Goal: Transaction & Acquisition: Purchase product/service

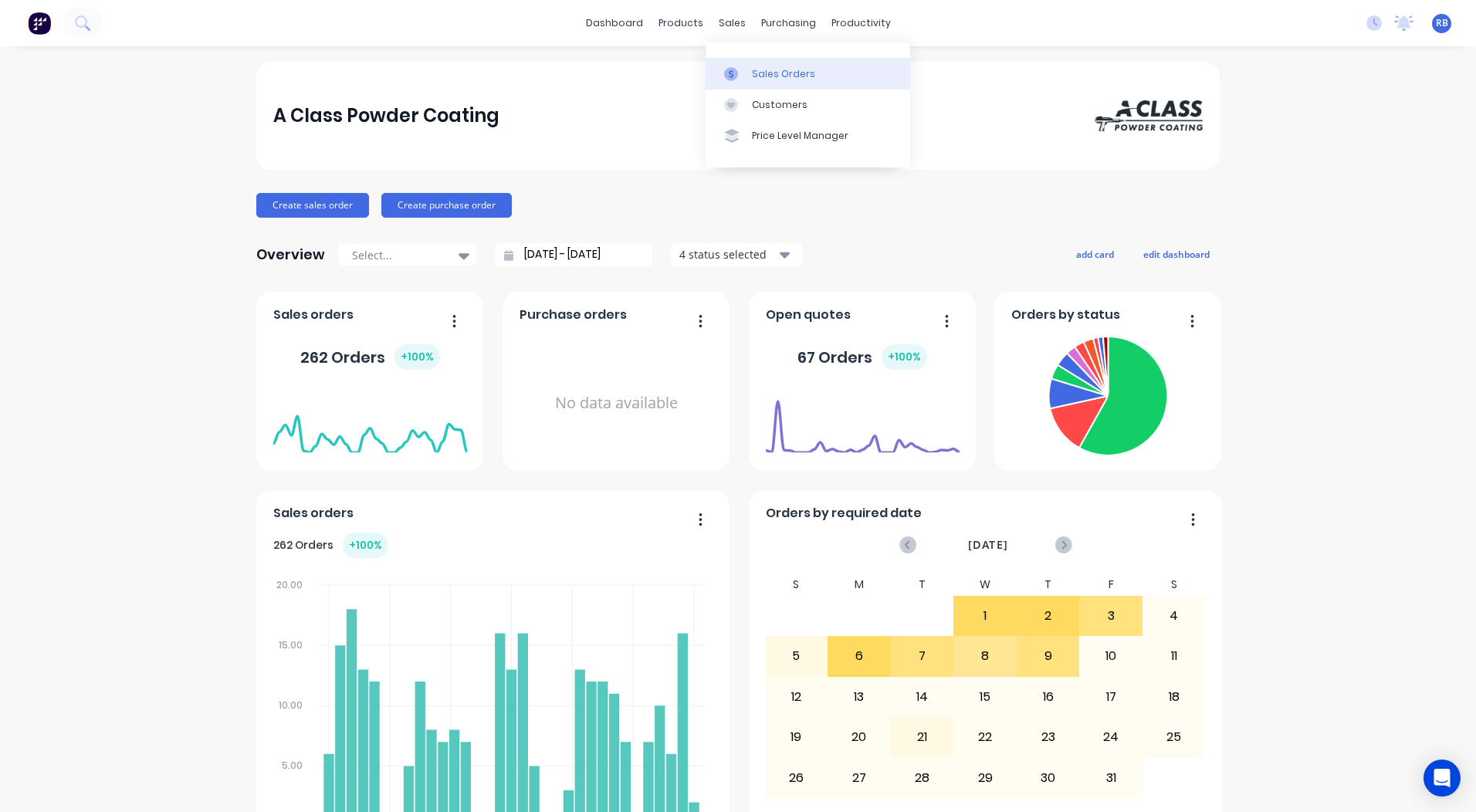
click at [767, 72] on div "Sales Orders" at bounding box center [784, 74] width 64 height 14
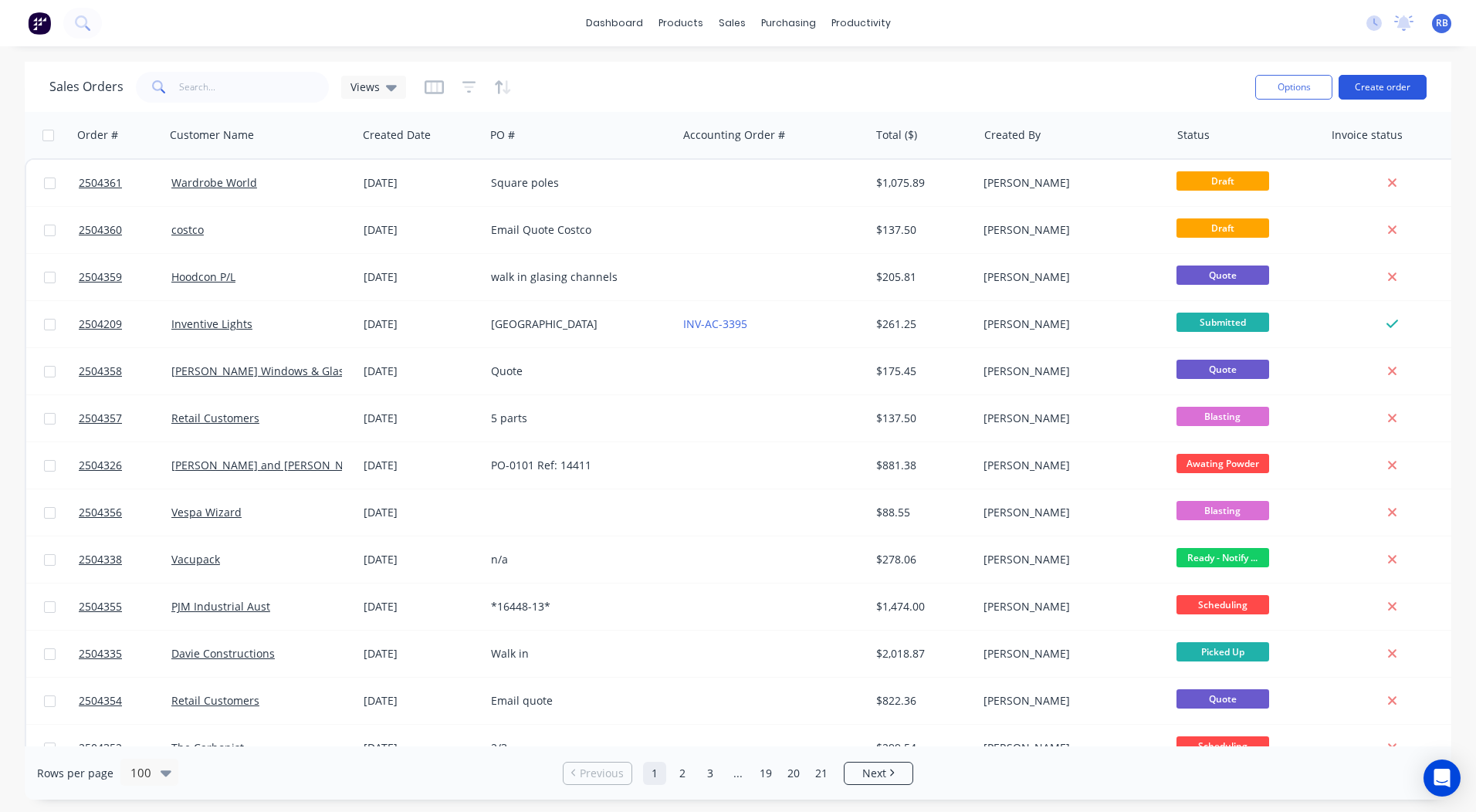
click at [1382, 85] on button "Create order" at bounding box center [1382, 88] width 88 height 25
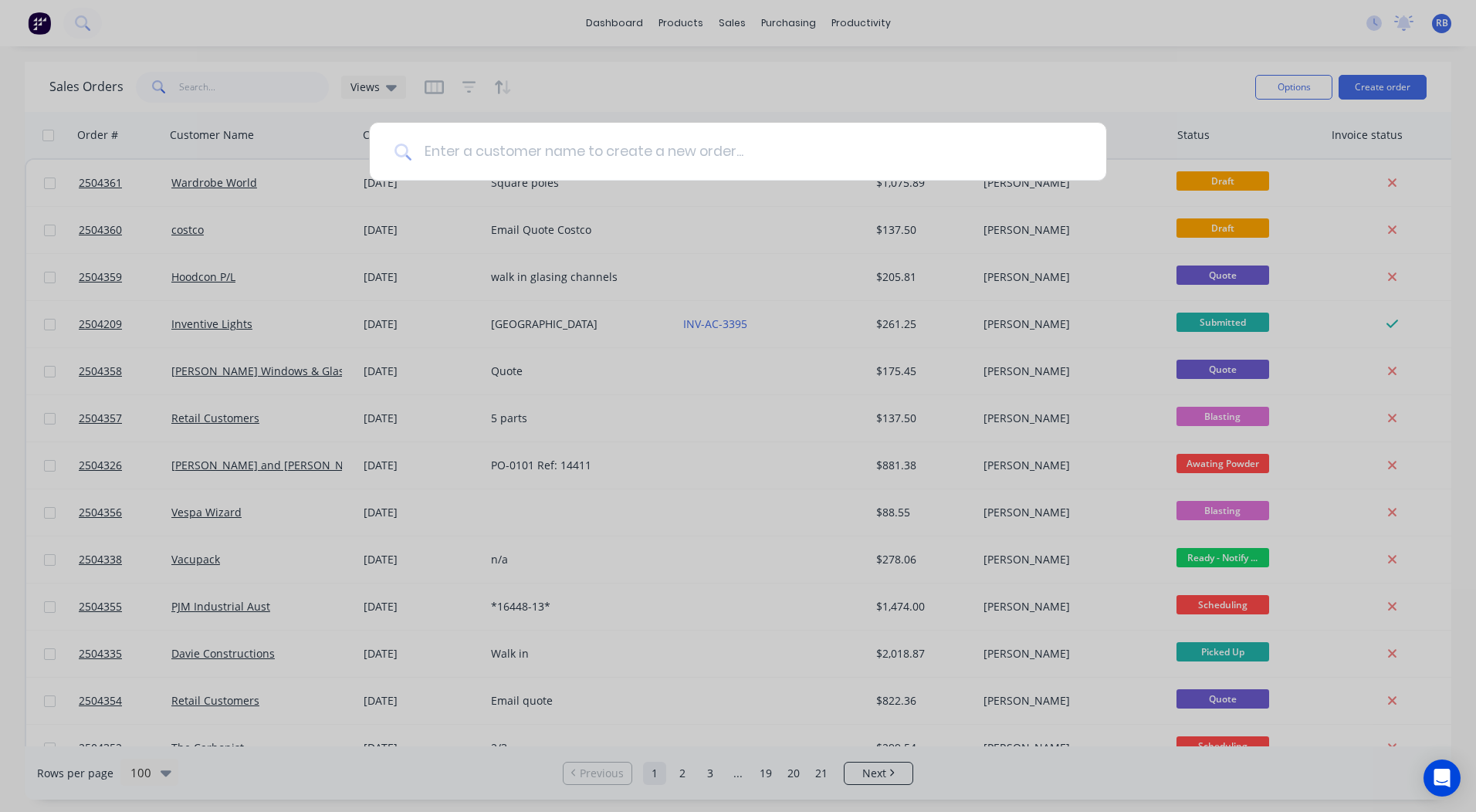
click at [616, 154] on input at bounding box center [746, 151] width 670 height 58
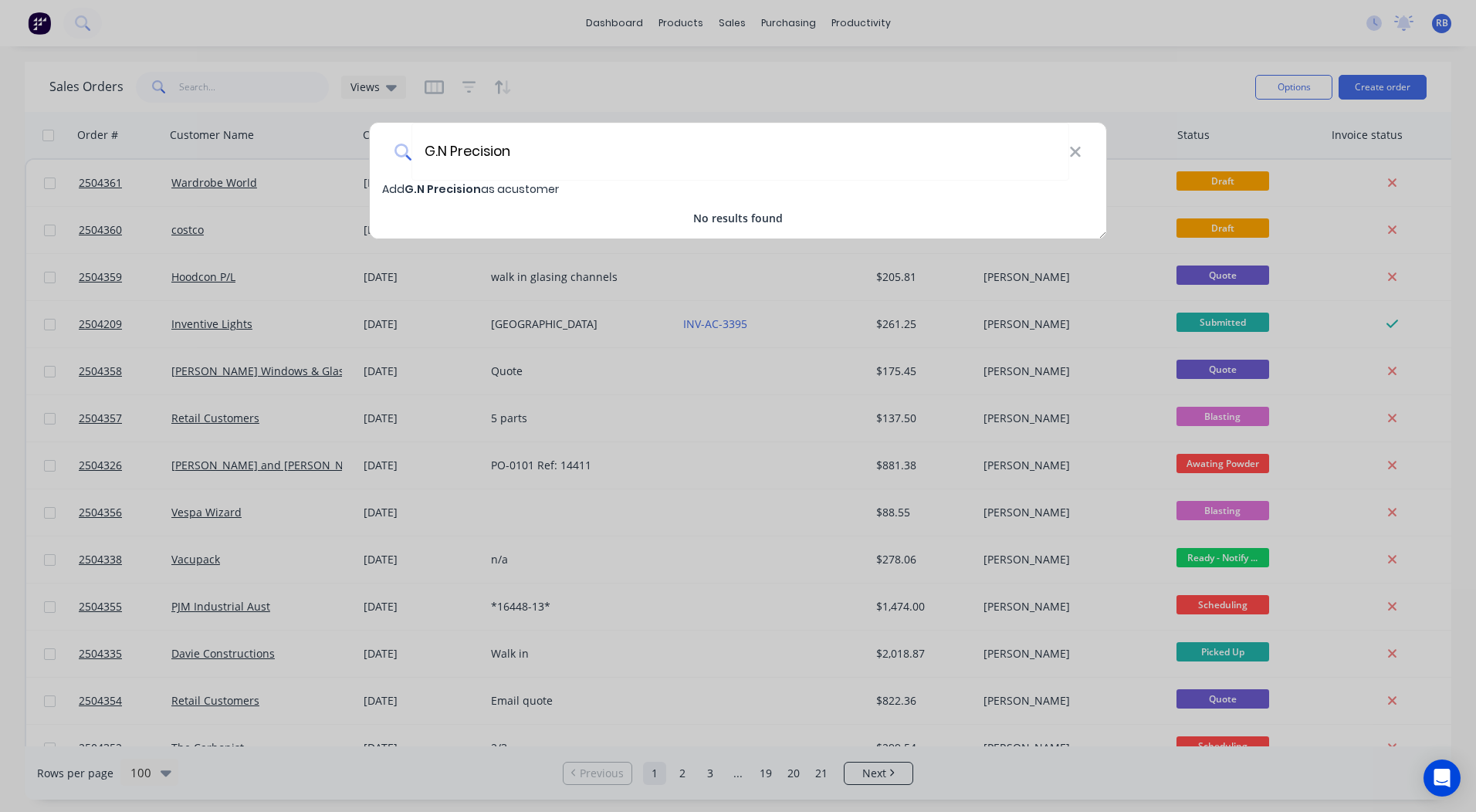
type input "G.N Precision"
click at [450, 192] on span "G.N Precision" at bounding box center [442, 189] width 76 height 15
select select "AU"
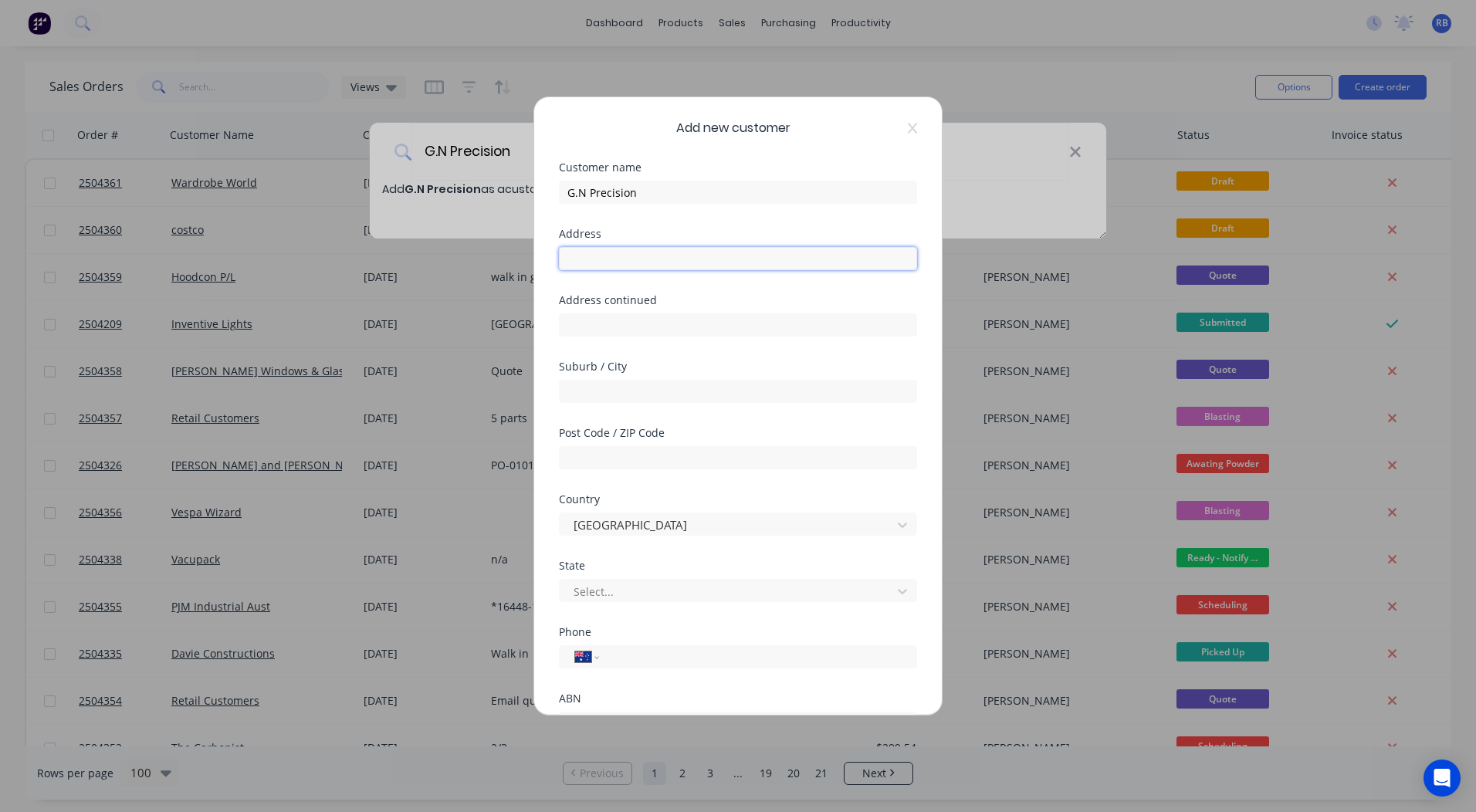
click at [604, 258] on input "text" at bounding box center [738, 258] width 358 height 23
type input "[STREET_ADDRESS][PERSON_NAME]"
click at [642, 391] on input "text" at bounding box center [738, 391] width 358 height 23
type input "Braeside"
click at [699, 455] on input "text" at bounding box center [738, 457] width 358 height 23
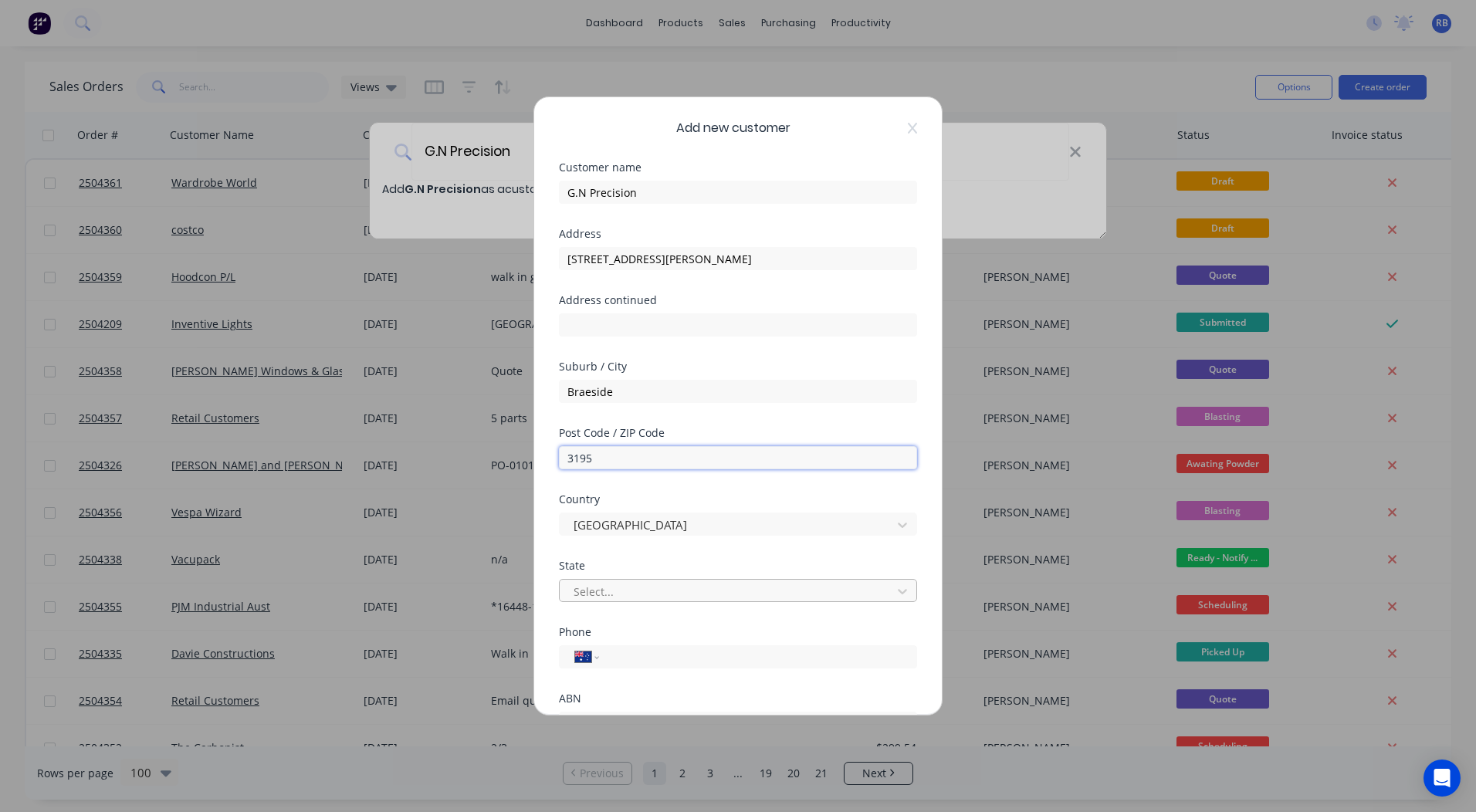
type input "3195"
click at [610, 585] on div at bounding box center [728, 591] width 312 height 19
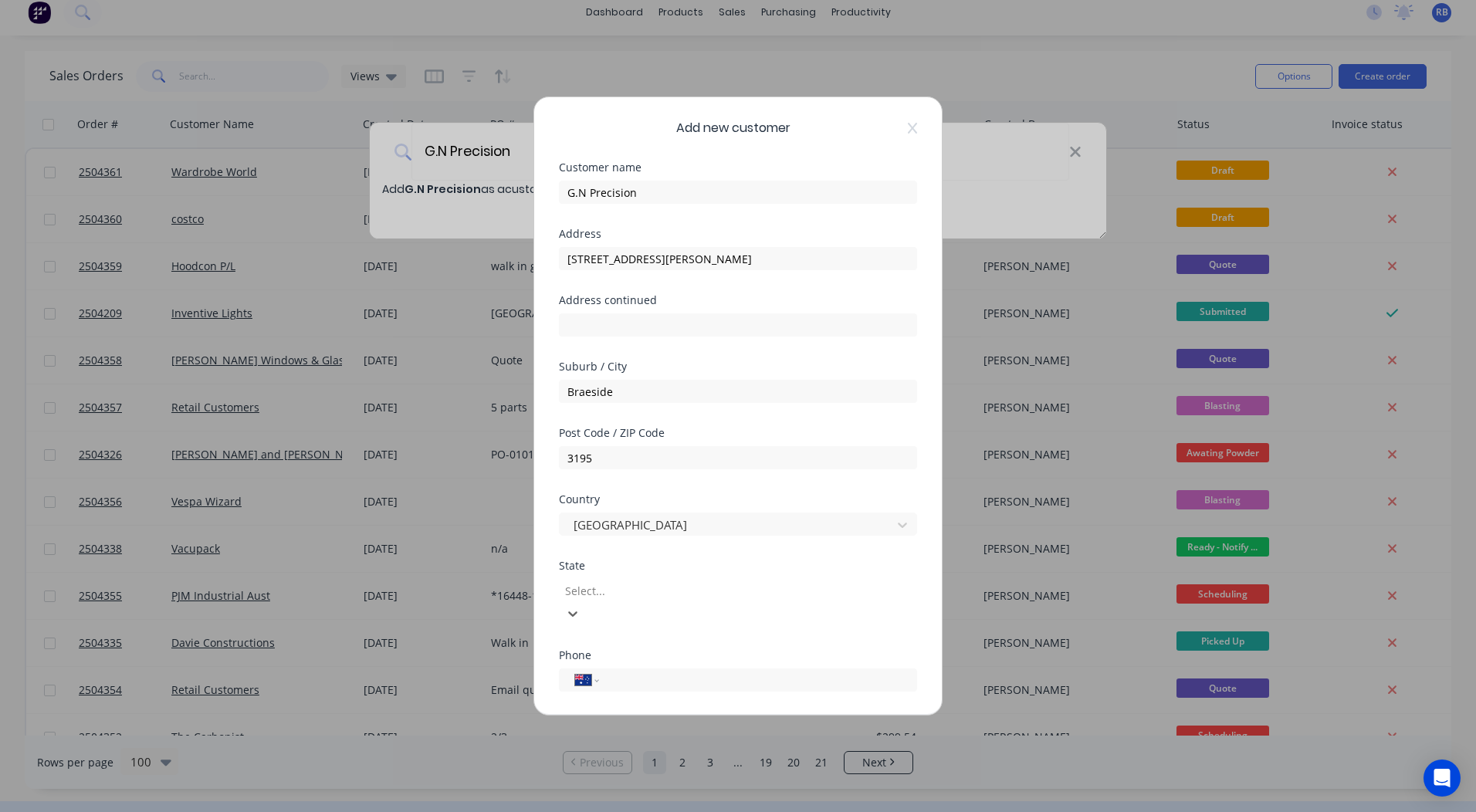
scroll to position [26, 0]
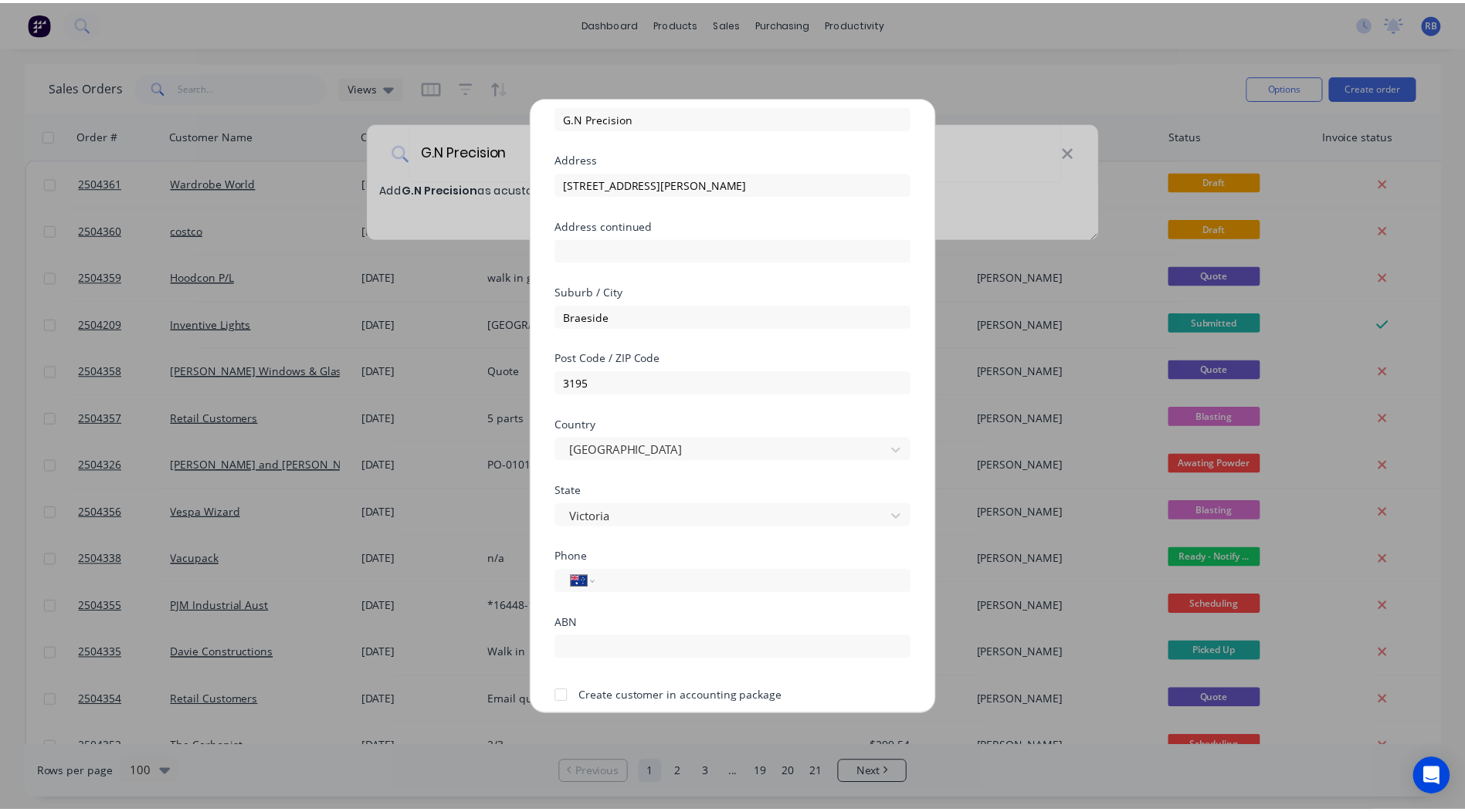
scroll to position [135, 0]
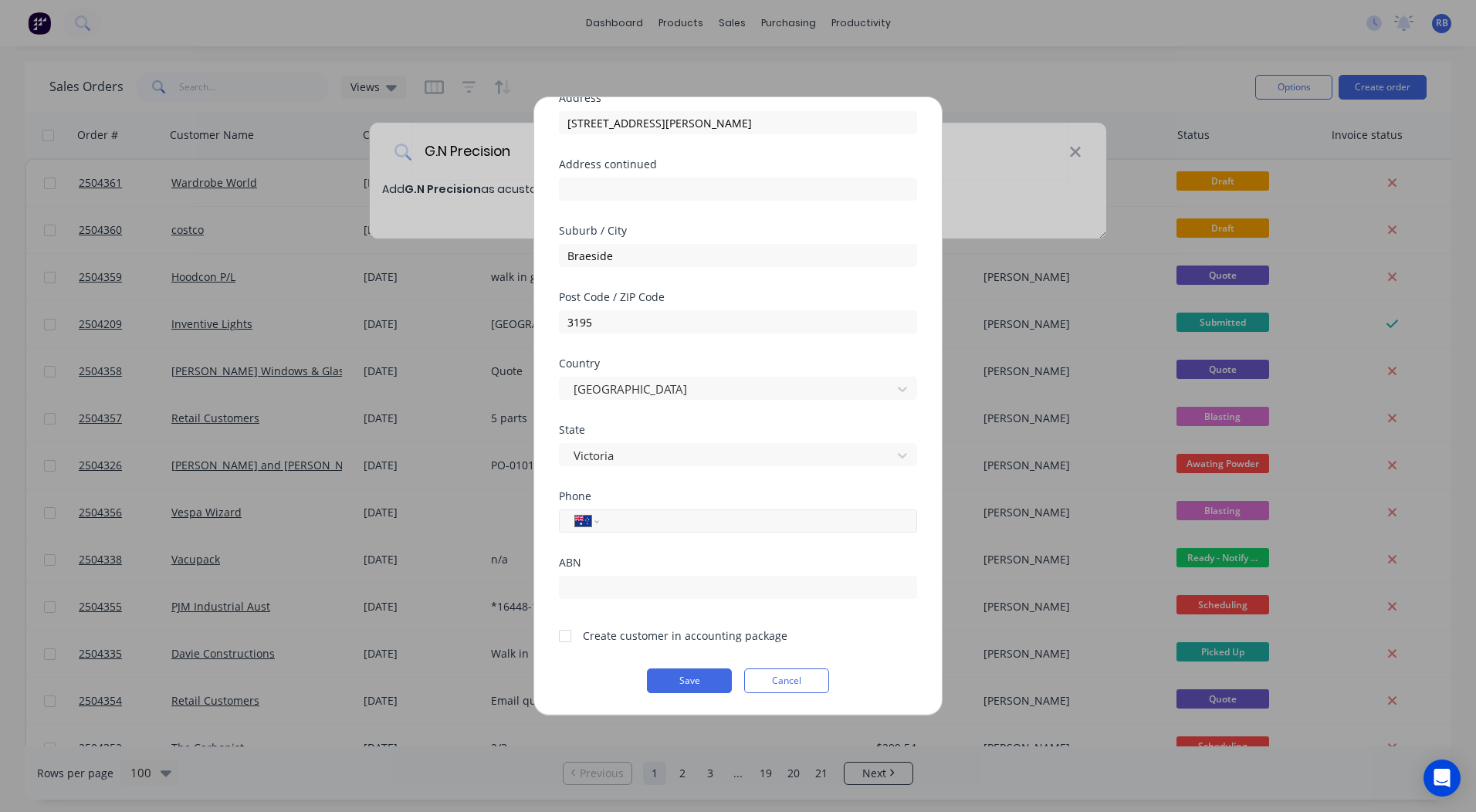
click at [646, 516] on input "tel" at bounding box center [755, 521] width 291 height 18
type input "0423 336 884"
click at [563, 629] on div at bounding box center [564, 636] width 31 height 31
click at [682, 676] on button "Save" at bounding box center [689, 681] width 85 height 25
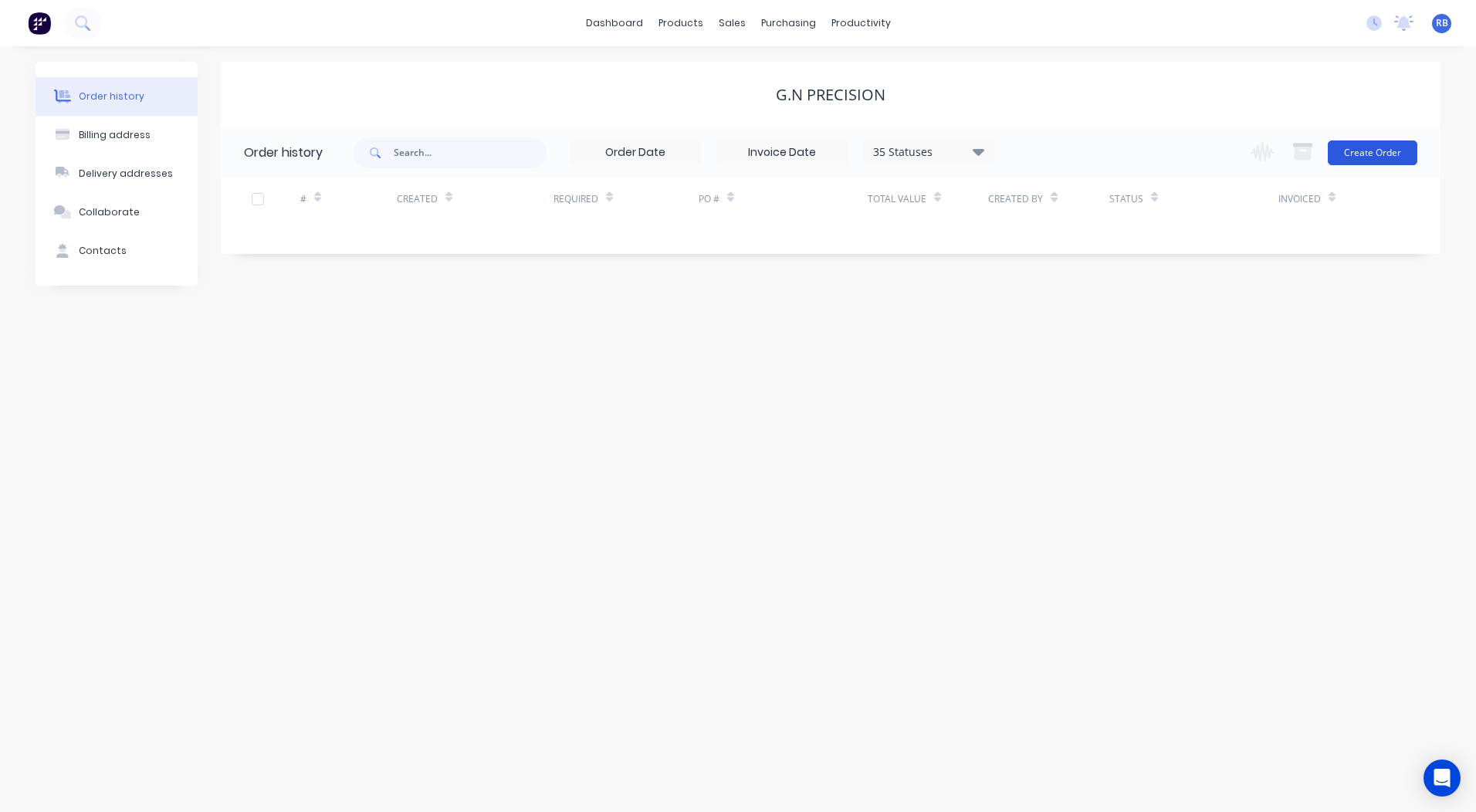
click at [1377, 146] on button "Create Order" at bounding box center [1372, 153] width 89 height 25
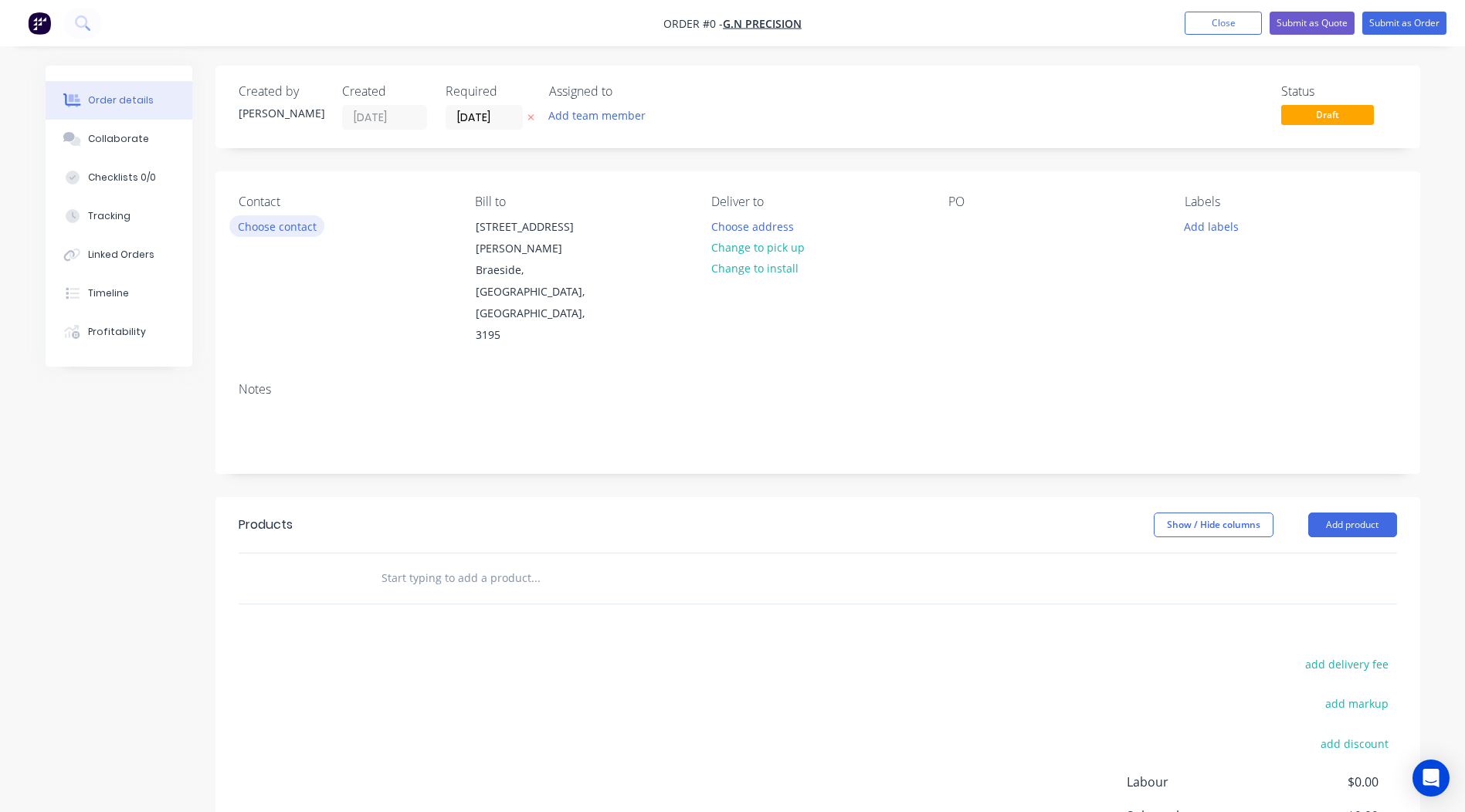
click at [279, 228] on button "Choose contact" at bounding box center [277, 226] width 95 height 21
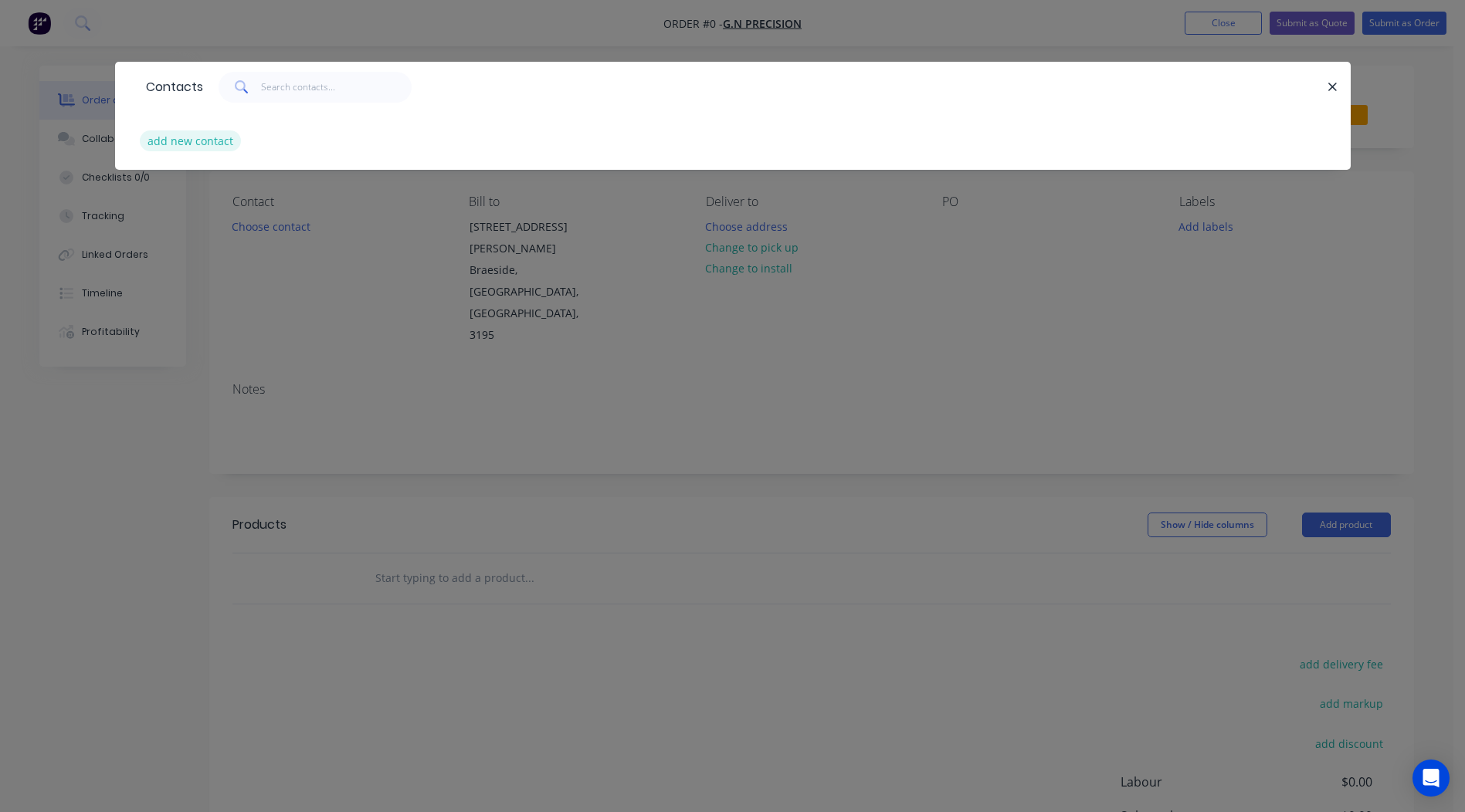
click at [166, 149] on button "add new contact" at bounding box center [191, 140] width 102 height 21
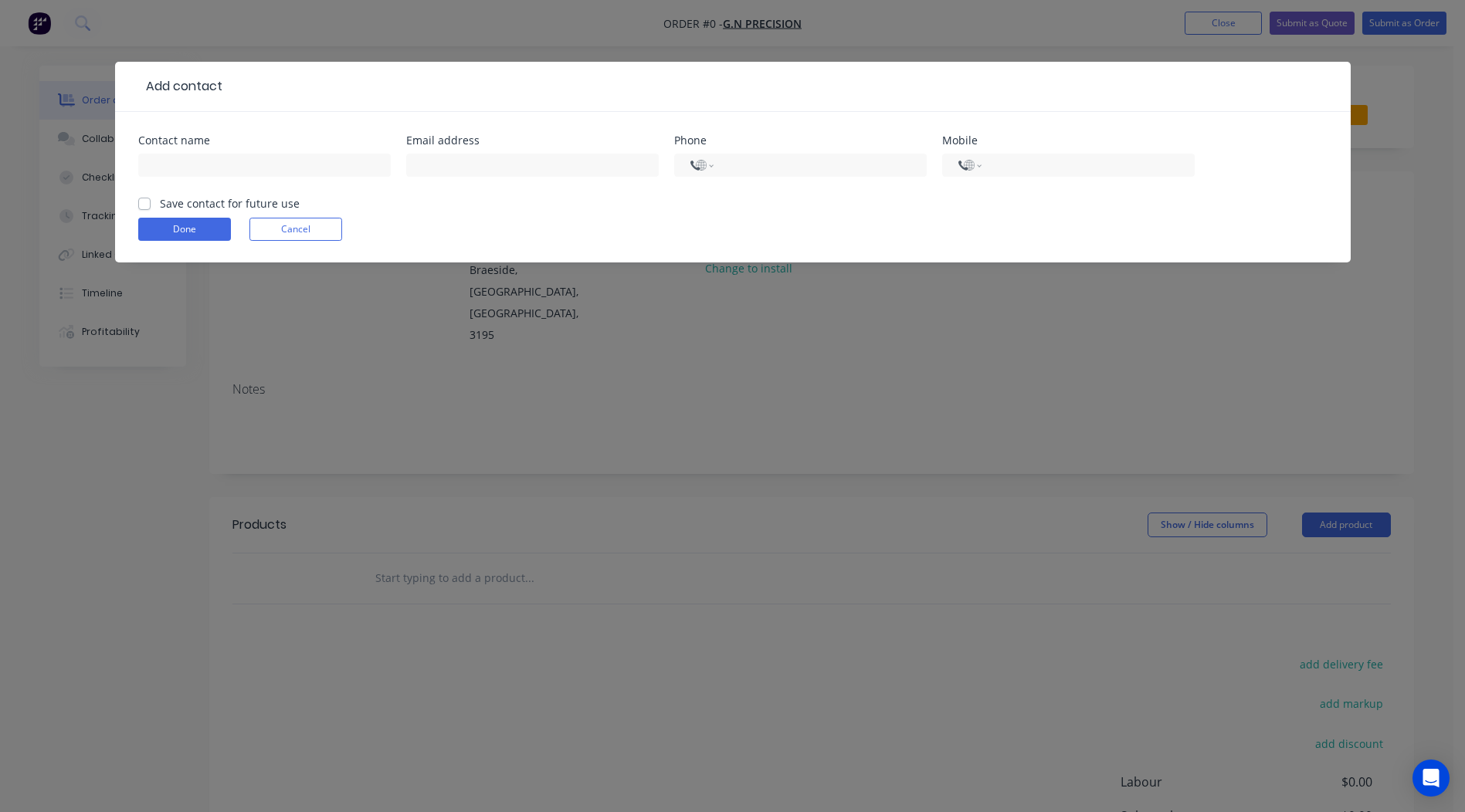
select select "AU"
click at [220, 166] on input "text" at bounding box center [264, 166] width 253 height 23
type input "[PERSON_NAME]"
click at [425, 157] on input "text" at bounding box center [532, 166] width 253 height 23
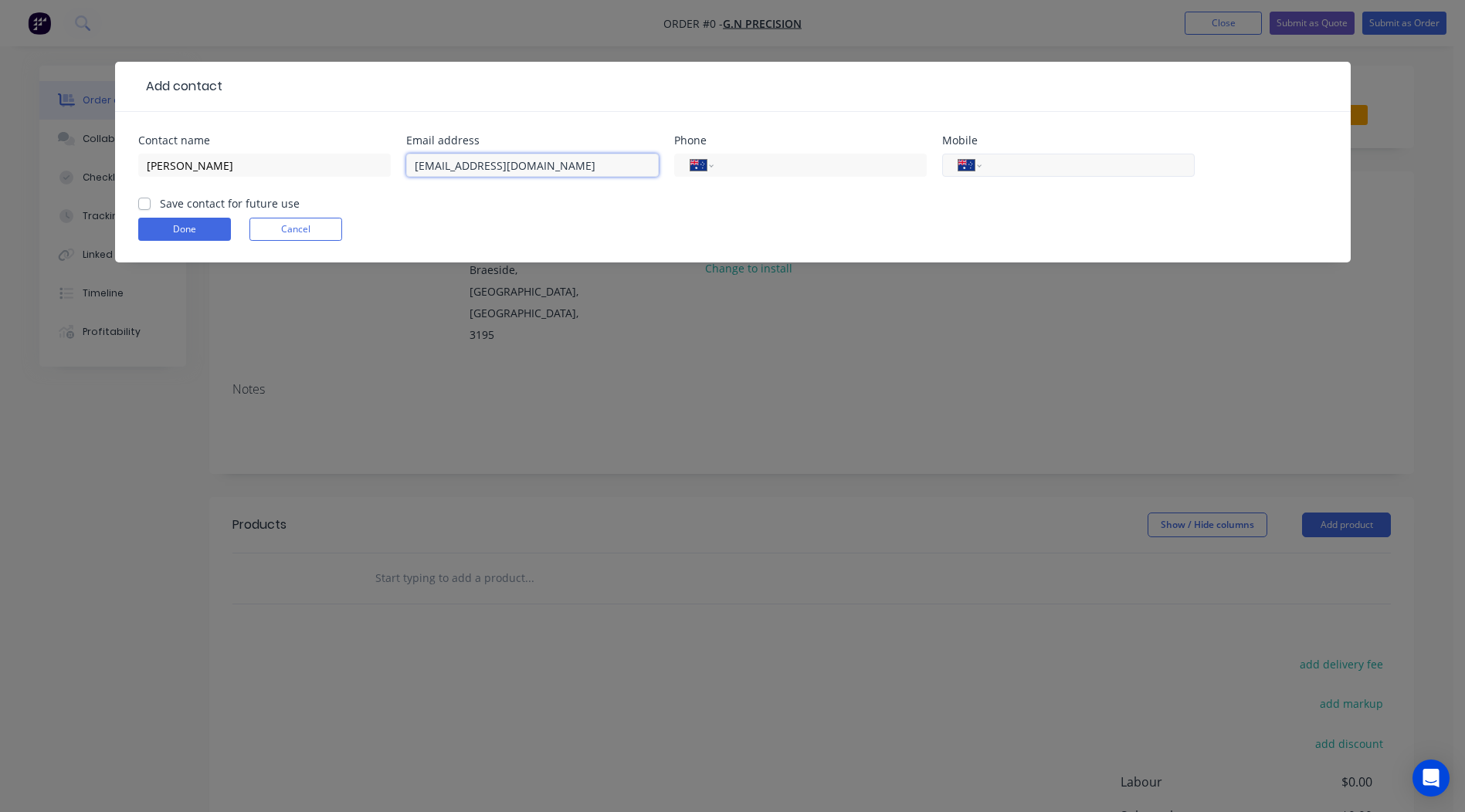
type input "[EMAIL_ADDRESS][DOMAIN_NAME]"
click at [1030, 164] on input "tel" at bounding box center [1085, 165] width 186 height 18
type input "0423 336 884"
click at [160, 204] on label "Save contact for future use" at bounding box center [229, 203] width 140 height 16
click at [147, 204] on input "Save contact for future use" at bounding box center [144, 203] width 13 height 15
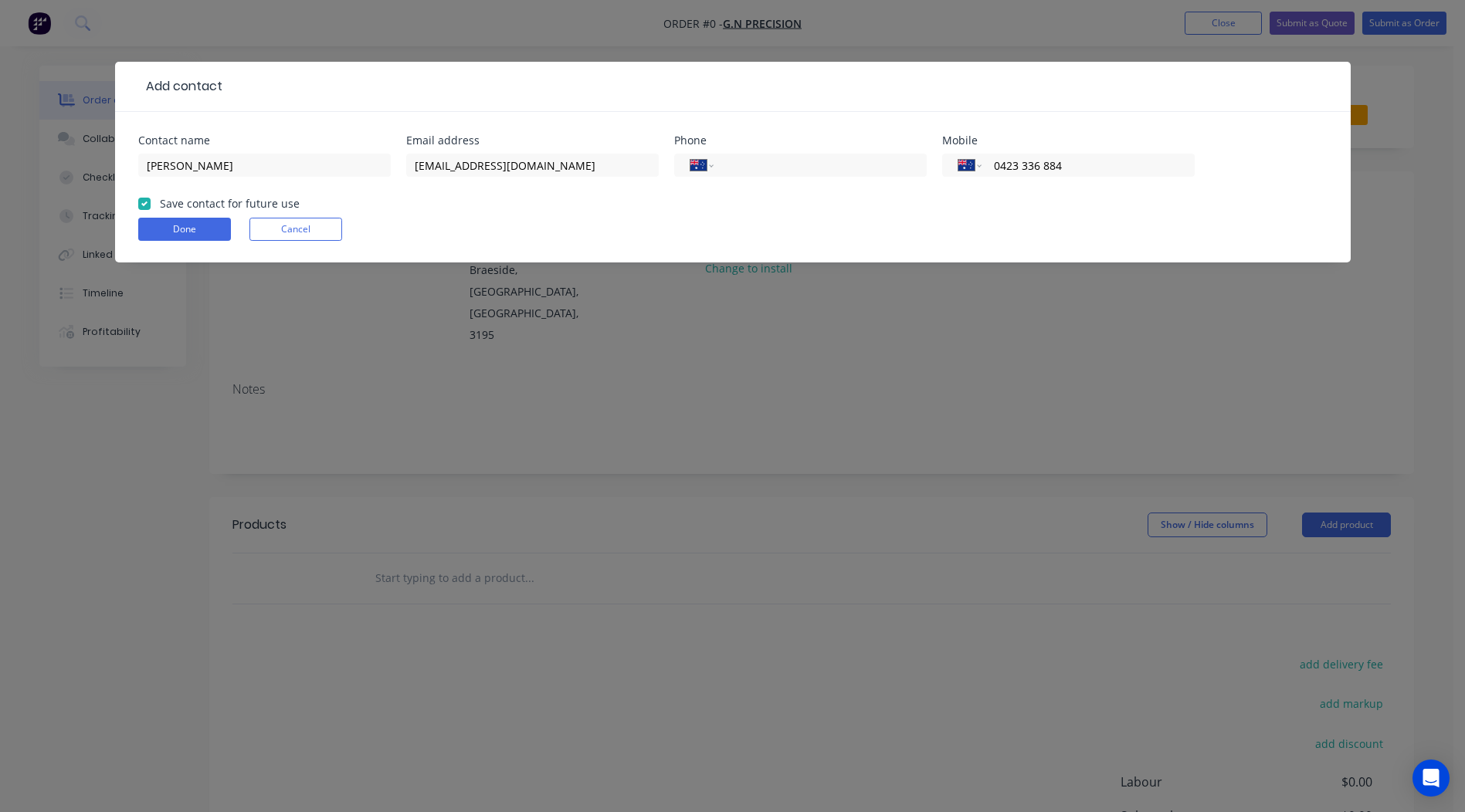
checkbox input "true"
click at [164, 231] on button "Done" at bounding box center [184, 229] width 93 height 23
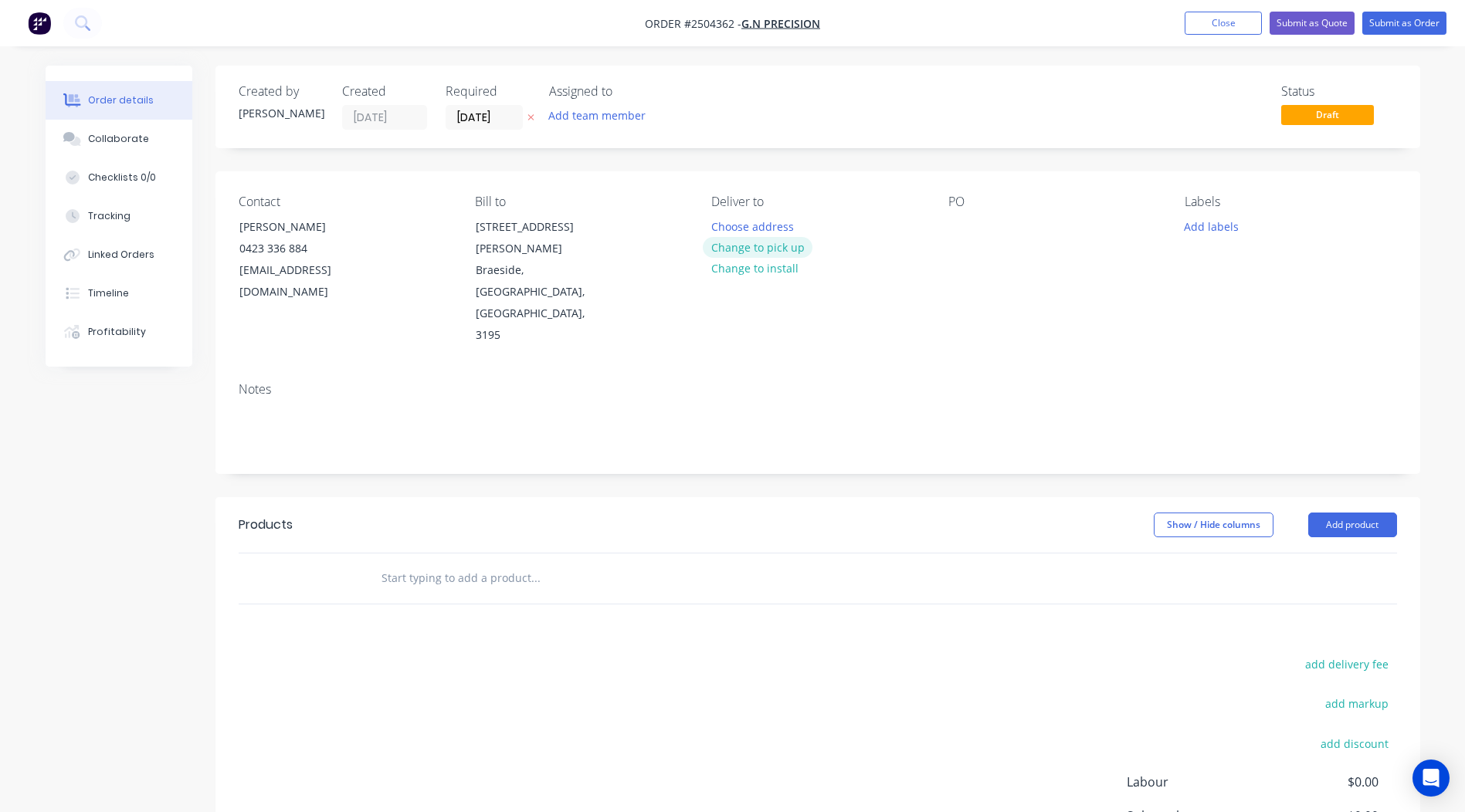
click at [802, 248] on button "Change to pick up" at bounding box center [757, 247] width 110 height 21
click at [955, 225] on div at bounding box center [960, 227] width 25 height 23
click at [1203, 223] on button "Add labels" at bounding box center [1211, 226] width 71 height 21
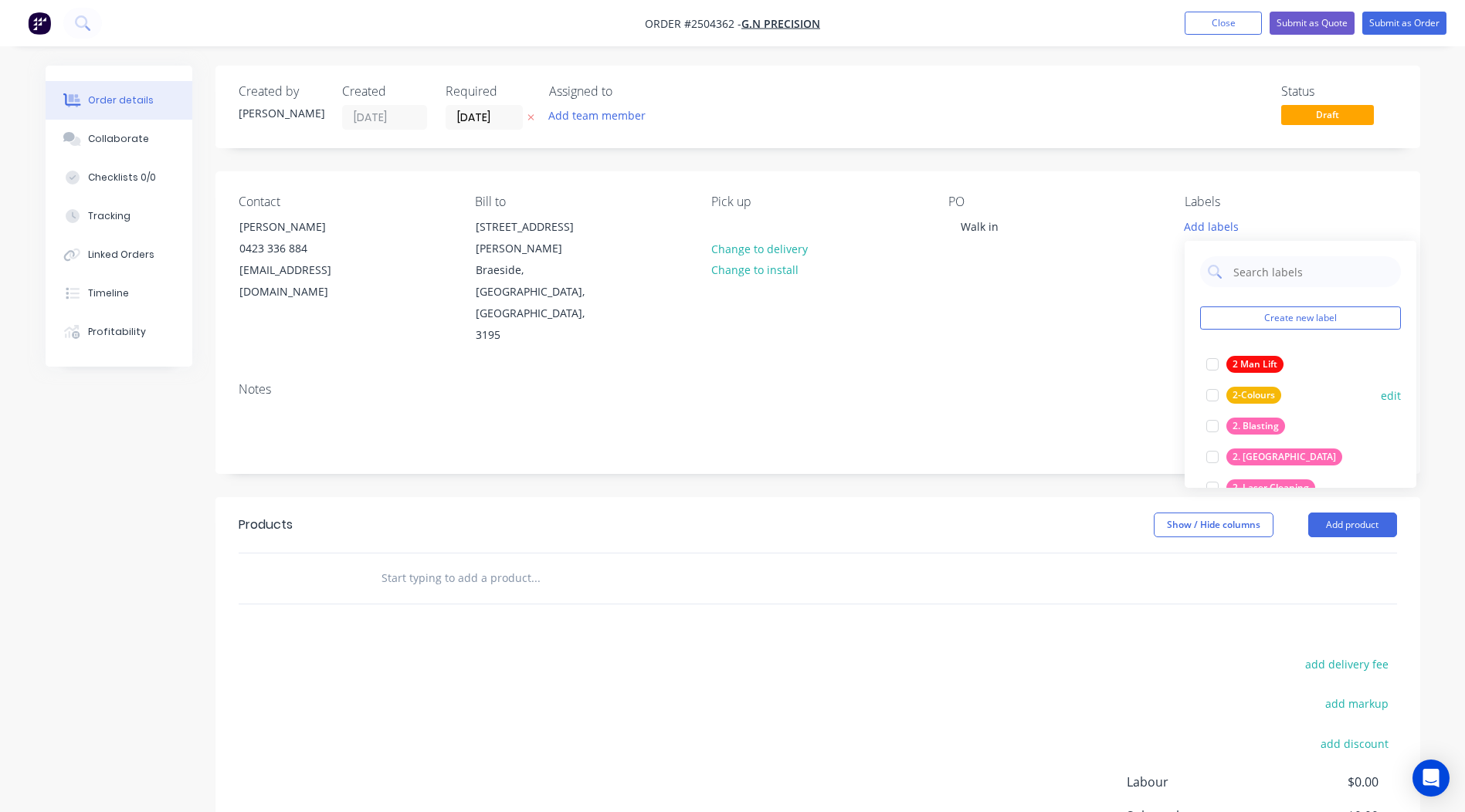
click at [1211, 424] on div at bounding box center [1212, 426] width 31 height 31
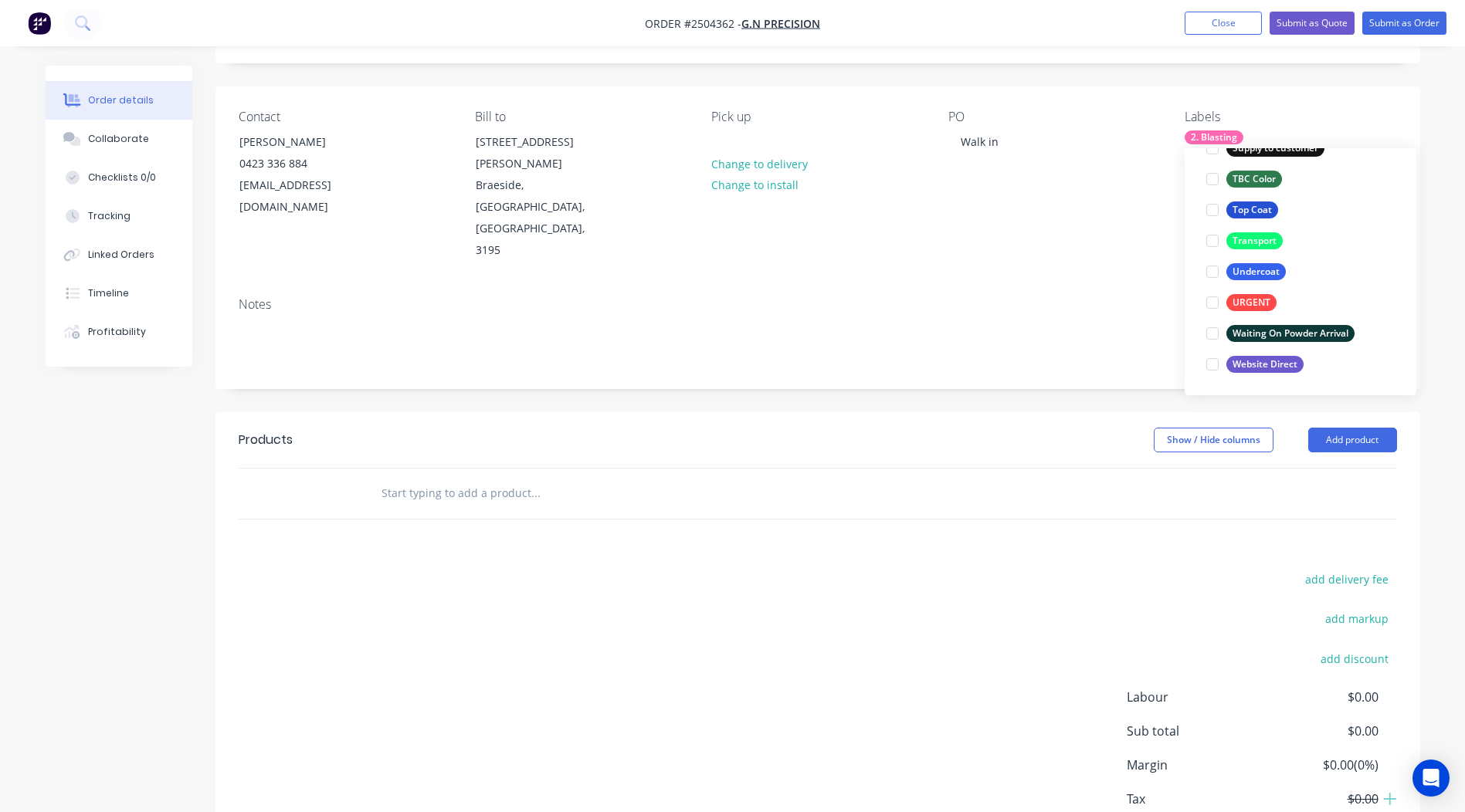
scroll to position [121, 0]
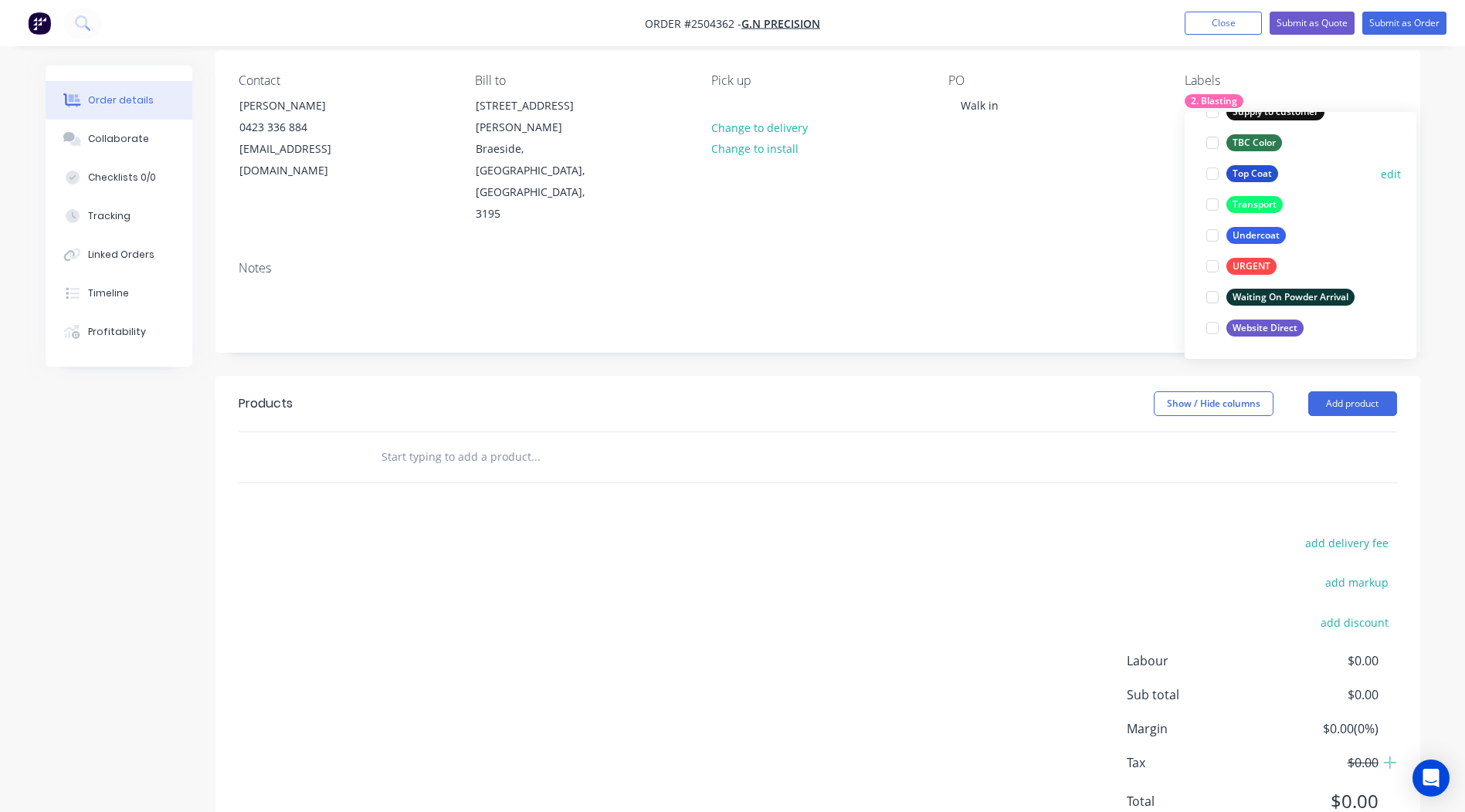
click at [1213, 167] on div at bounding box center [1212, 173] width 31 height 31
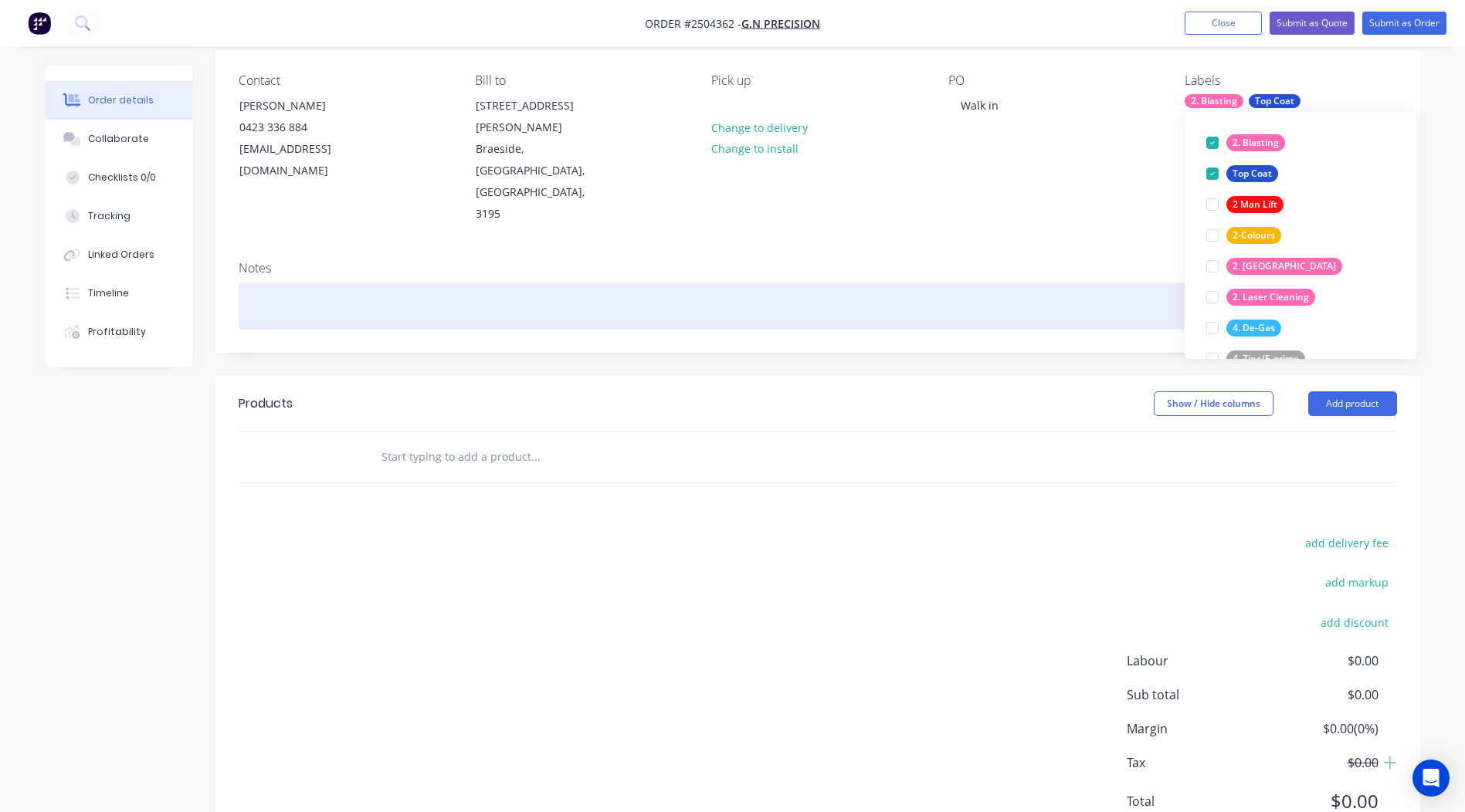
click at [356, 283] on div at bounding box center [817, 306] width 1158 height 47
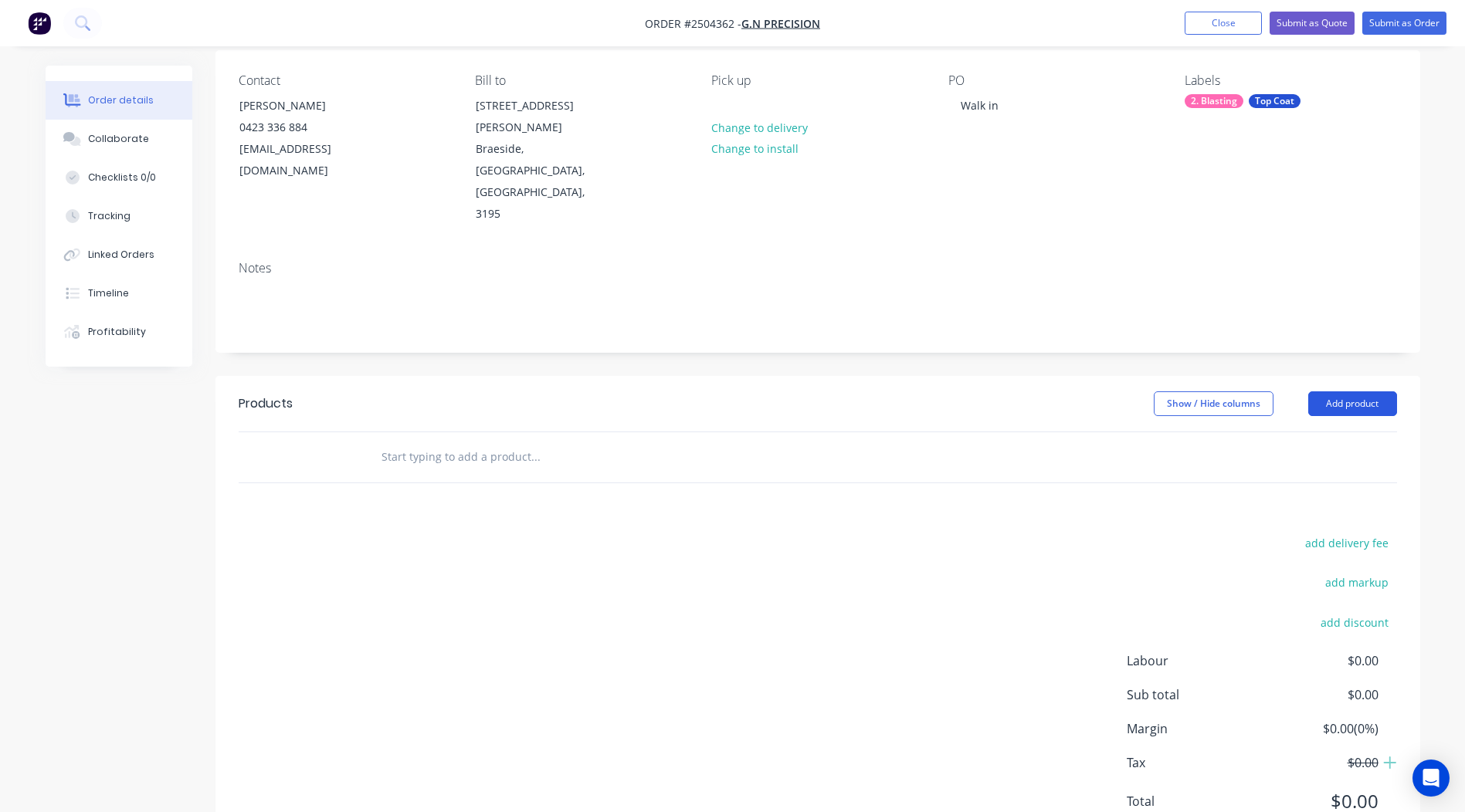
click at [1365, 391] on button "Add product" at bounding box center [1353, 404] width 89 height 25
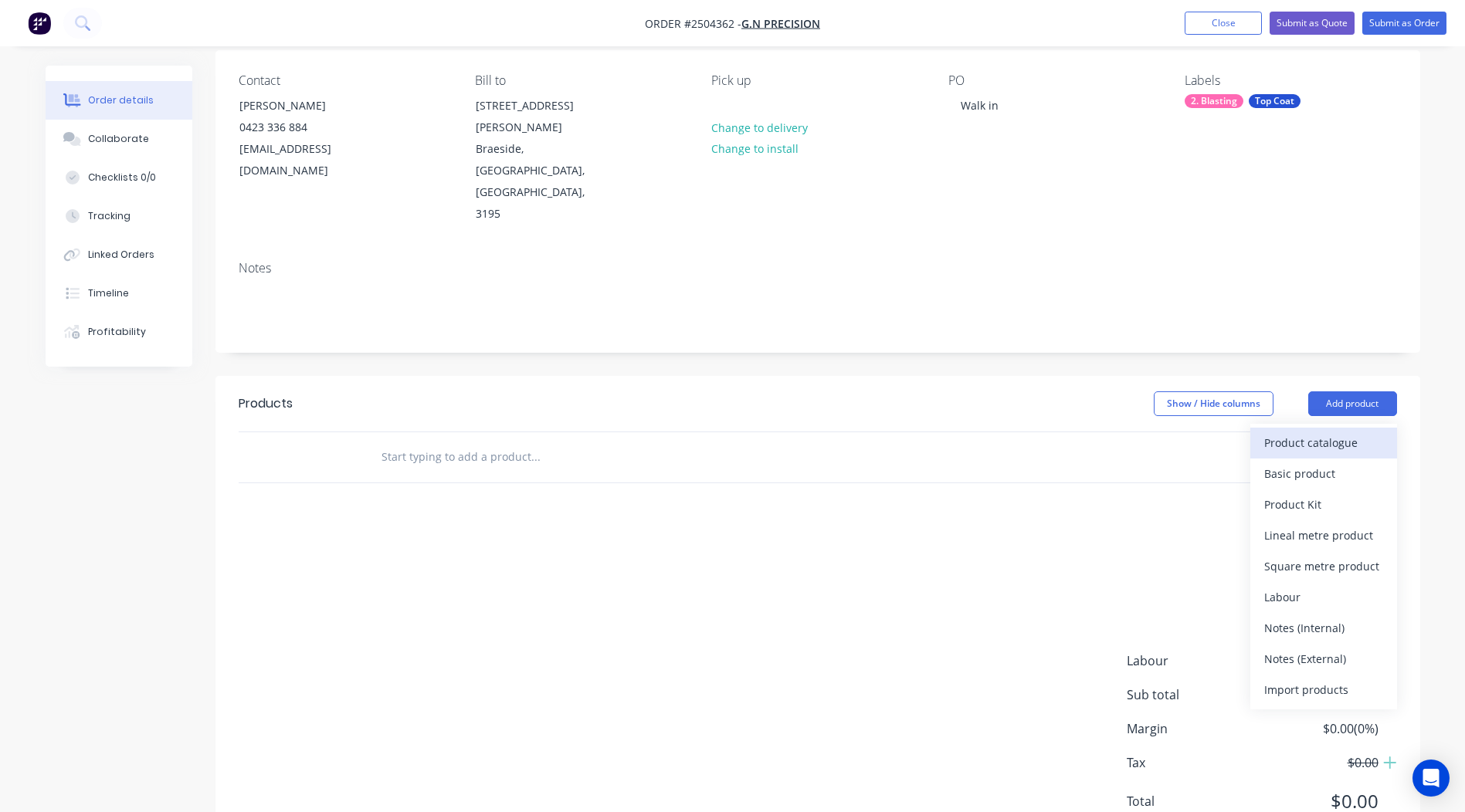
click at [1339, 432] on div "Product catalogue" at bounding box center [1324, 442] width 119 height 23
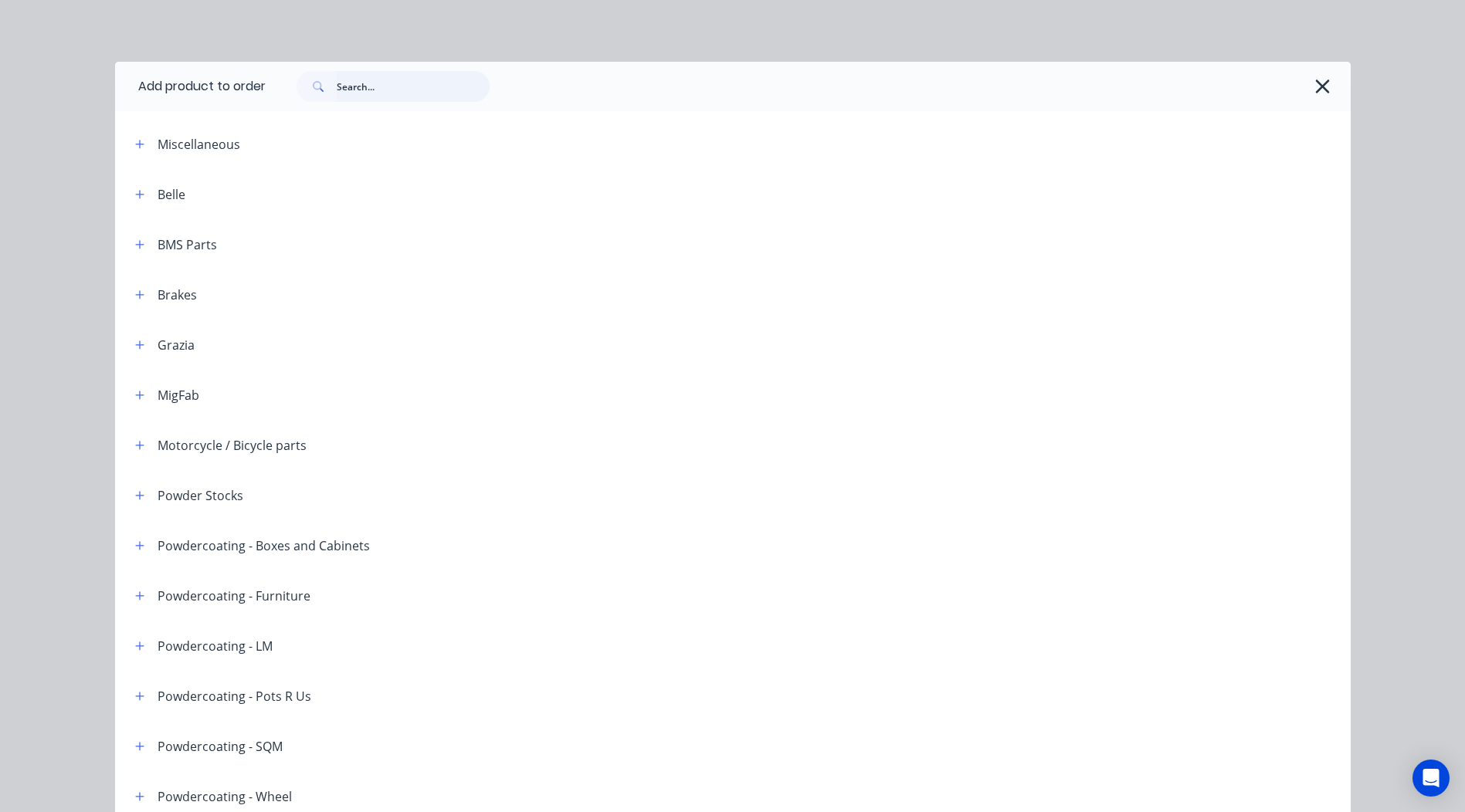
click at [379, 84] on input "text" at bounding box center [412, 86] width 153 height 31
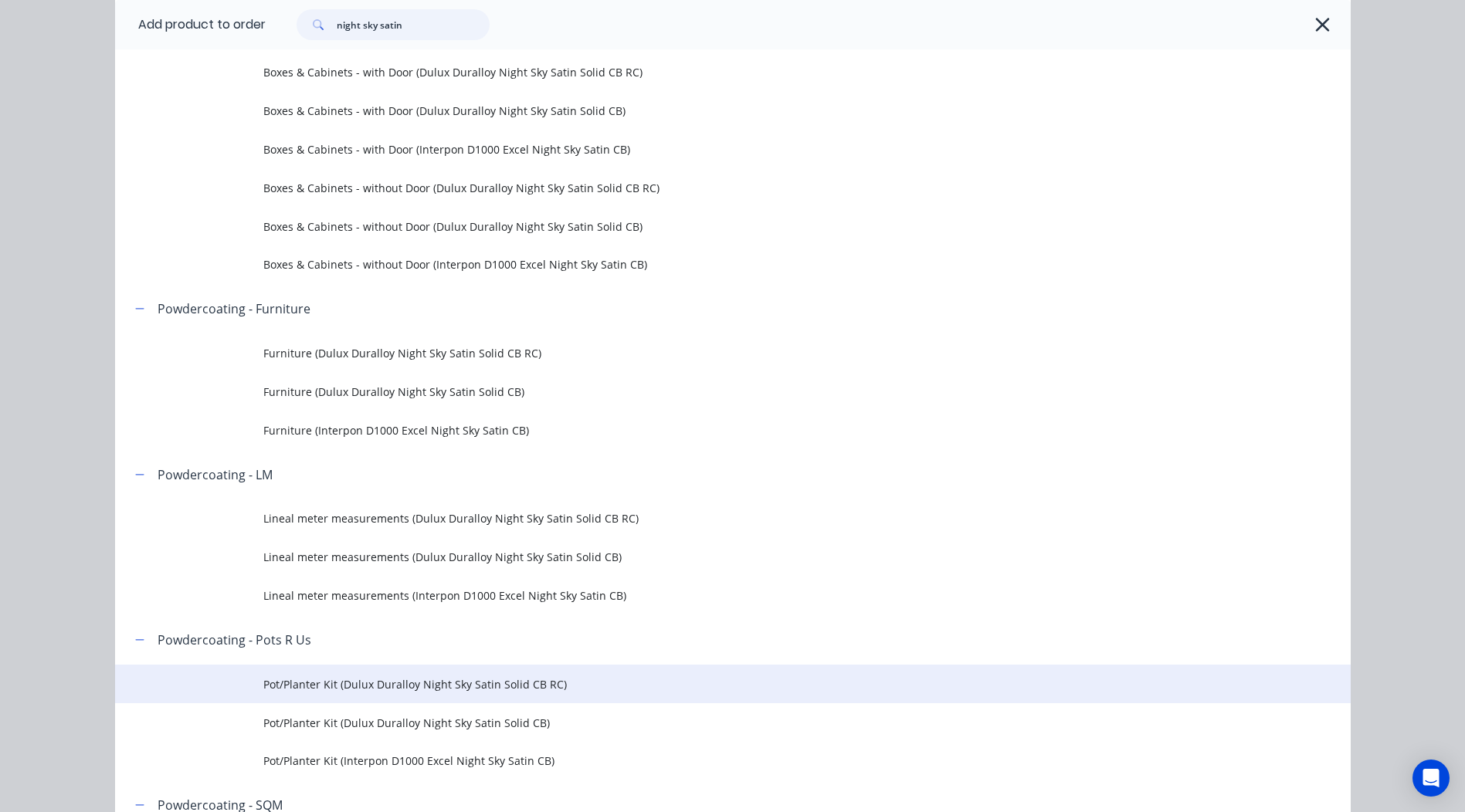
scroll to position [617, 0]
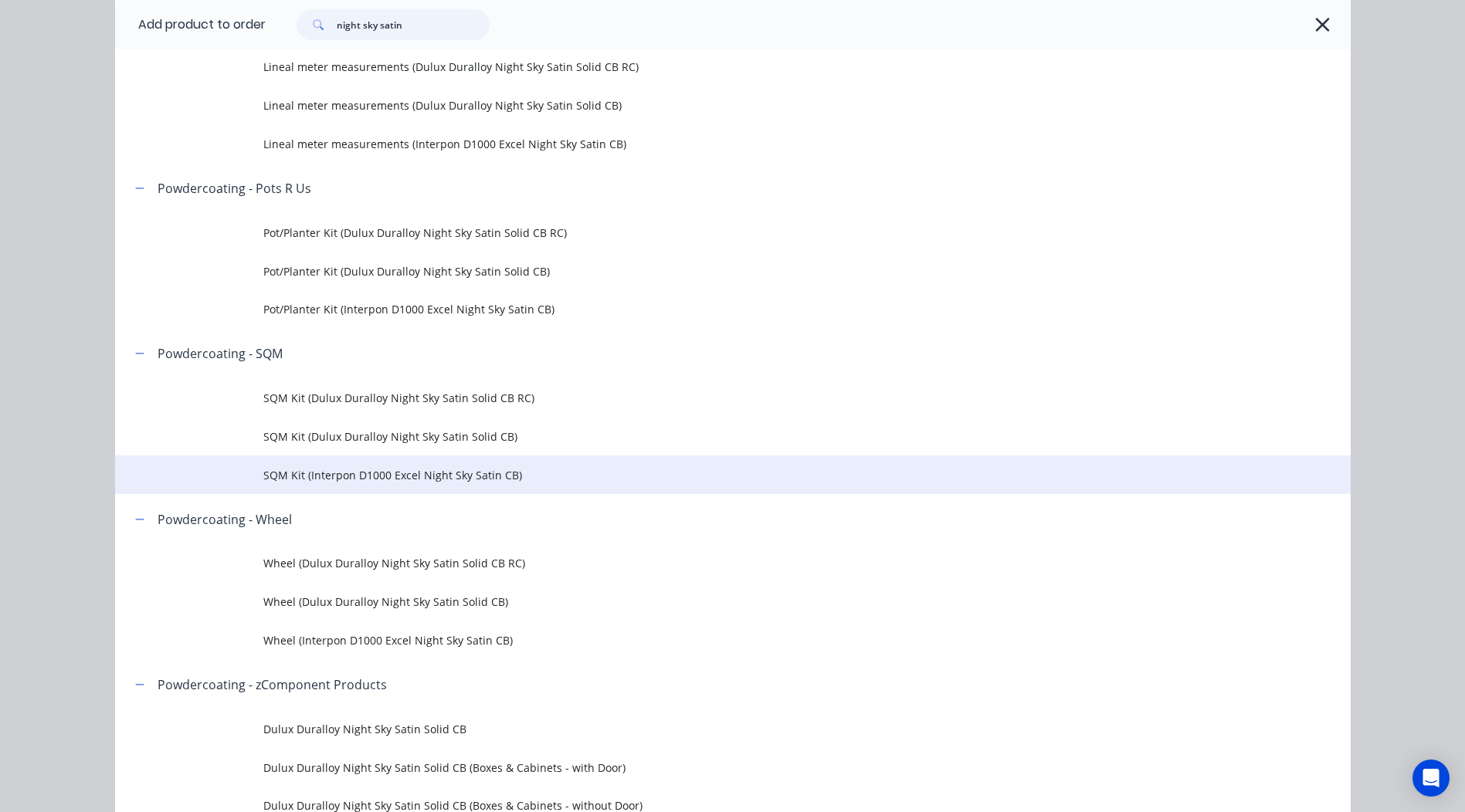
type input "night sky satin"
click at [384, 471] on span "SQM Kit (Interpon D1000 Excel Night Sky Satin CB)" at bounding box center [698, 474] width 869 height 16
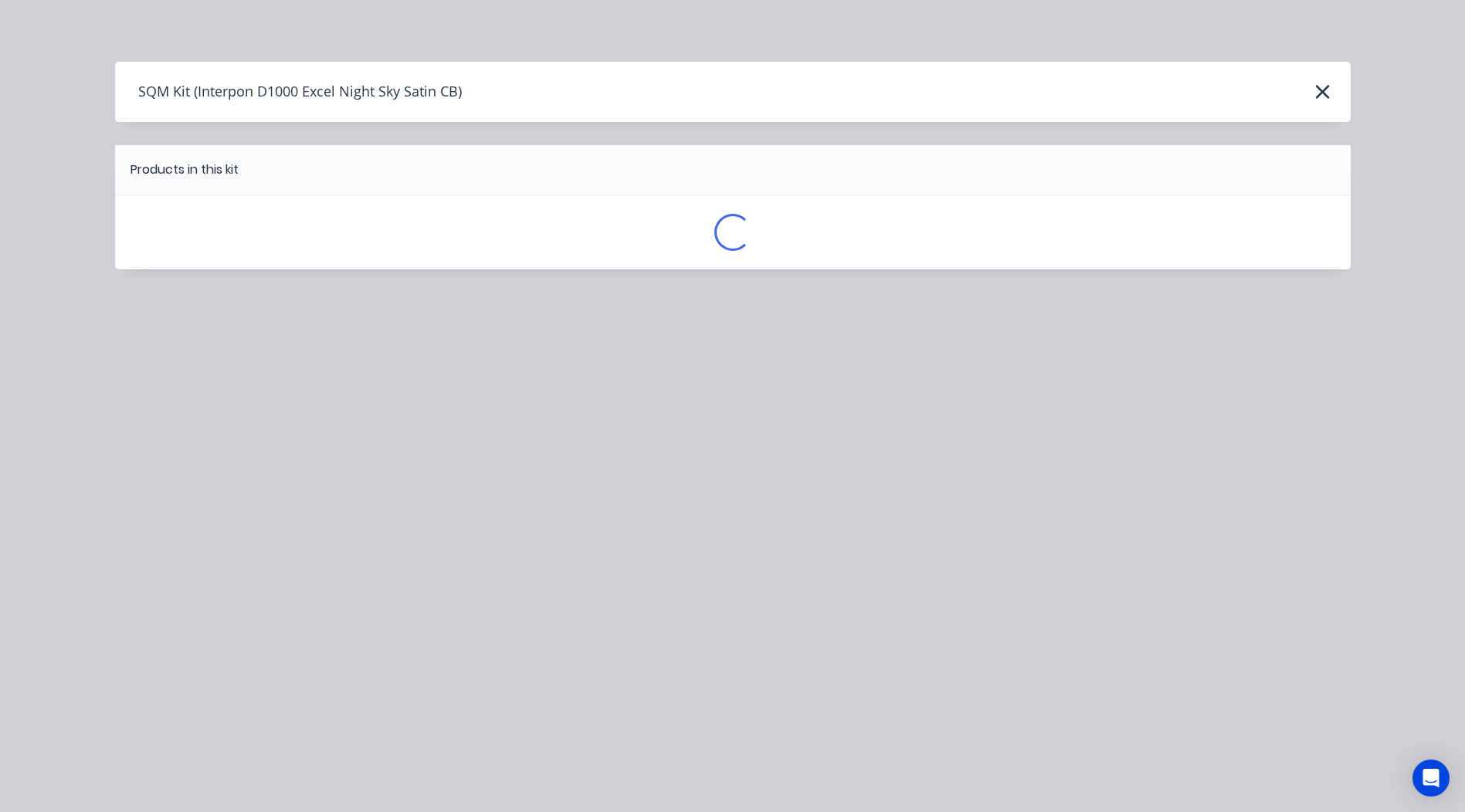
scroll to position [0, 0]
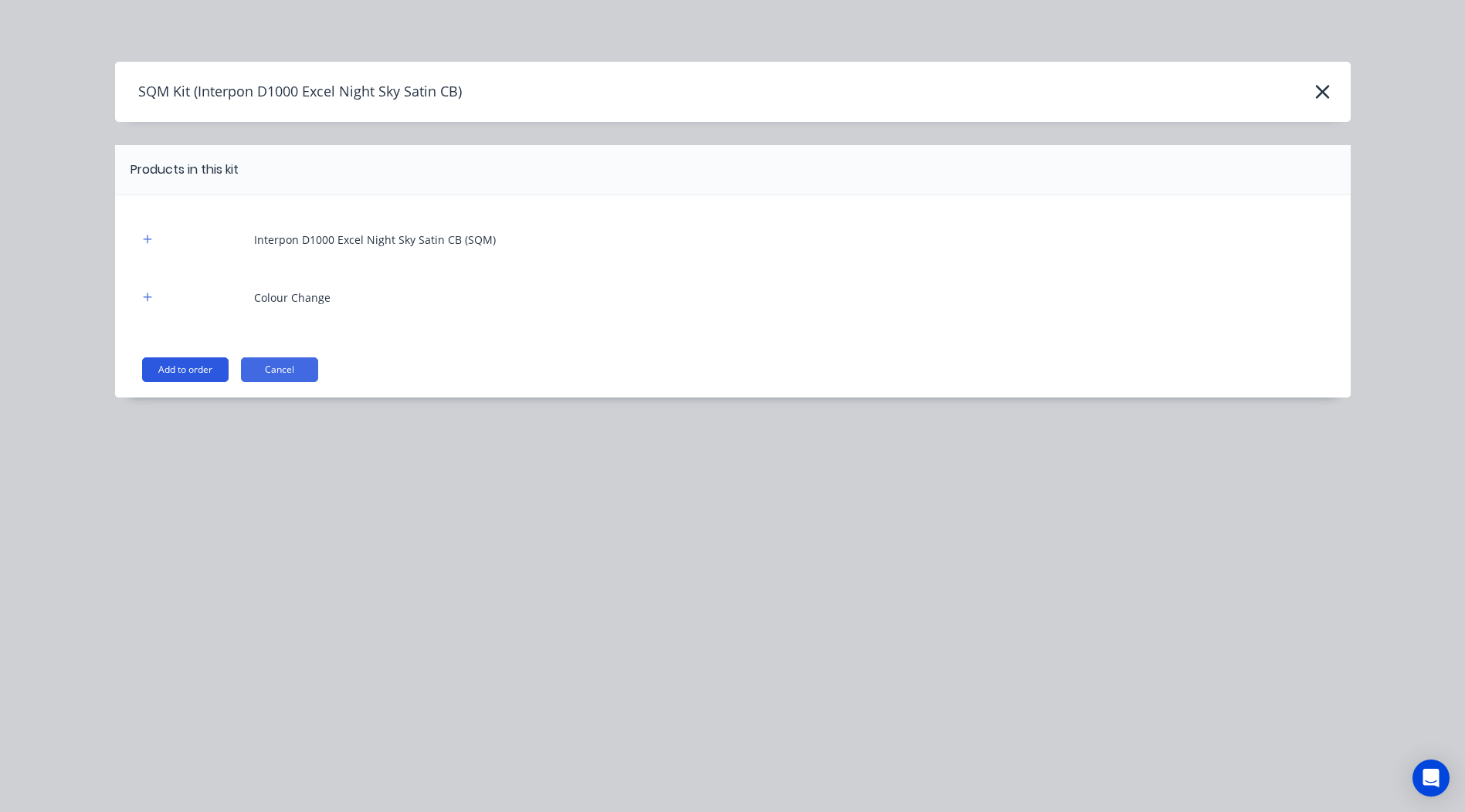
click at [188, 364] on button "Add to order" at bounding box center [185, 370] width 86 height 25
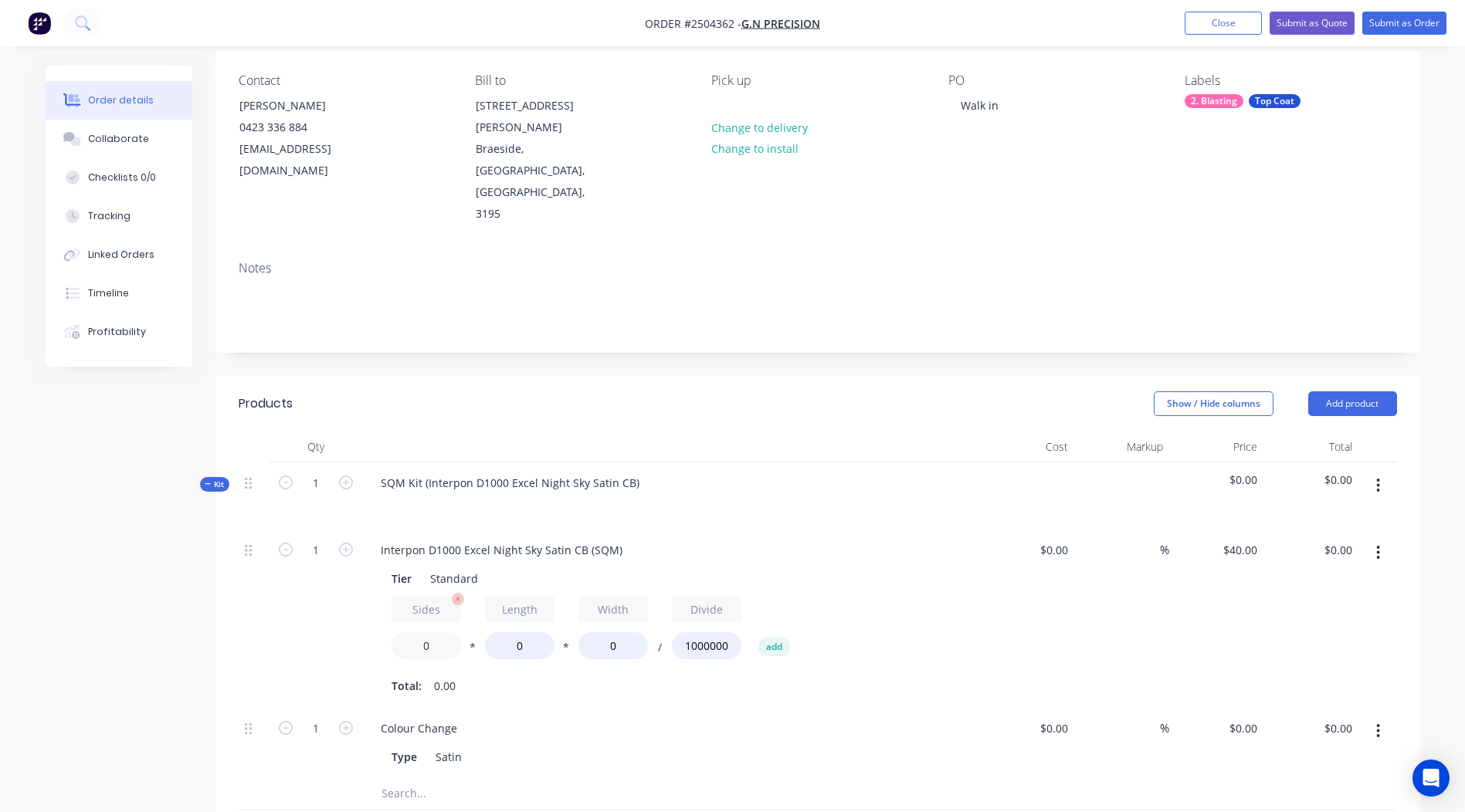
click at [433, 632] on input "0" at bounding box center [426, 646] width 69 height 27
type input "1.9"
click at [523, 632] on input "0" at bounding box center [520, 646] width 69 height 27
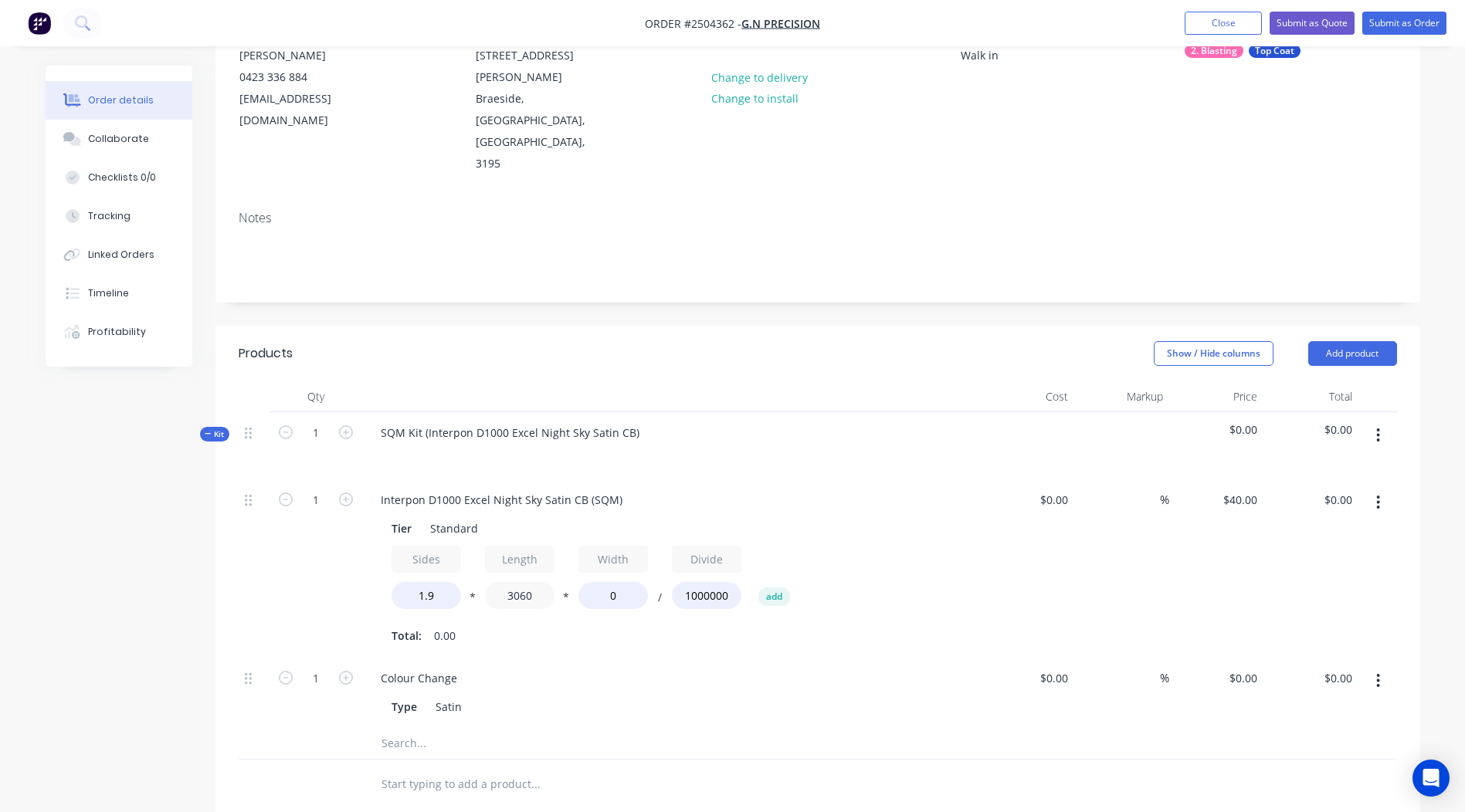
scroll to position [198, 0]
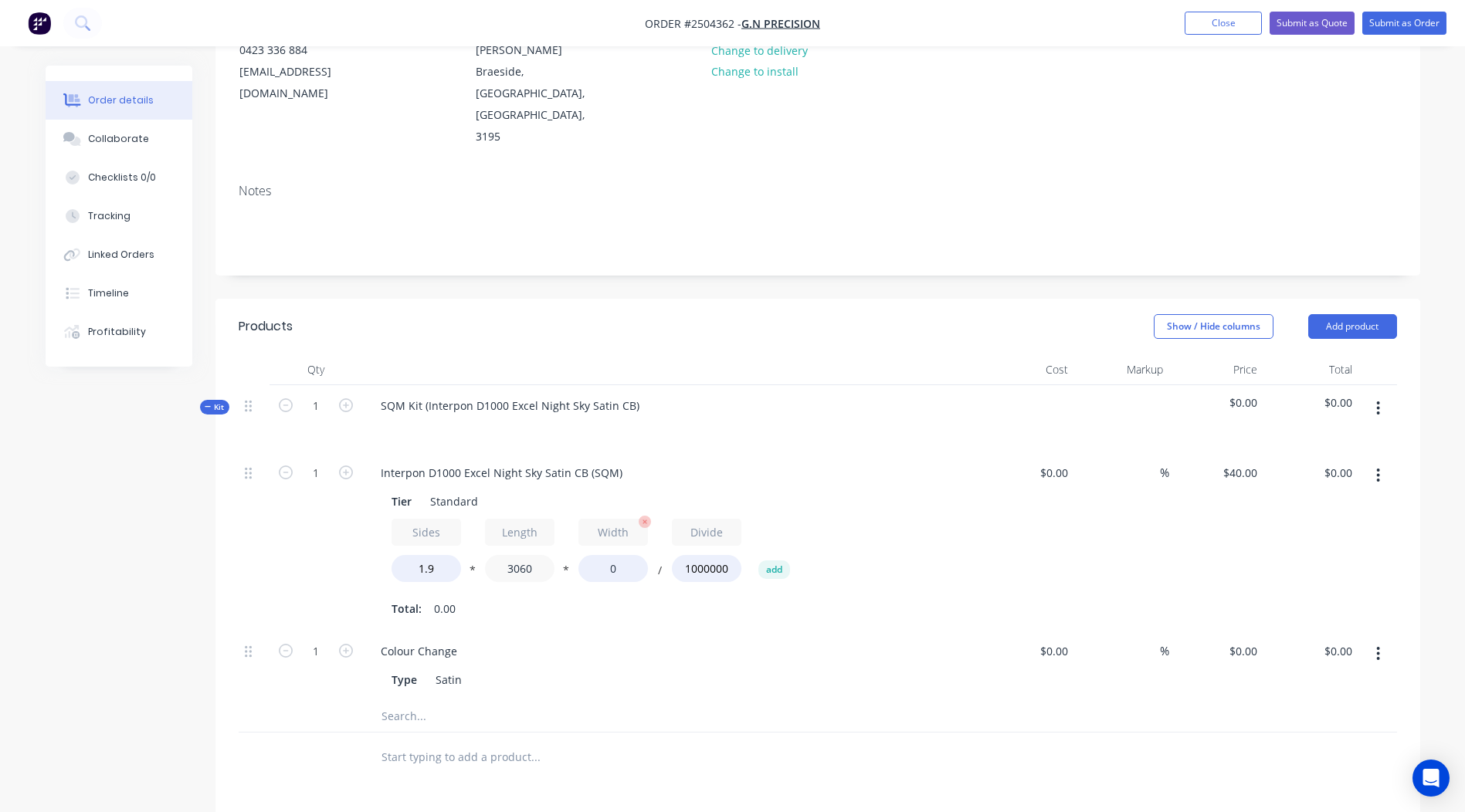
type input "3060"
click at [623, 555] on input "0" at bounding box center [612, 569] width 69 height 27
click at [608, 555] on input "23540" at bounding box center [612, 569] width 69 height 27
type input "2340"
type input "$544.19"
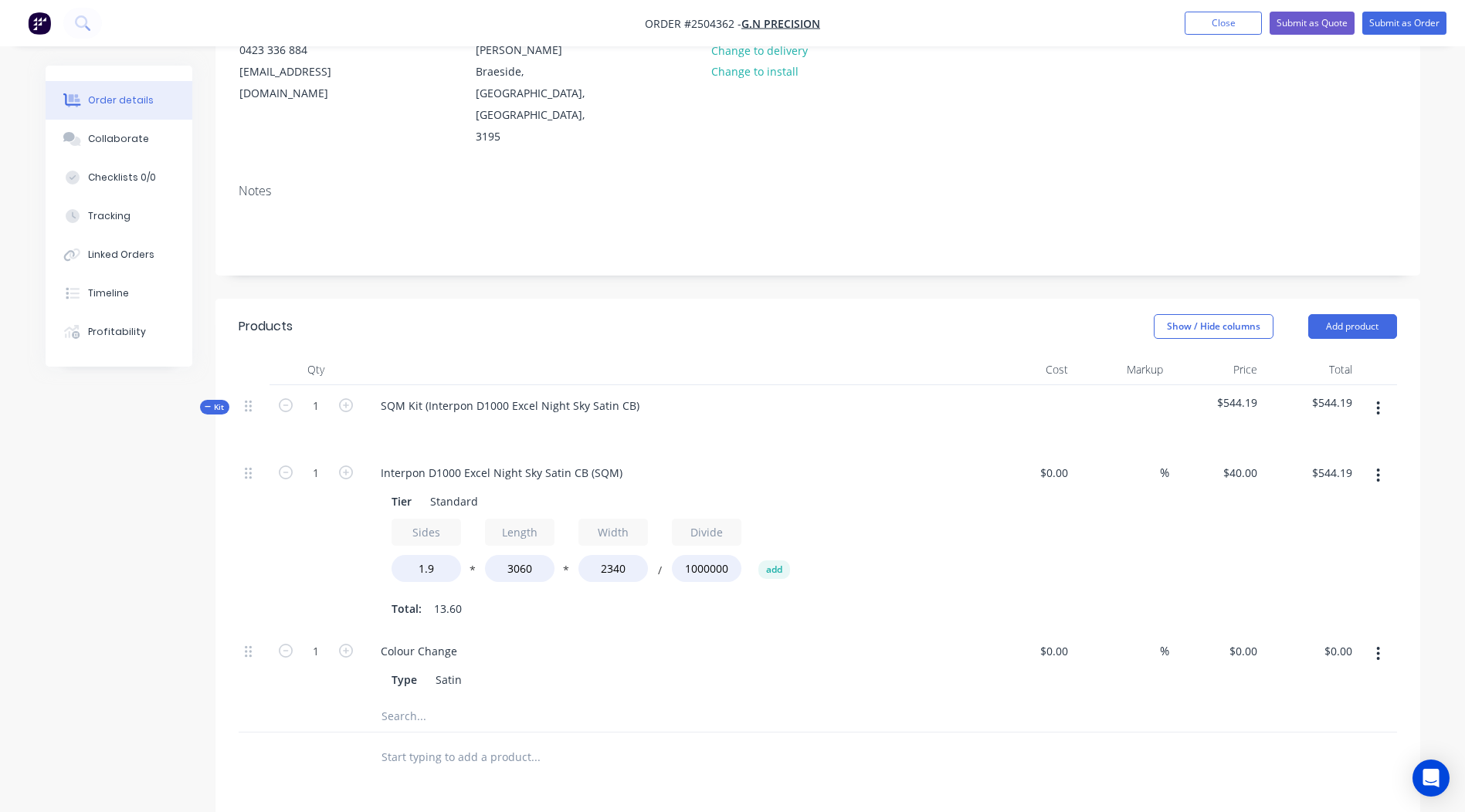
click at [637, 597] on div "Total: 13.60" at bounding box center [671, 609] width 559 height 23
click at [678, 668] on div "Type Satin" at bounding box center [668, 679] width 566 height 23
click at [831, 416] on div at bounding box center [671, 427] width 606 height 23
click at [427, 555] on input "1.9" at bounding box center [426, 569] width 69 height 27
click at [434, 555] on input "1.9" at bounding box center [426, 569] width 69 height 27
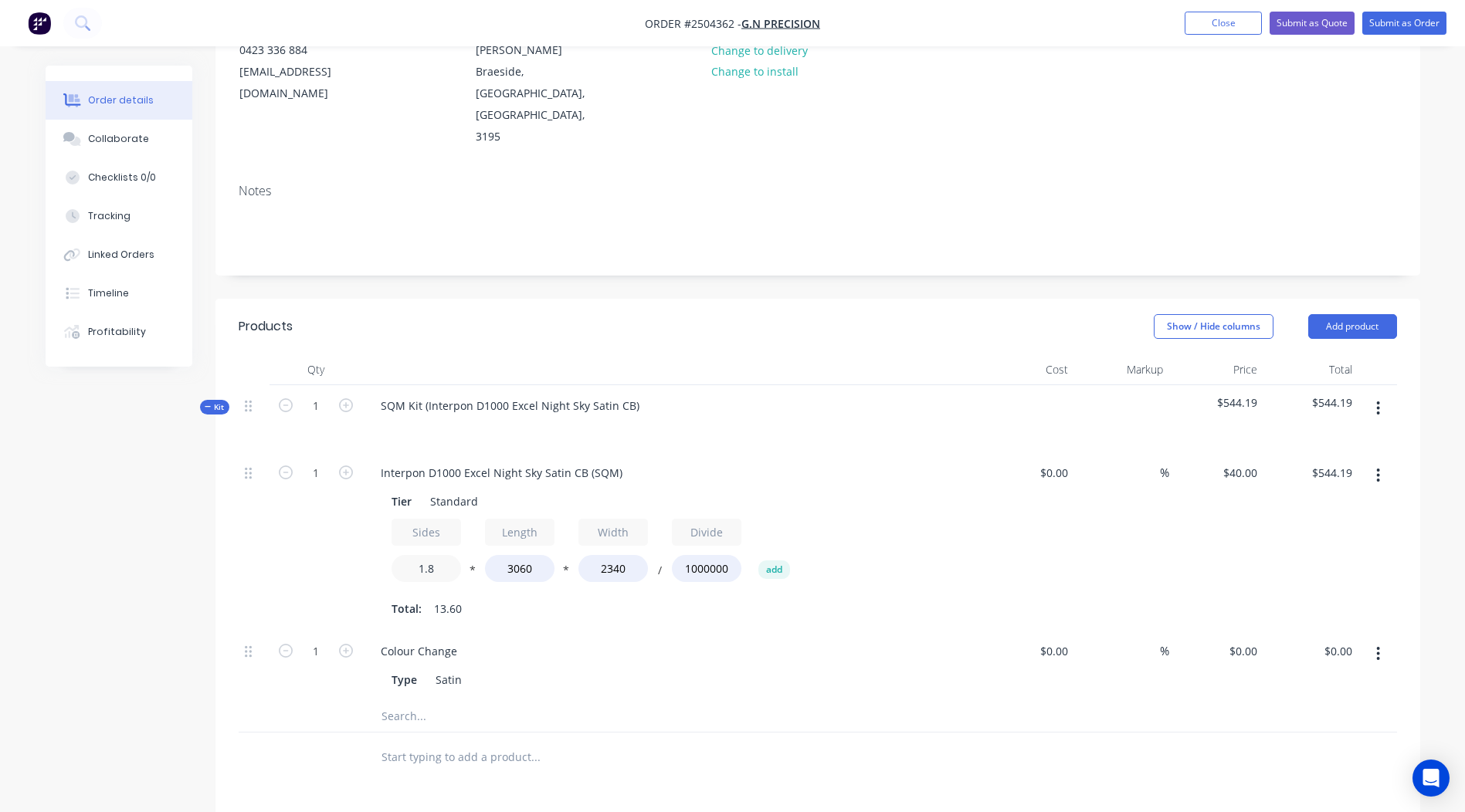
type input "1.8"
type input "$515.55"
click at [653, 597] on div "Total: 13.60" at bounding box center [671, 609] width 559 height 23
click at [1380, 640] on button "button" at bounding box center [1377, 653] width 36 height 28
click at [1313, 745] on div "Delete" at bounding box center [1324, 756] width 119 height 23
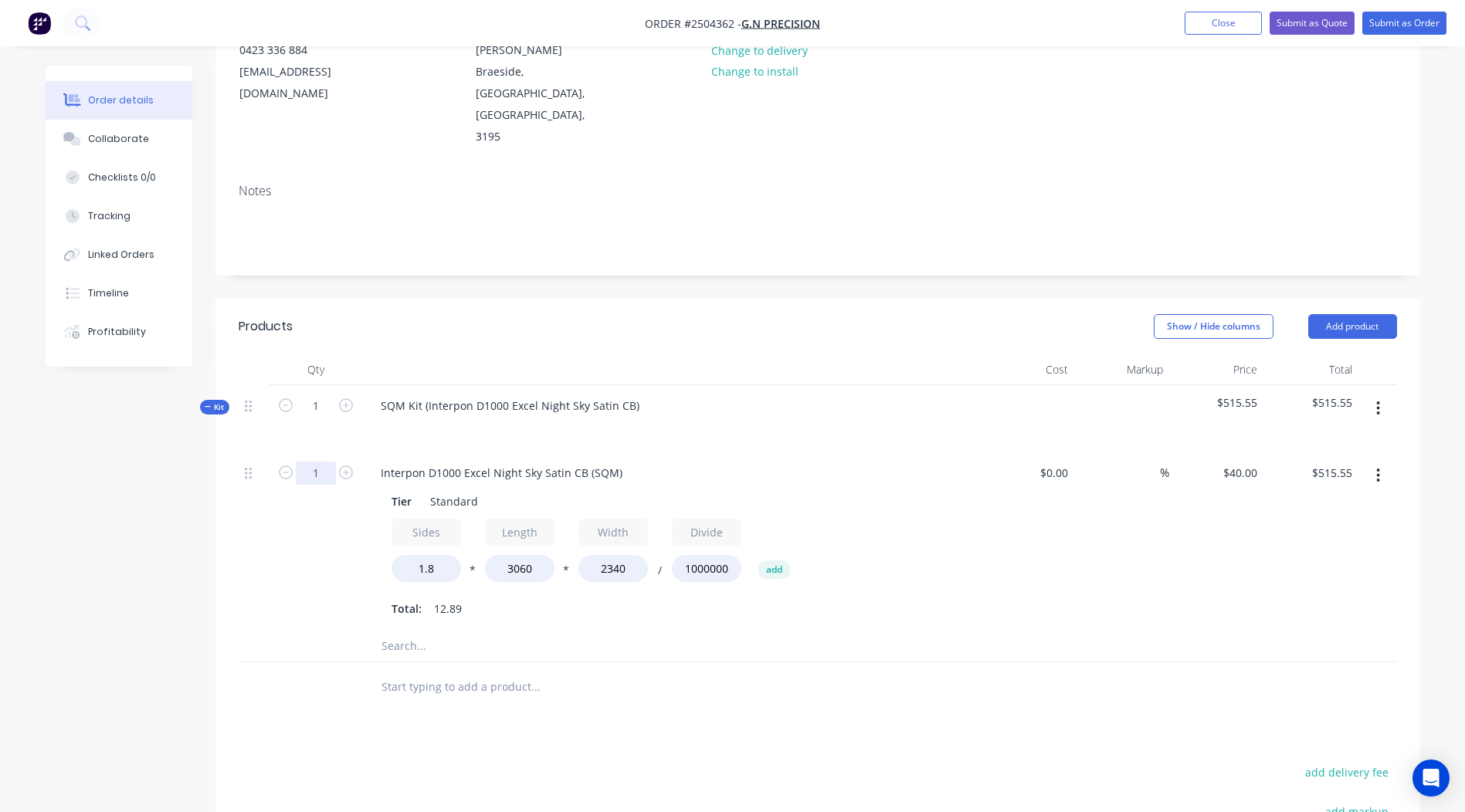
click at [310, 462] on input "1" at bounding box center [315, 473] width 40 height 23
click at [430, 555] on input "1.8" at bounding box center [426, 569] width 69 height 27
type input "1.5"
type input "$429.62"
click at [318, 462] on input "1" at bounding box center [315, 473] width 40 height 23
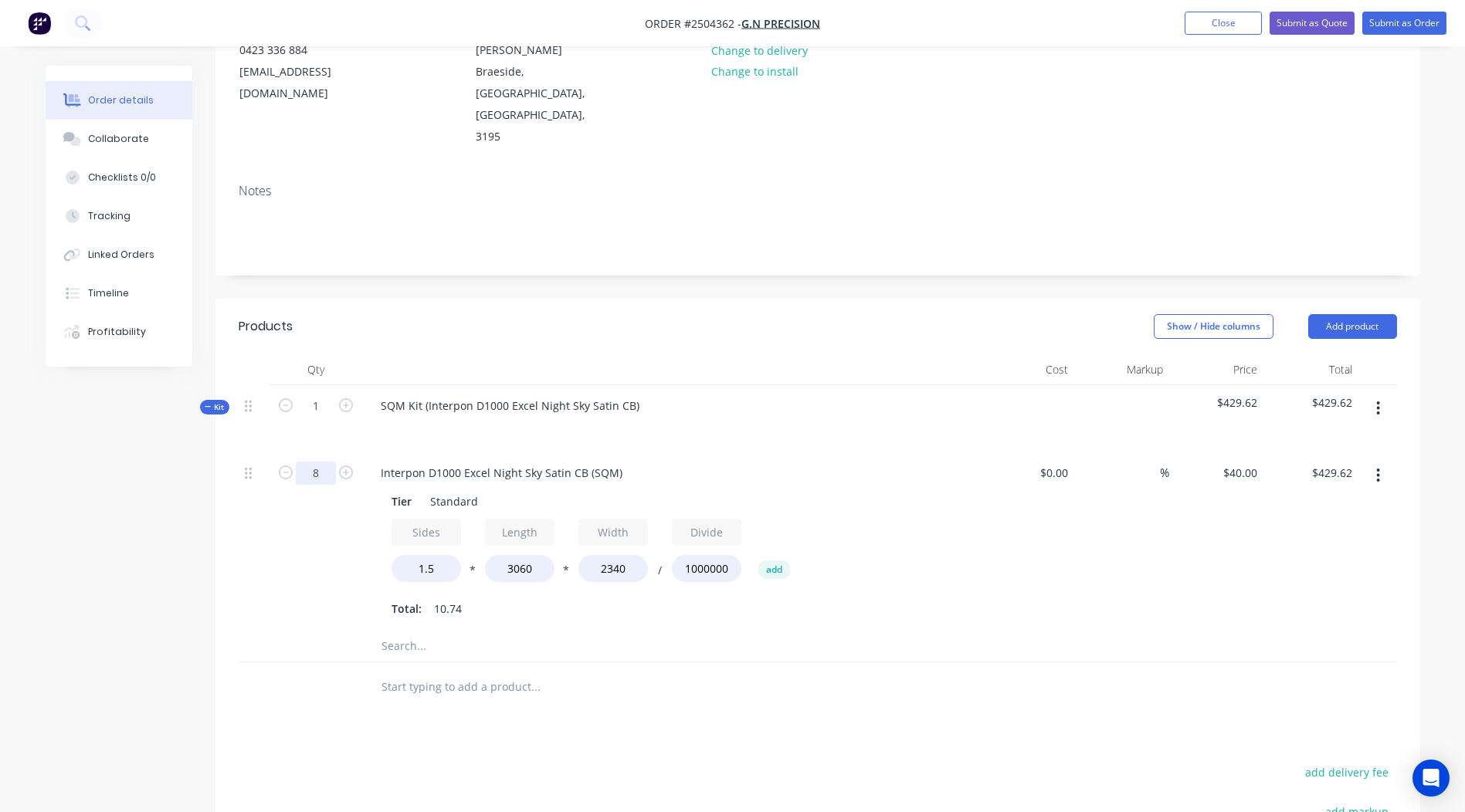
type input "8"
type input "$3,436.99"
click at [1063, 516] on div "$0.00 $0.00" at bounding box center [1027, 541] width 95 height 178
click at [635, 395] on div "SQM Kit (Interpon D1000 Excel Night Sky Satin CB)" at bounding box center [510, 406] width 284 height 23
click at [496, 395] on div "Interpon D1000 Excel Night Sky Satin CB" at bounding box center [484, 406] width 233 height 23
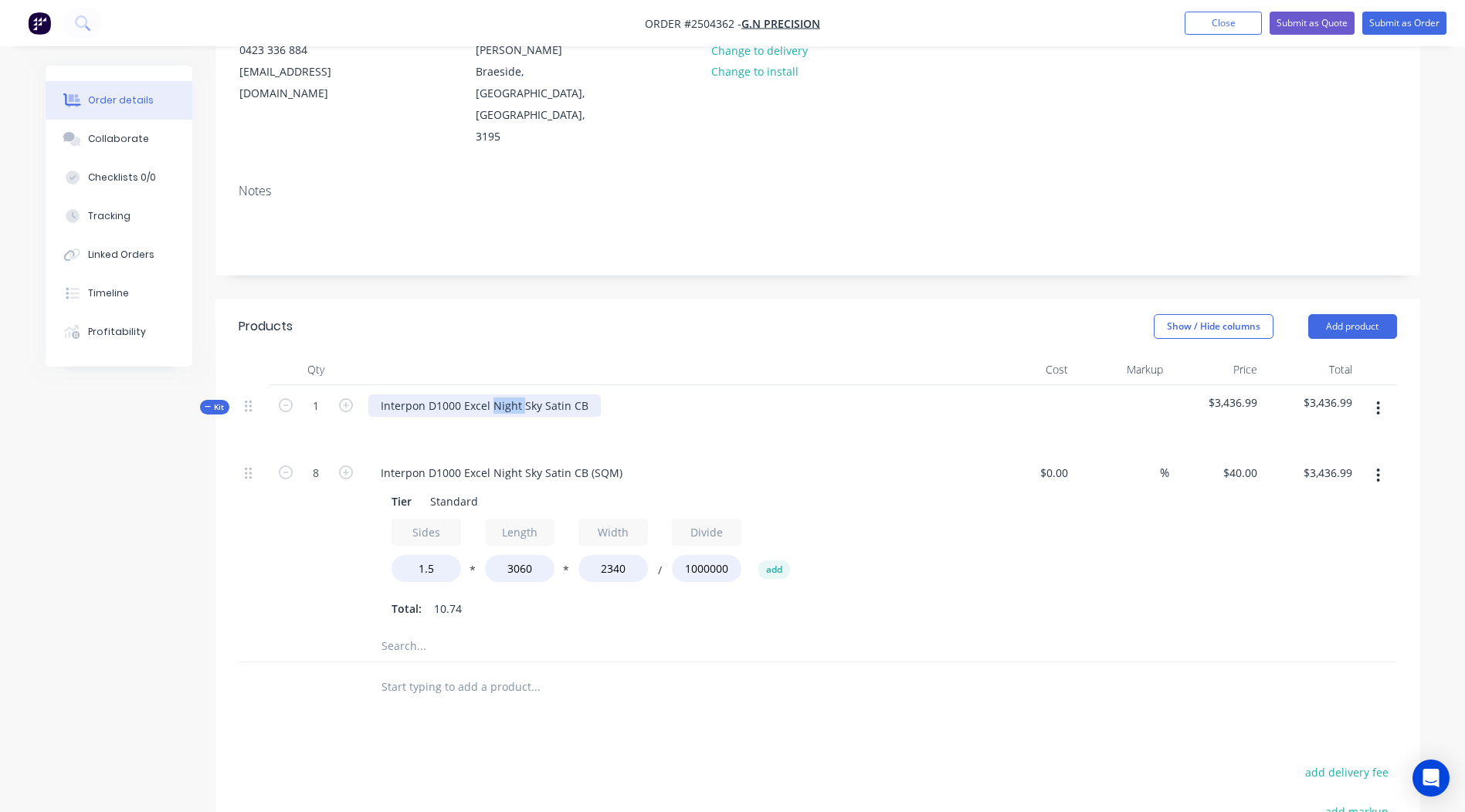
click at [496, 395] on div "Interpon D1000 Excel Night Sky Satin CB" at bounding box center [484, 406] width 233 height 23
copy div "Interpon D1000 Excel Night Sky Satin CB"
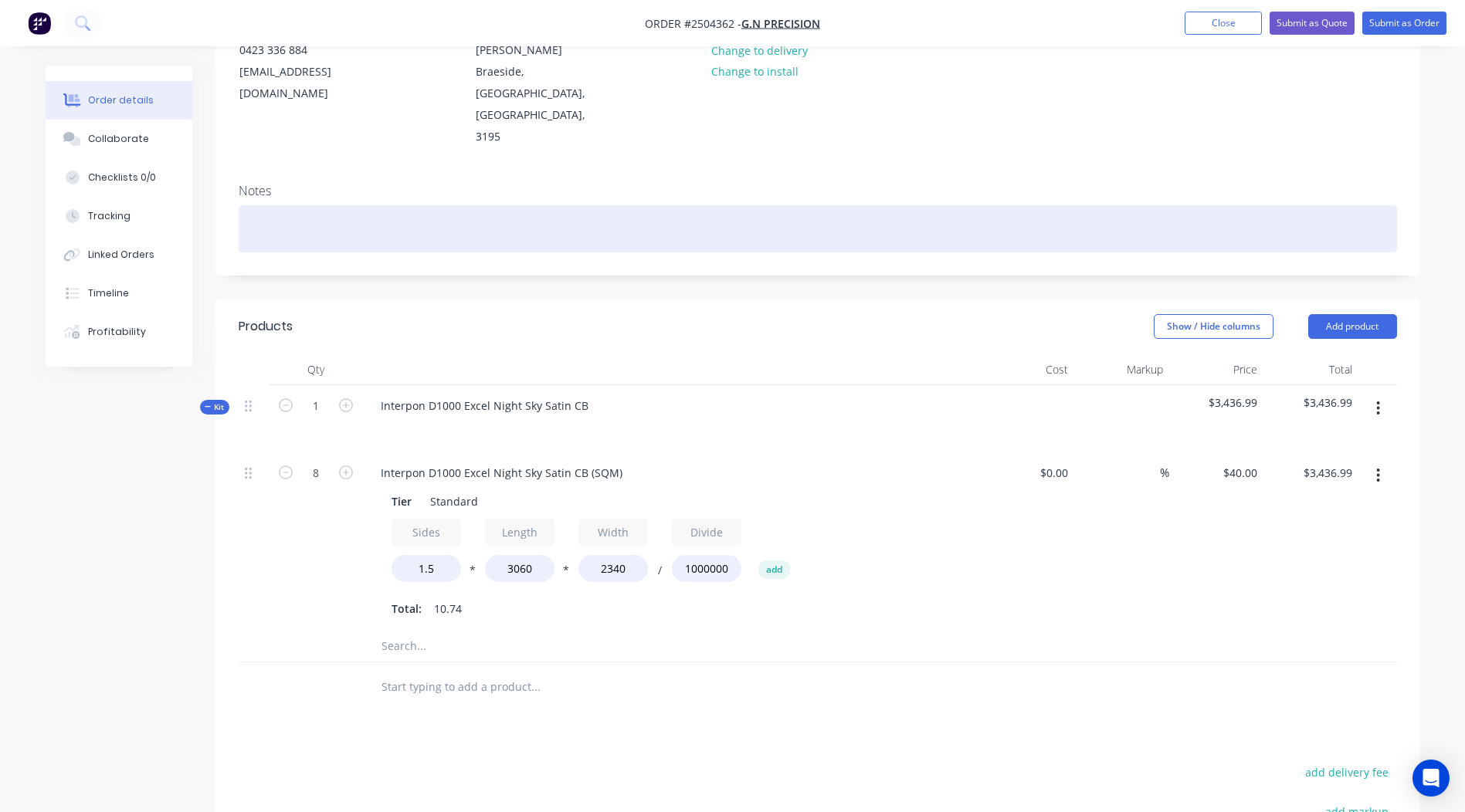
paste div
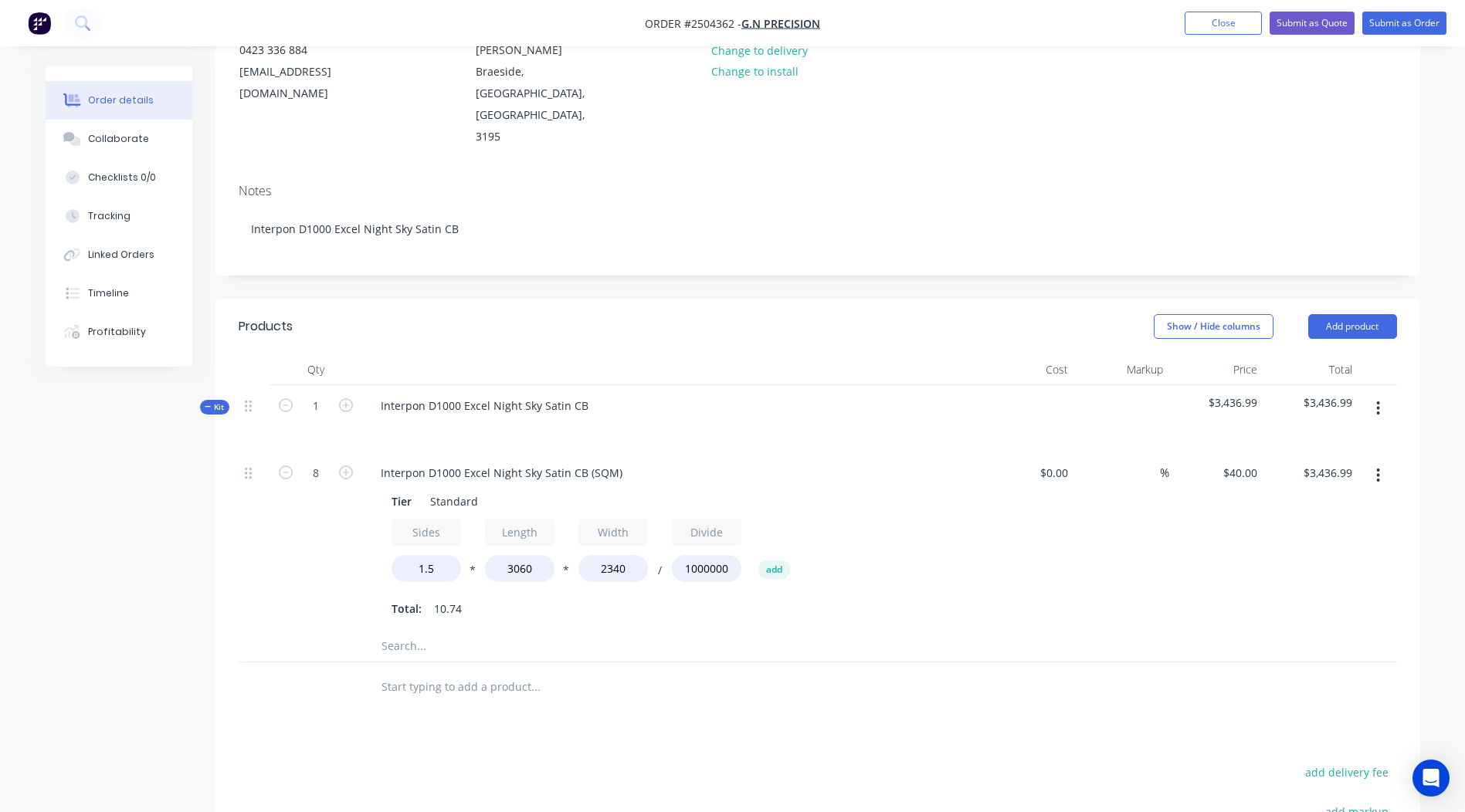
click at [1094, 526] on div "%" at bounding box center [1122, 541] width 95 height 178
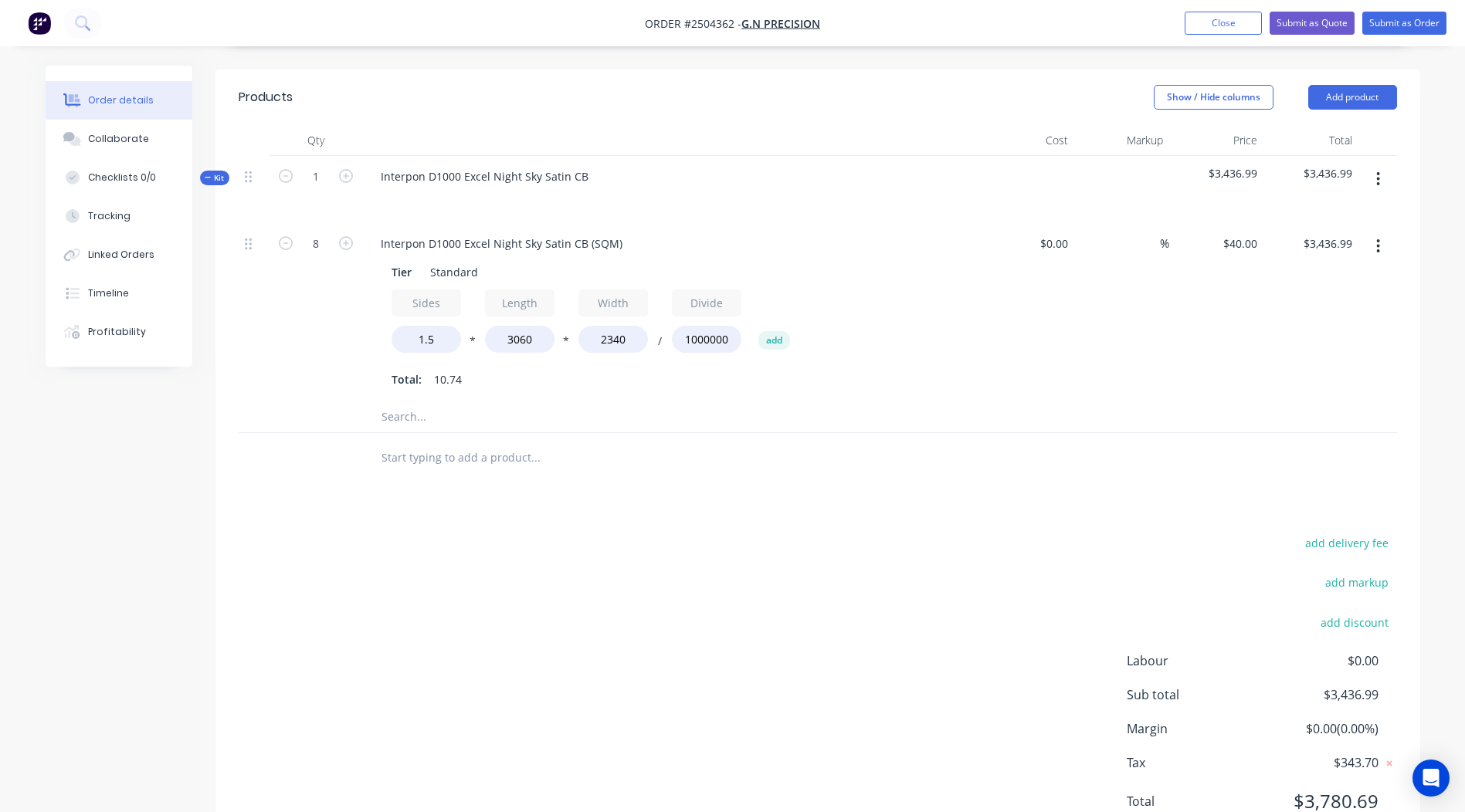
scroll to position [42, 0]
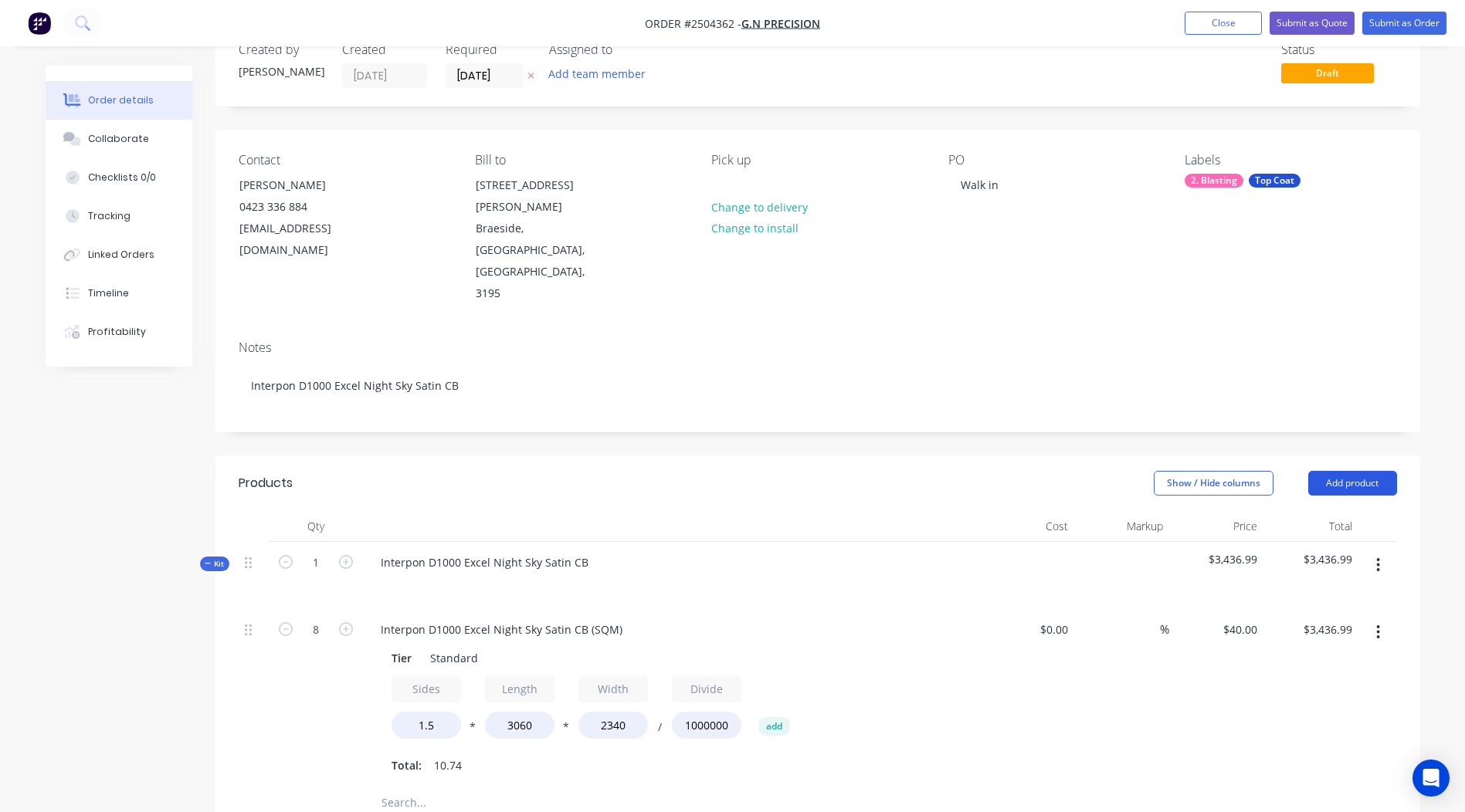
click at [1375, 471] on button "Add product" at bounding box center [1353, 483] width 89 height 25
click at [988, 471] on div "Show / Hide columns Add product Product catalogue Basic product Product Kit Lin…" at bounding box center [940, 483] width 912 height 25
click at [1376, 556] on icon "button" at bounding box center [1378, 564] width 4 height 17
click at [1322, 595] on div "Add product to kit" at bounding box center [1324, 605] width 119 height 23
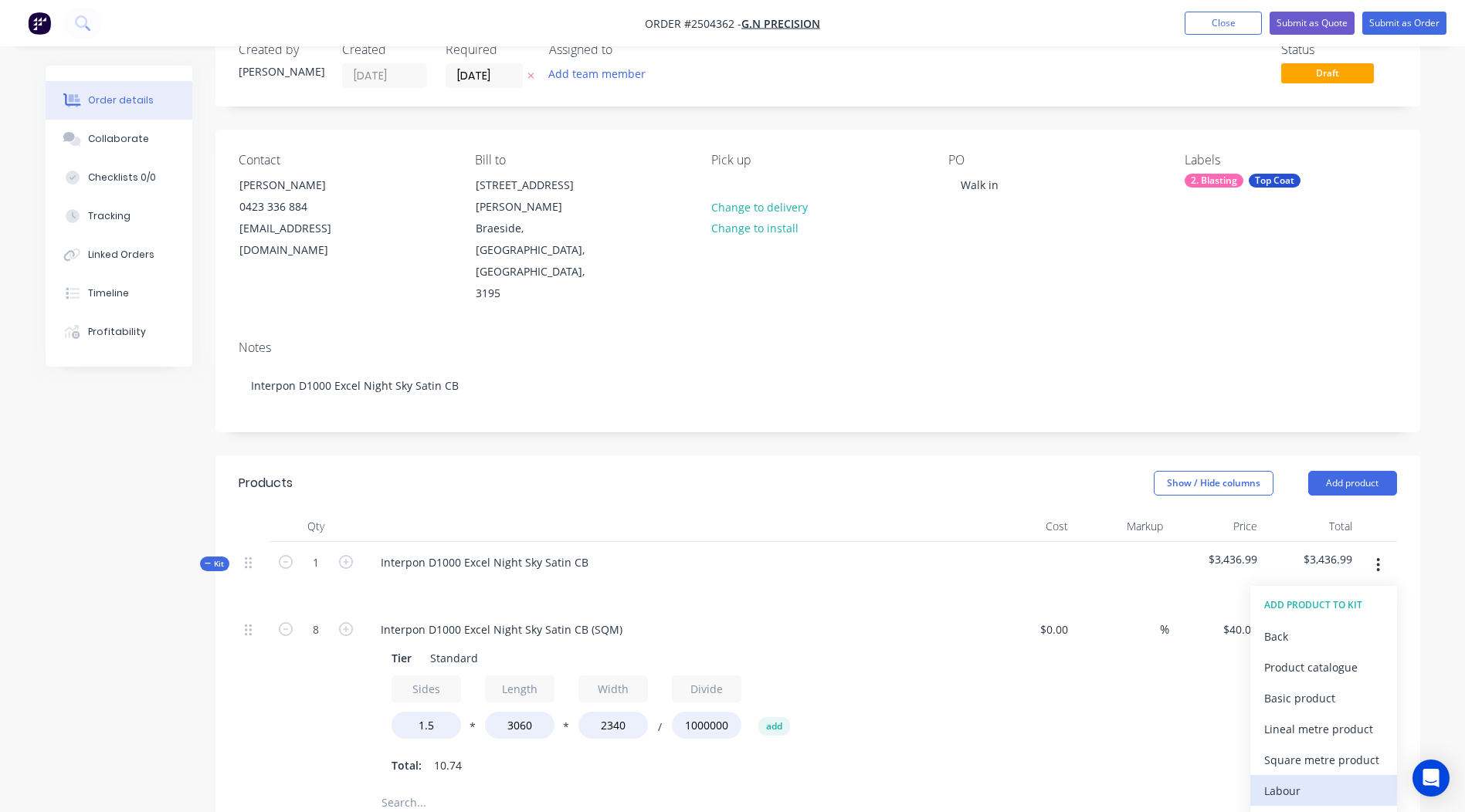
click at [1335, 779] on div "Labour" at bounding box center [1324, 790] width 119 height 23
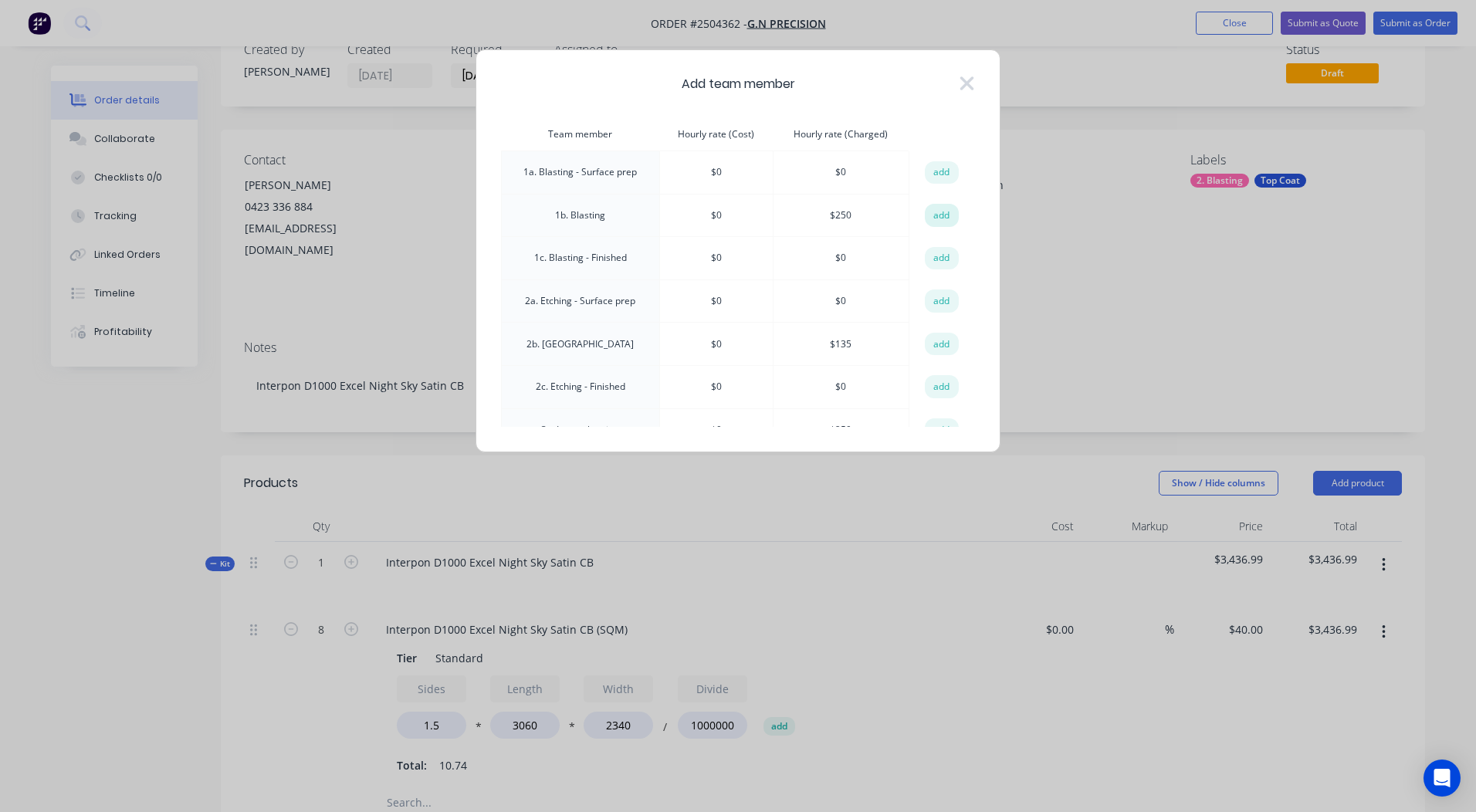
click at [935, 206] on button "add" at bounding box center [942, 216] width 34 height 23
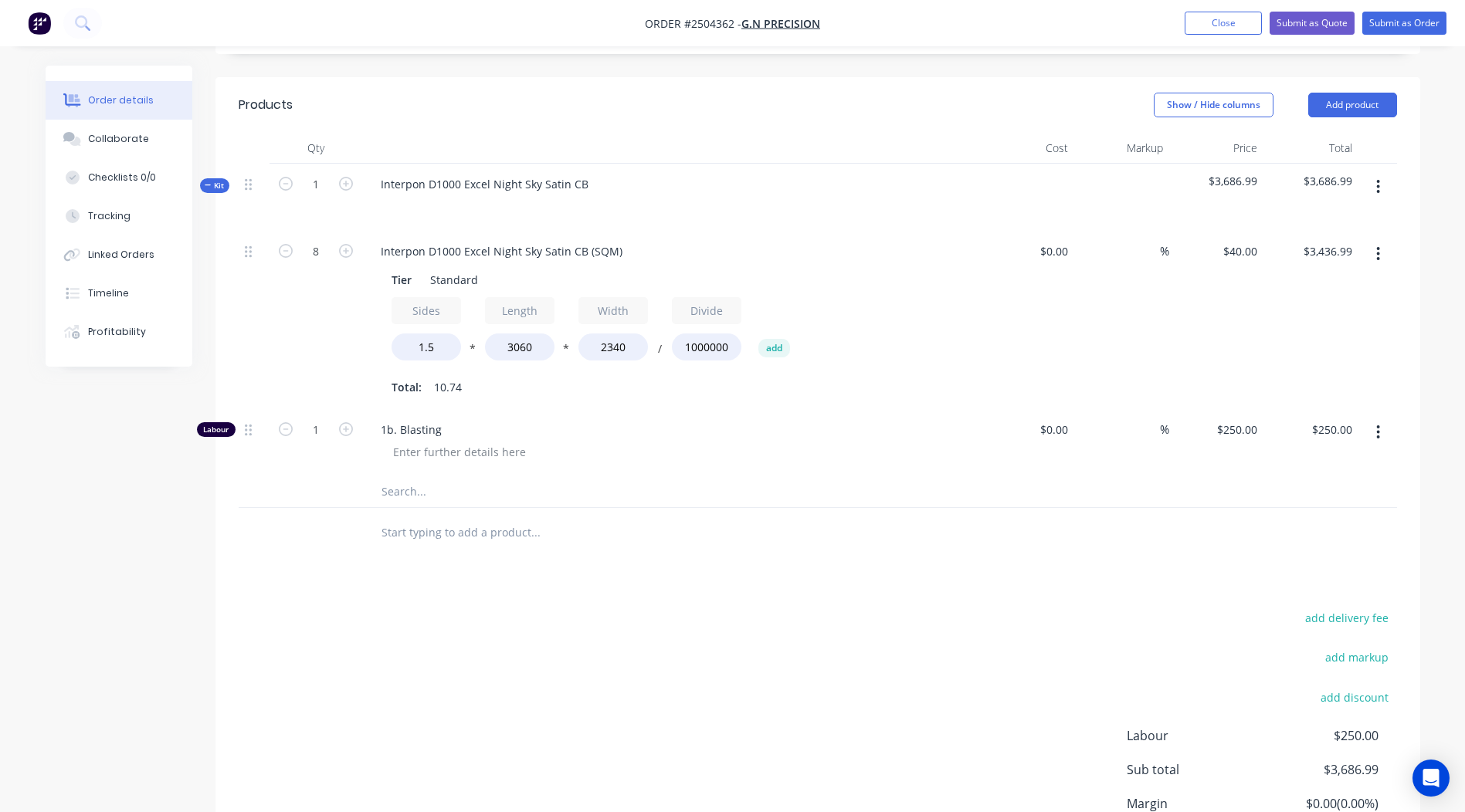
scroll to position [427, 0]
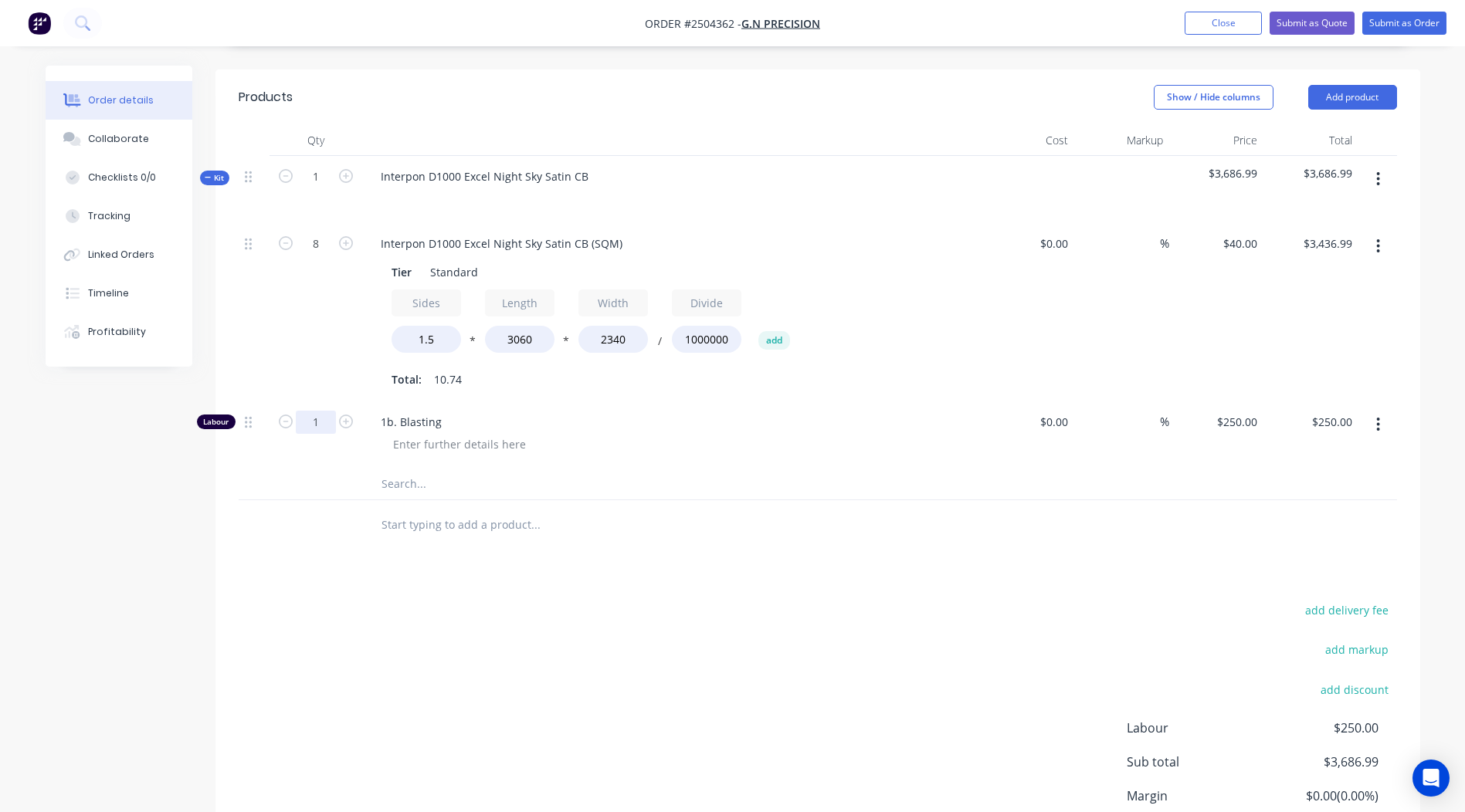
click at [317, 411] on input "1" at bounding box center [315, 422] width 40 height 23
type input "0"
type input "$0.00"
click at [321, 232] on input "8" at bounding box center [315, 244] width 40 height 23
type input "1"
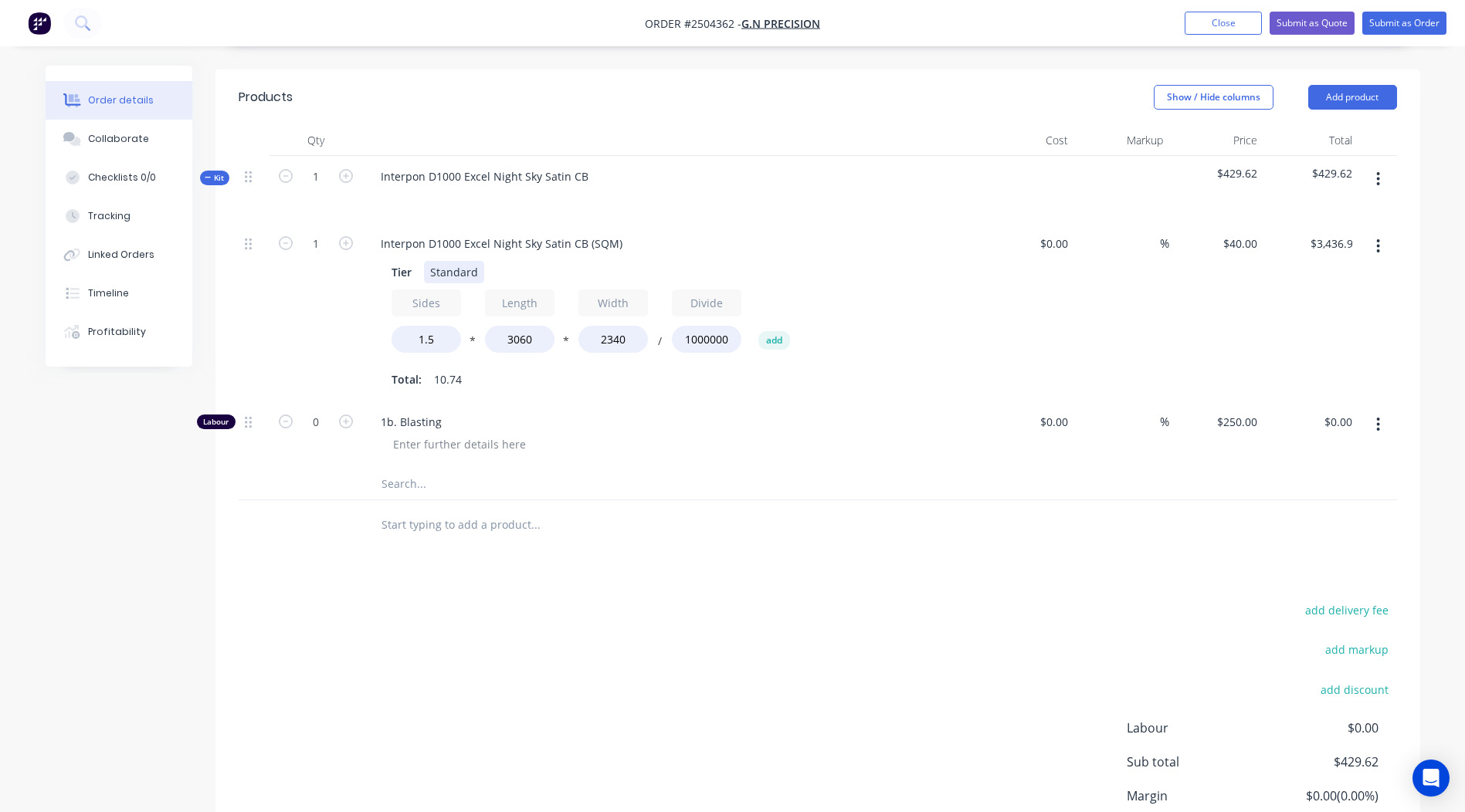
type input "$429.62"
click at [829, 261] on div "Tier Standard" at bounding box center [668, 272] width 566 height 23
click at [317, 232] on input "1" at bounding box center [315, 244] width 40 height 23
type input "8"
type input "$3,436.99"
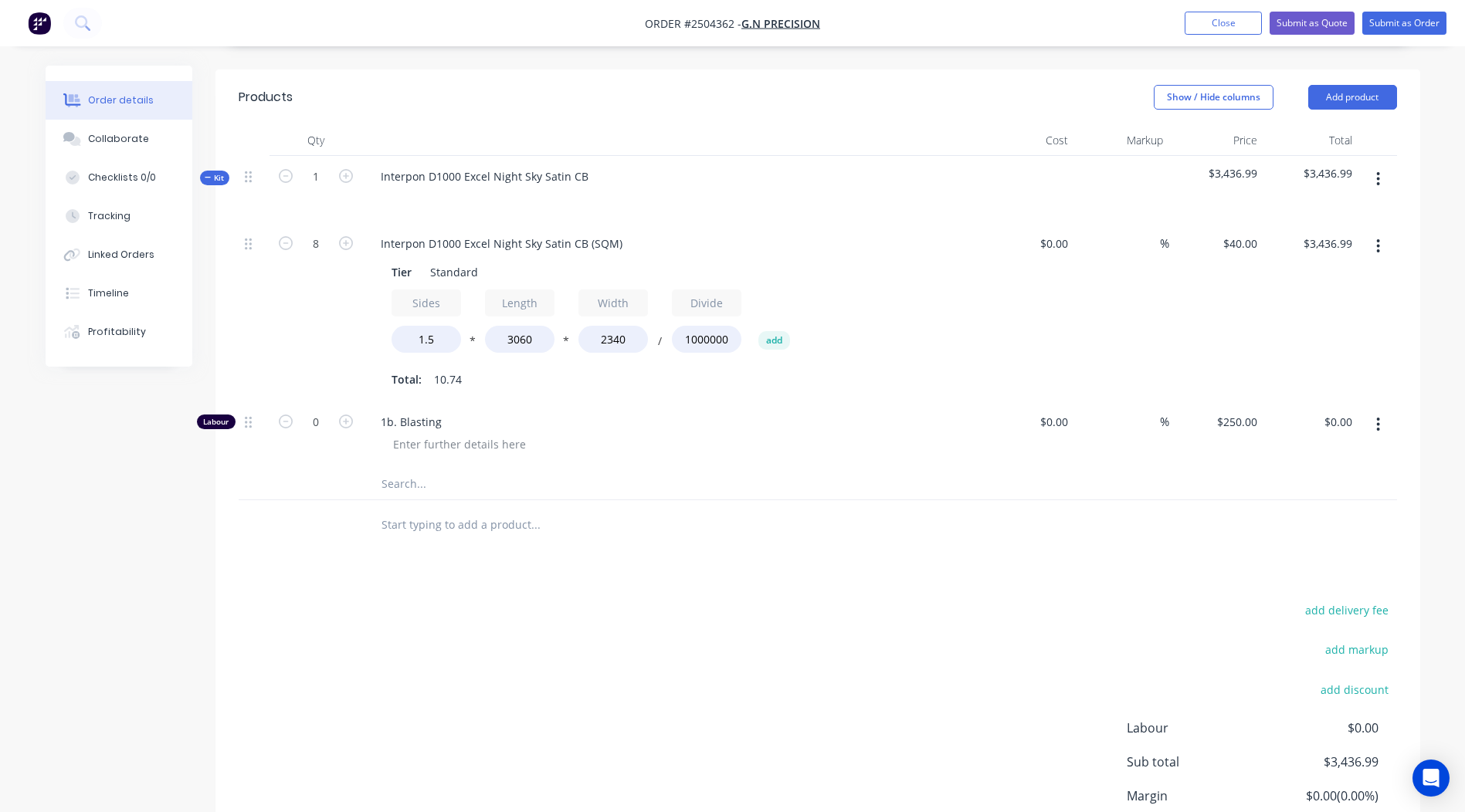
click at [891, 156] on div "Interpon D1000 Excel Night Sky Satin CB" at bounding box center [671, 189] width 617 height 67
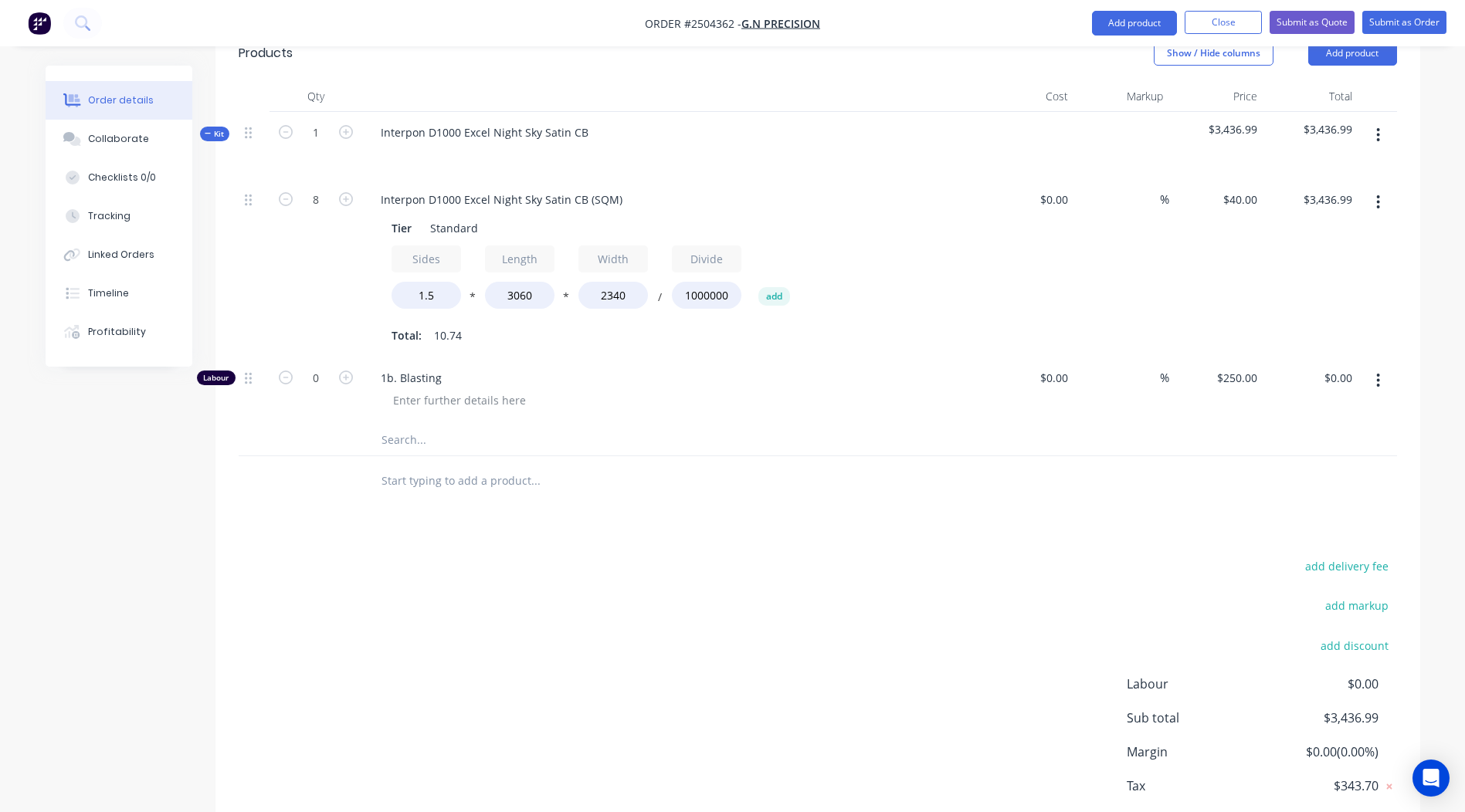
scroll to position [495, 0]
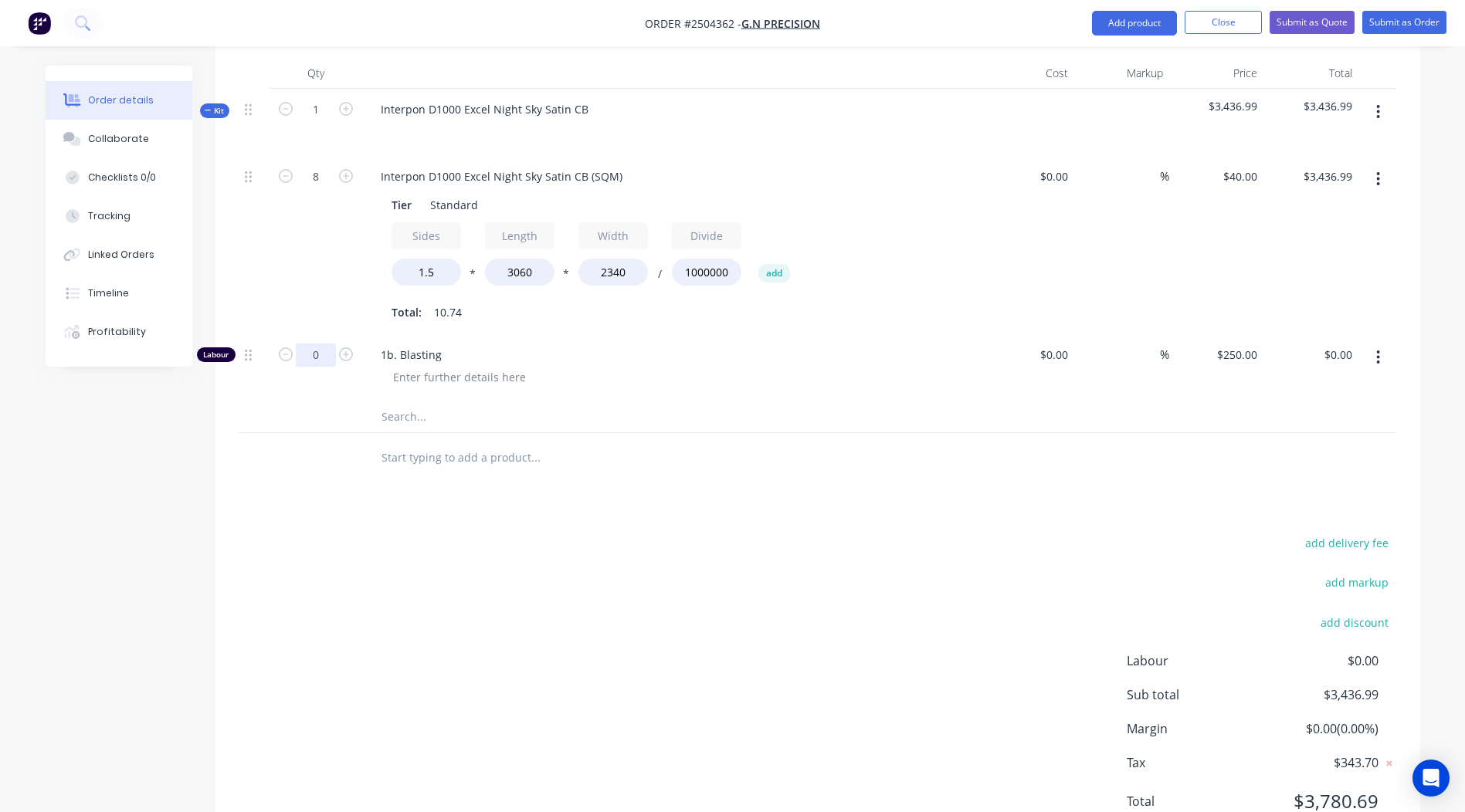
click at [316, 344] on input "0" at bounding box center [315, 355] width 40 height 23
click at [304, 344] on input "0" at bounding box center [315, 355] width 40 height 23
type input "120"
type input "$30,000.00"
click at [521, 603] on div "add delivery fee add markup add discount Labour $0.00 Sub total $3,436.99 Margi…" at bounding box center [817, 682] width 1158 height 298
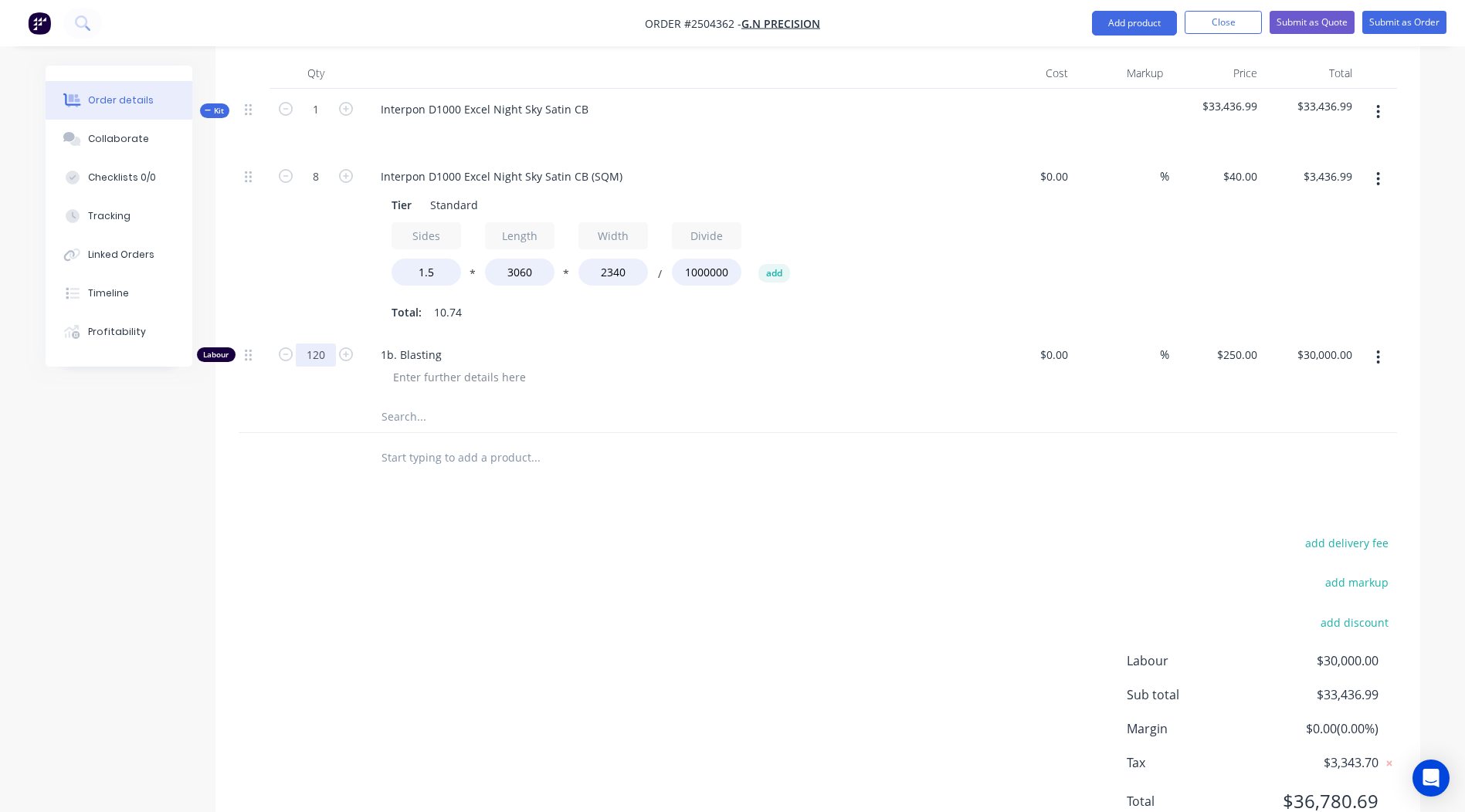
click at [330, 344] on input "120" at bounding box center [315, 355] width 40 height 23
type input "2"
type input "$500.00"
drag, startPoint x: 288, startPoint y: 586, endPoint x: 397, endPoint y: 457, distance: 168.9
click at [287, 580] on div "add delivery fee add markup add discount Labour $500.00 Sub total $3,936.99 Mar…" at bounding box center [817, 682] width 1158 height 298
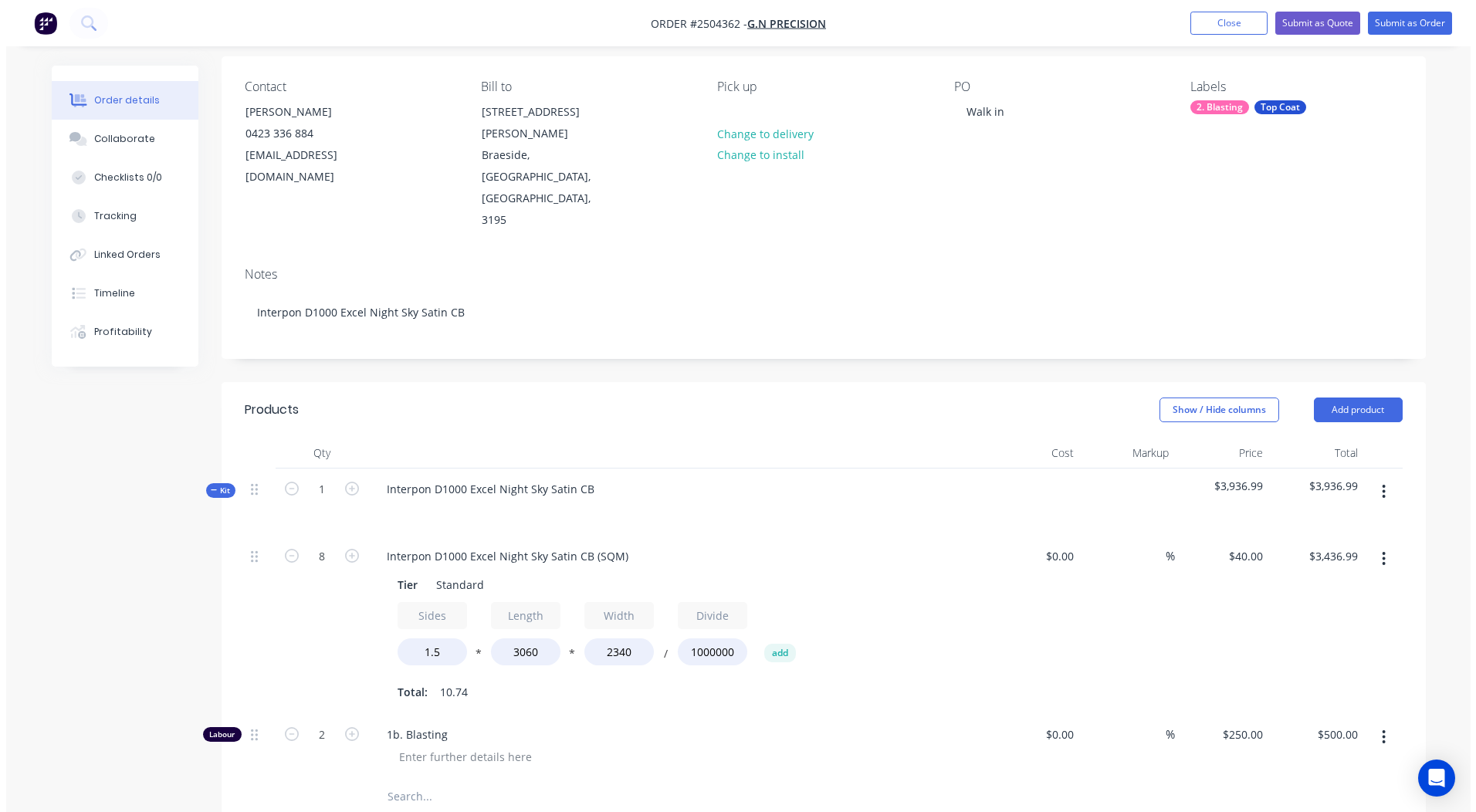
scroll to position [109, 0]
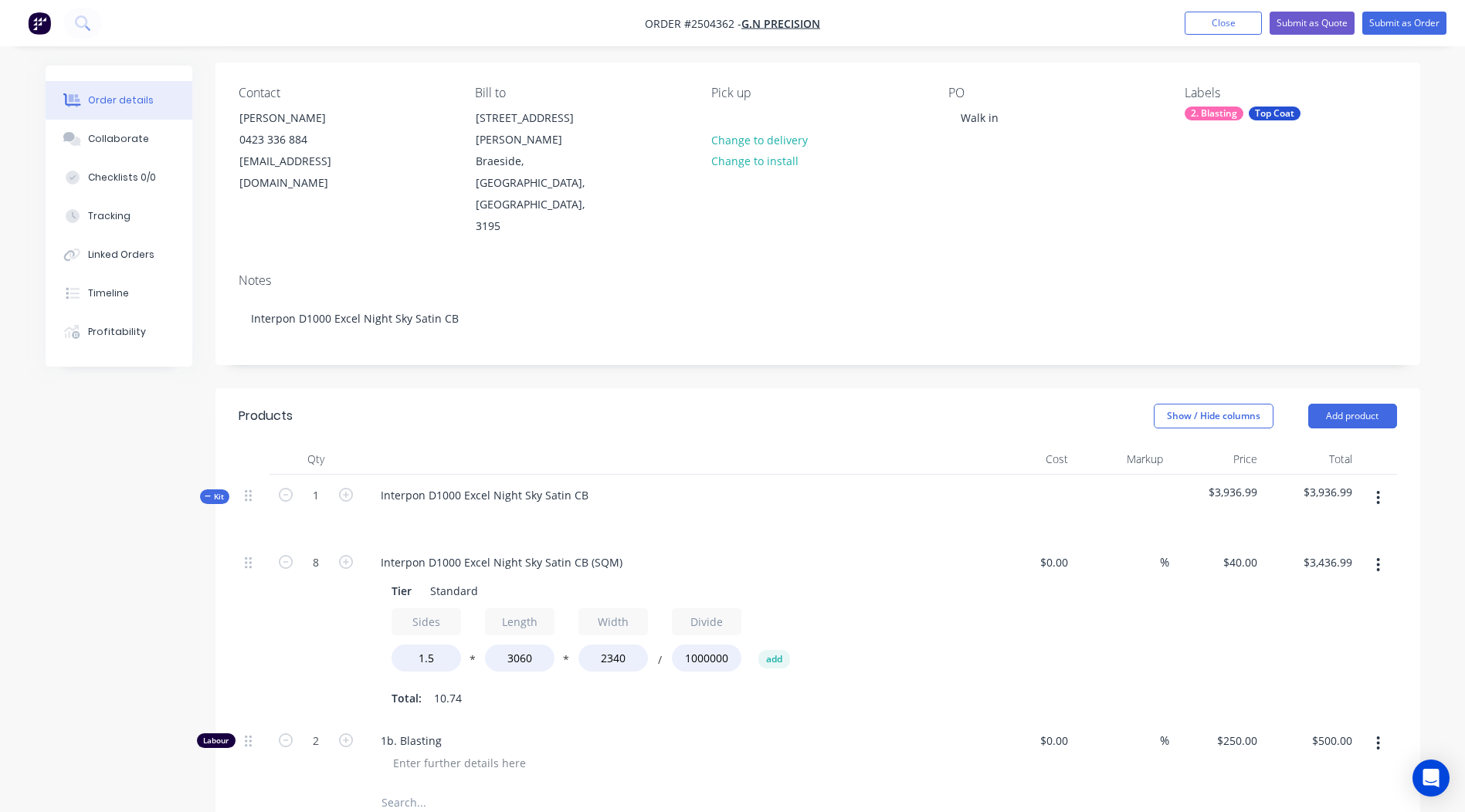
click at [1378, 489] on icon "button" at bounding box center [1378, 498] width 4 height 17
click at [1345, 527] on div "Add product to kit" at bounding box center [1324, 538] width 119 height 23
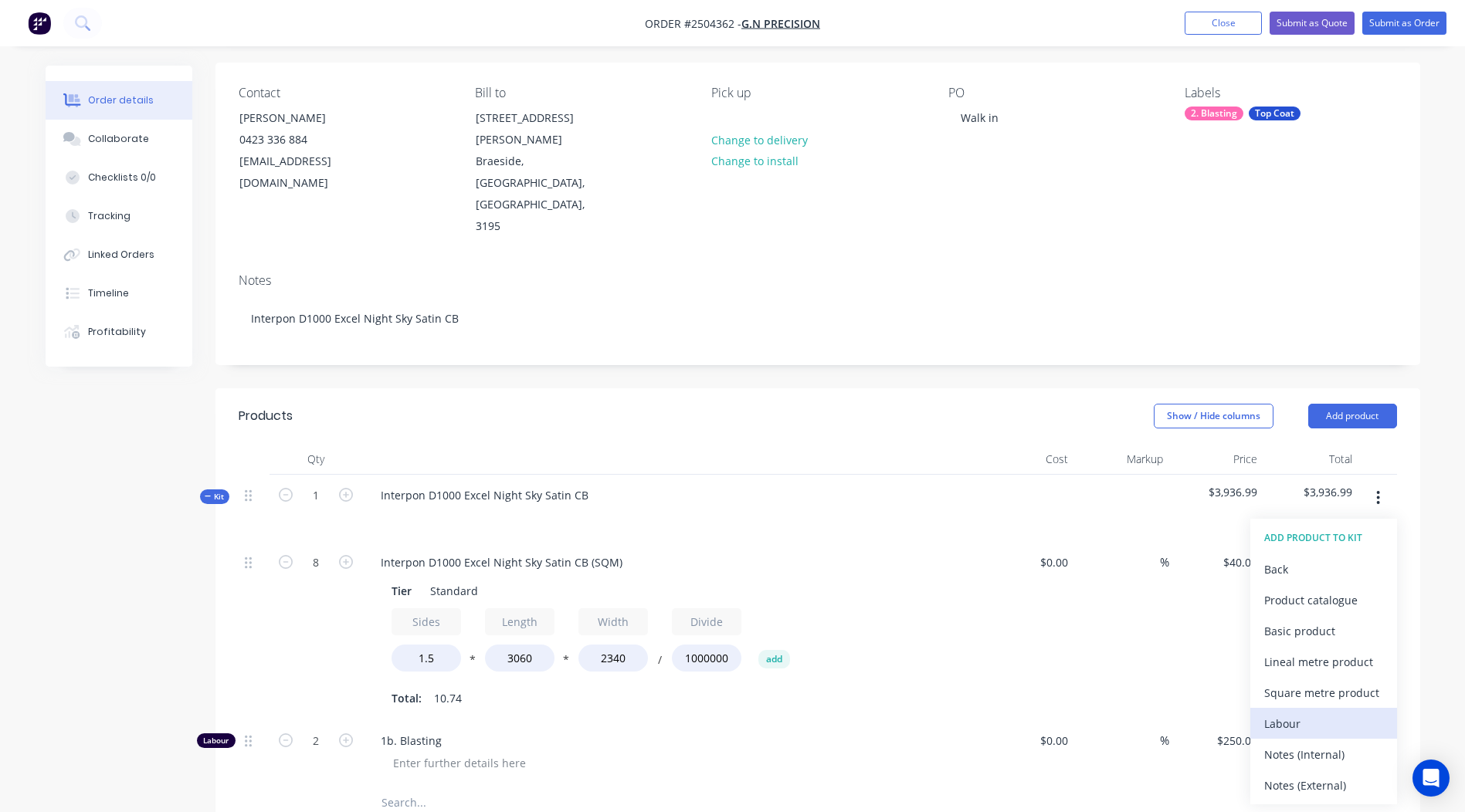
click at [1322, 712] on div "Labour" at bounding box center [1324, 723] width 119 height 23
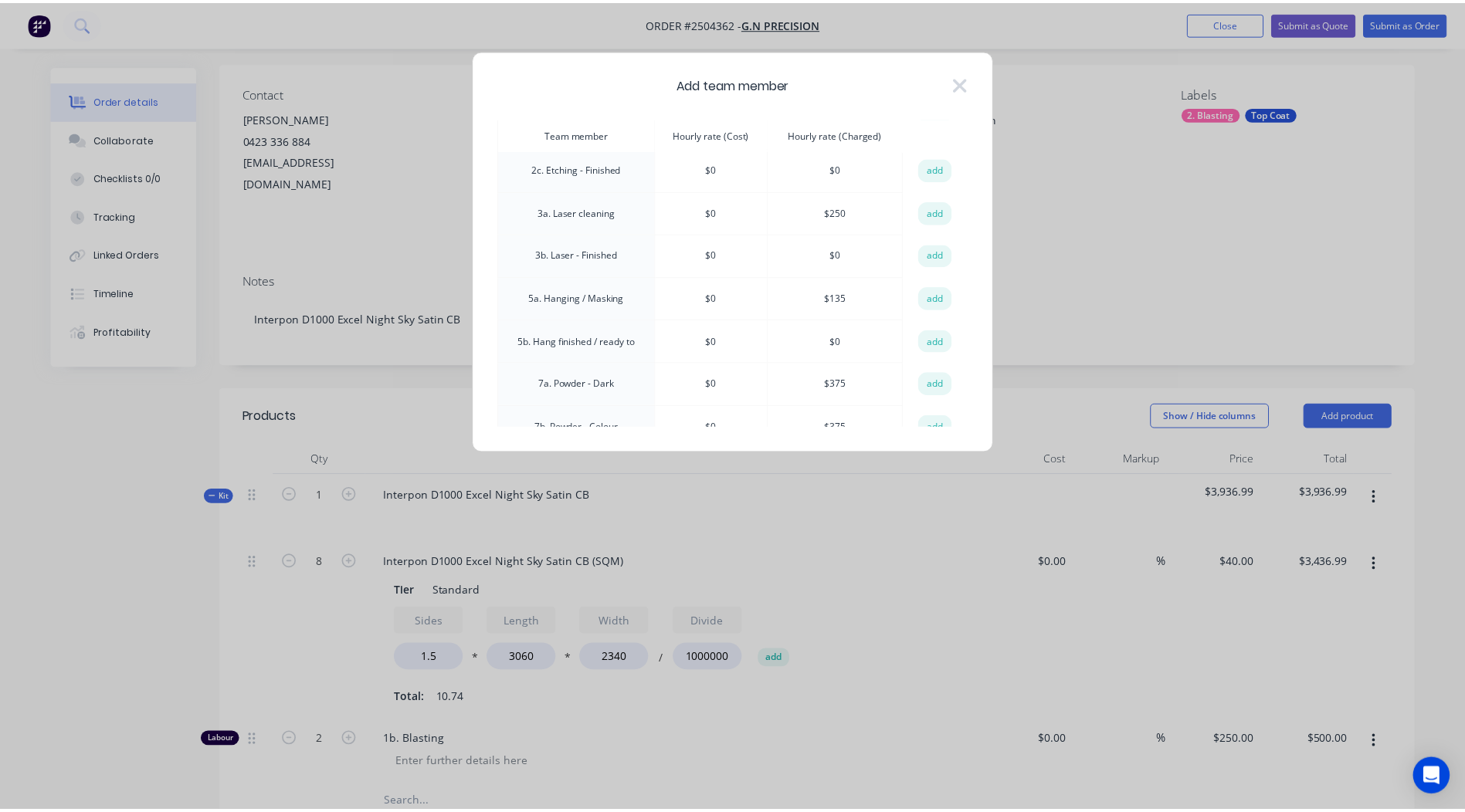
scroll to position [232, 0]
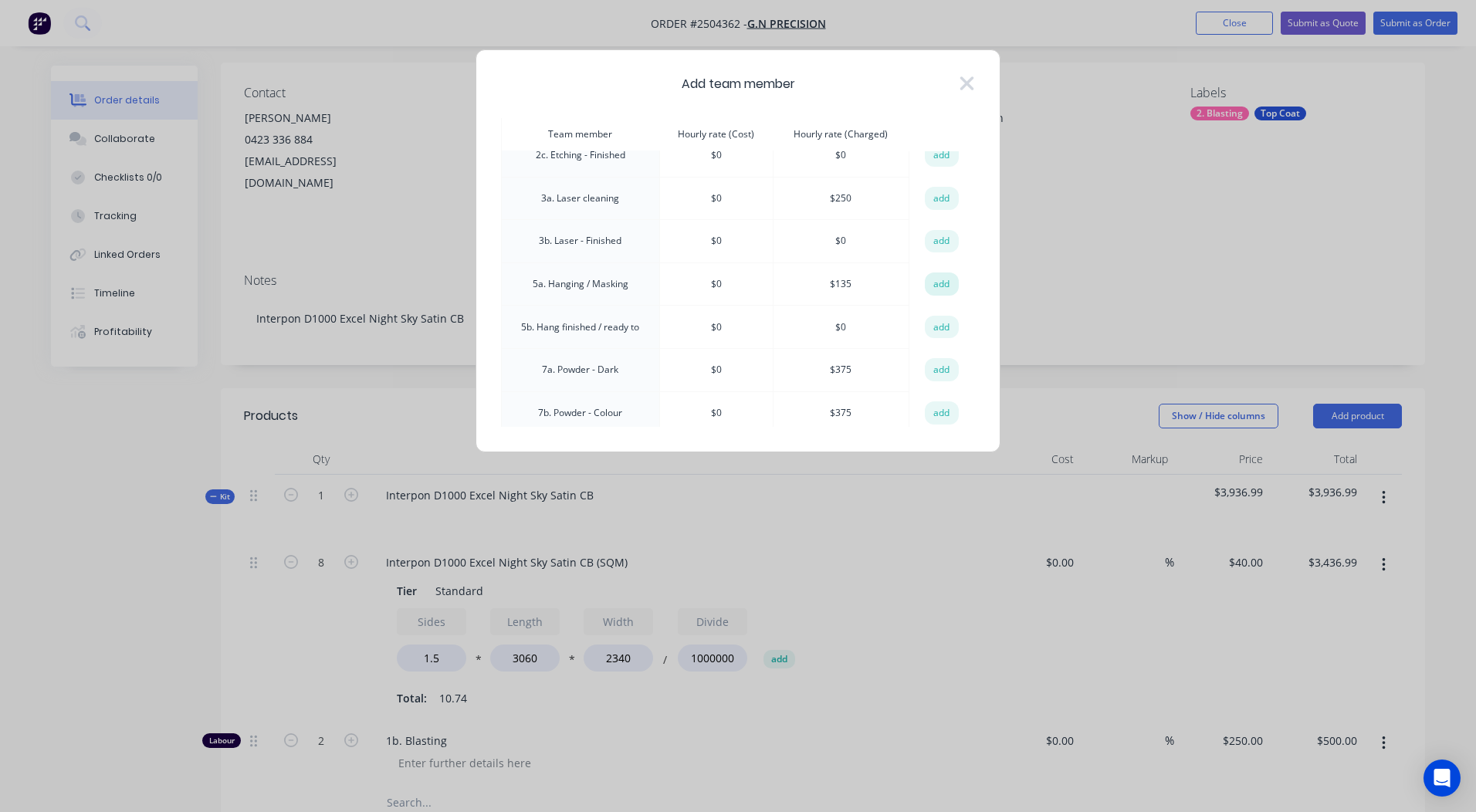
click at [927, 291] on button "add" at bounding box center [942, 284] width 34 height 23
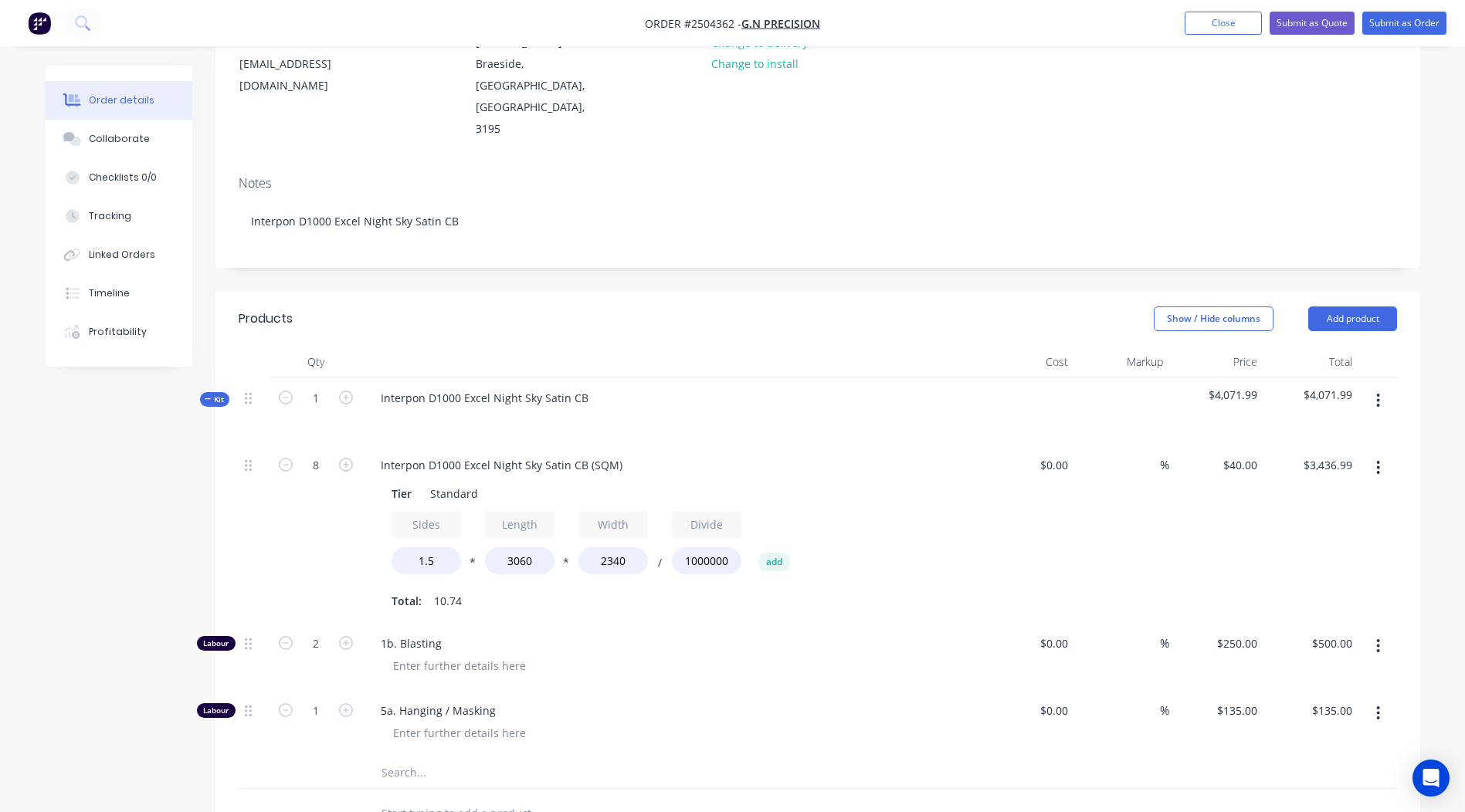
scroll to position [340, 0]
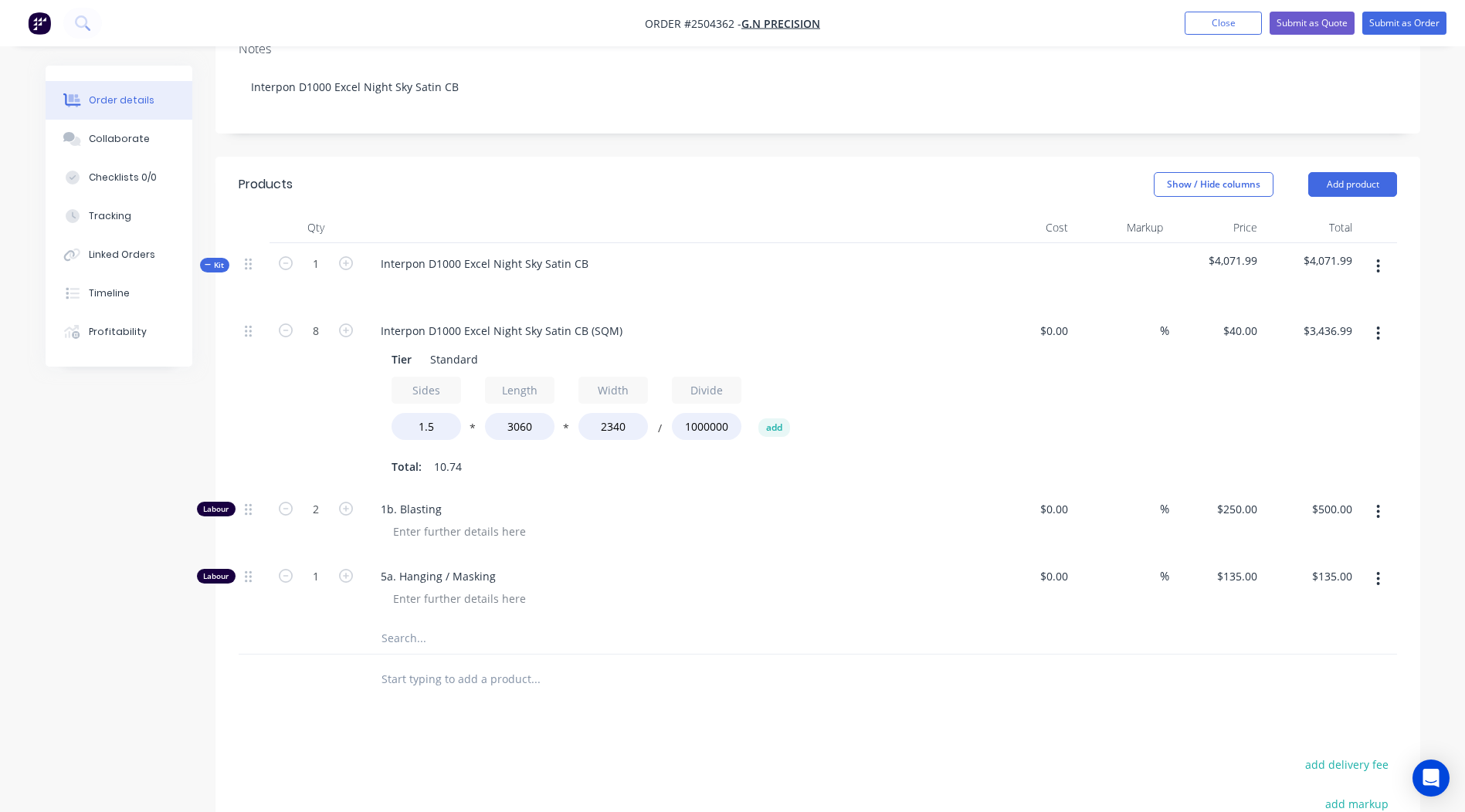
click at [310, 556] on div "1" at bounding box center [315, 590] width 93 height 67
click at [322, 565] on input "1" at bounding box center [315, 577] width 40 height 23
type input "0.5"
type input "$67.50"
click at [709, 556] on div "5a. Hanging / Masking" at bounding box center [671, 590] width 617 height 67
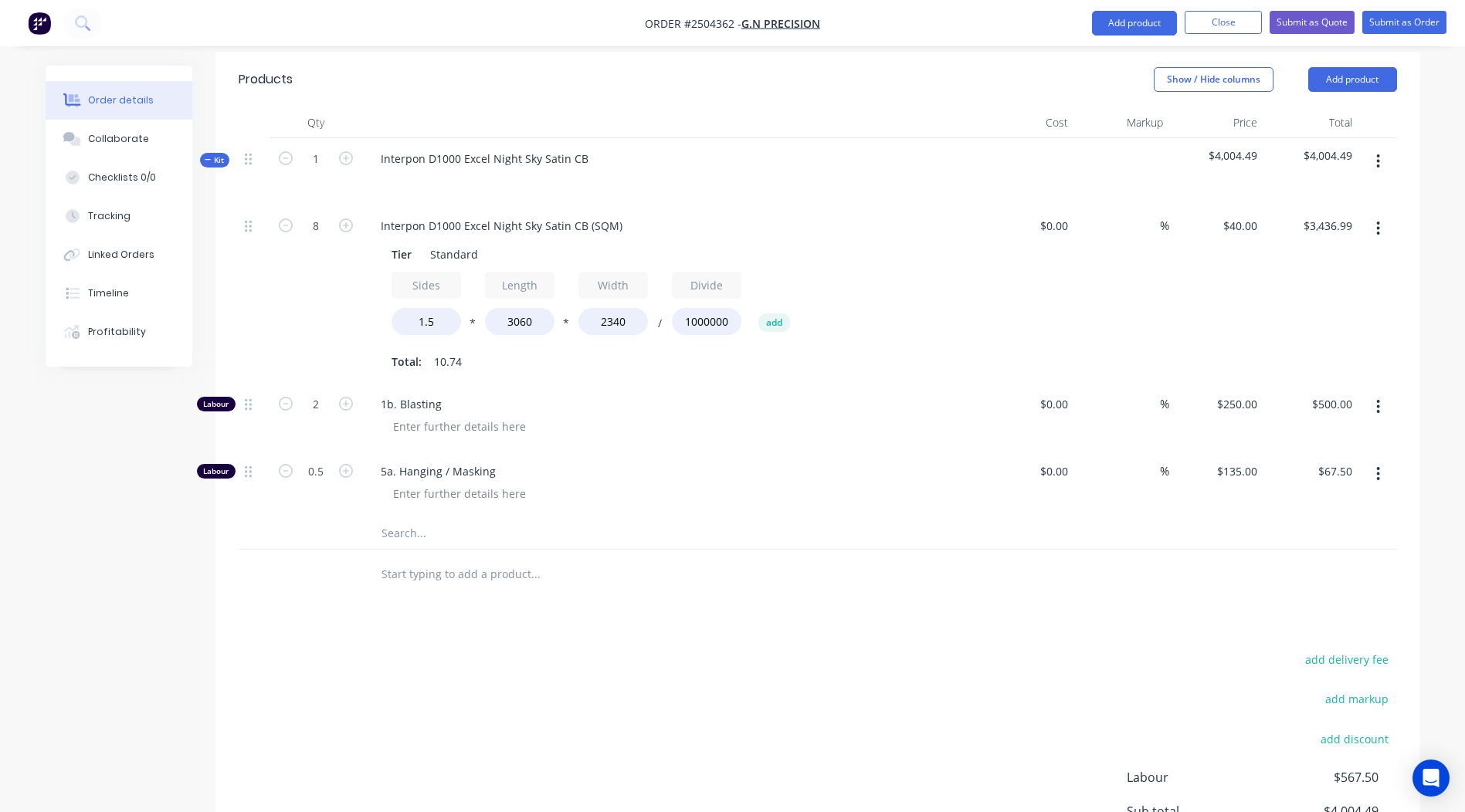
scroll to position [562, 0]
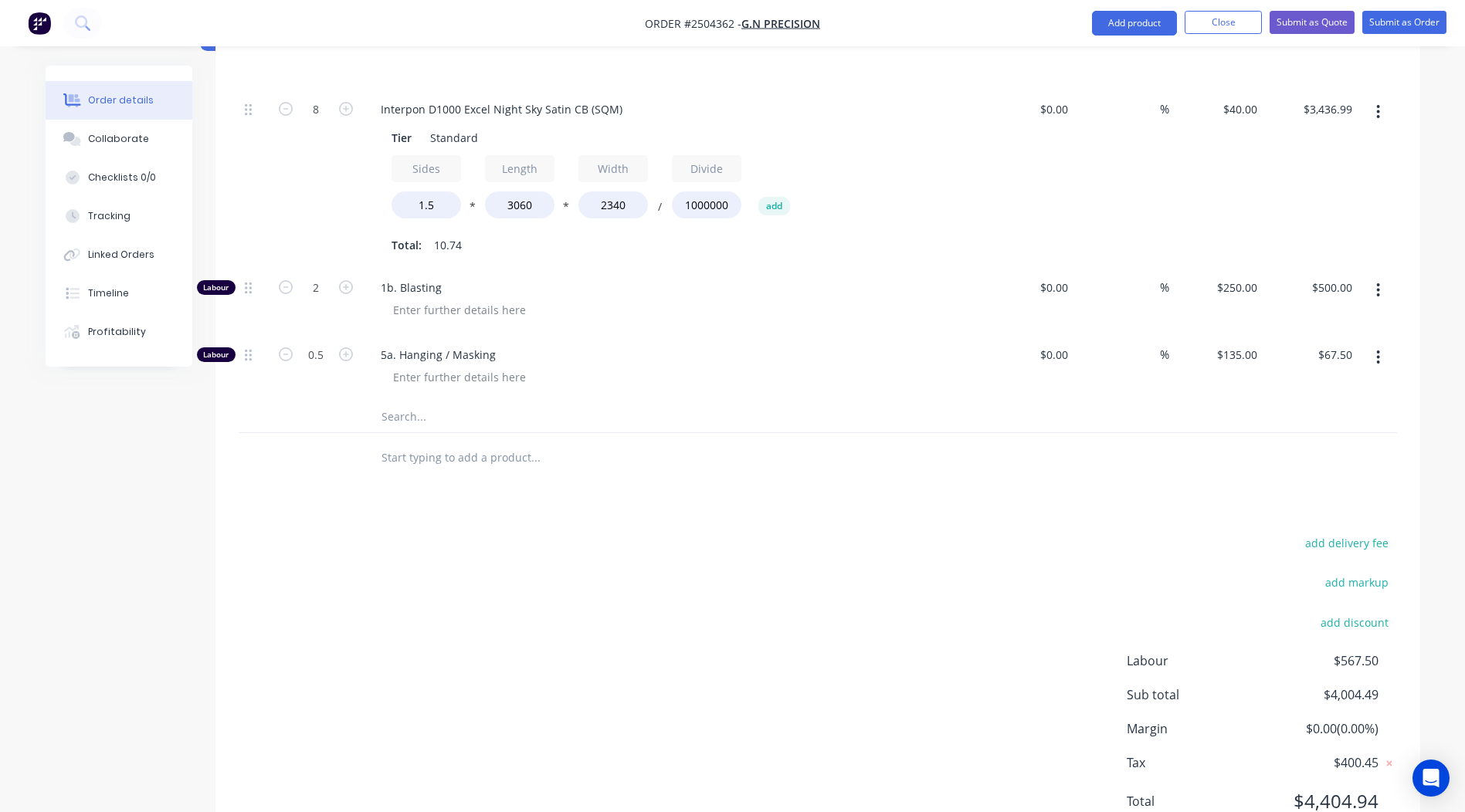
click at [497, 533] on div "add delivery fee add markup add discount Labour $567.50 Sub total $4,004.49 Mar…" at bounding box center [817, 682] width 1158 height 298
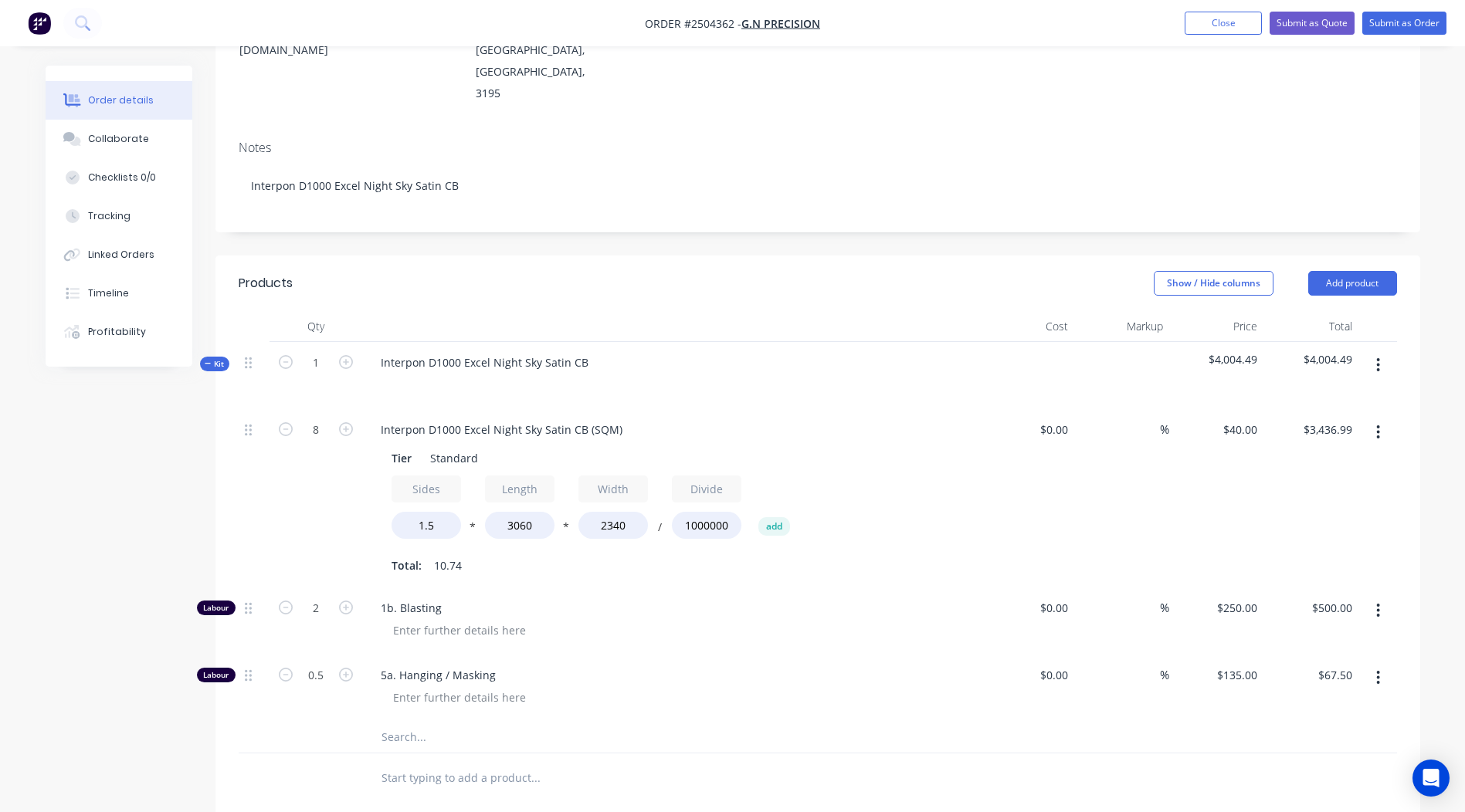
scroll to position [99, 0]
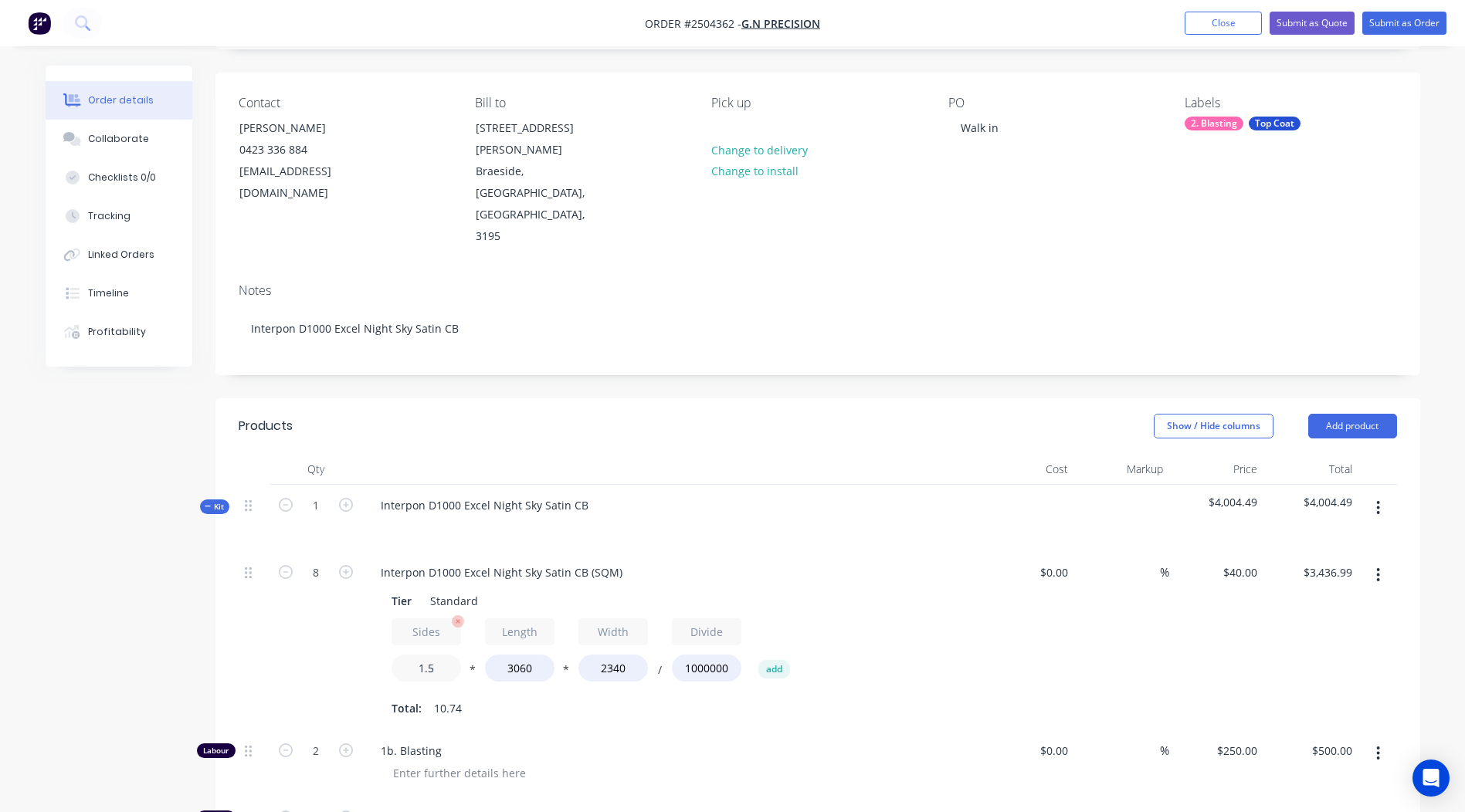
click at [434, 655] on input "1.5" at bounding box center [426, 668] width 69 height 27
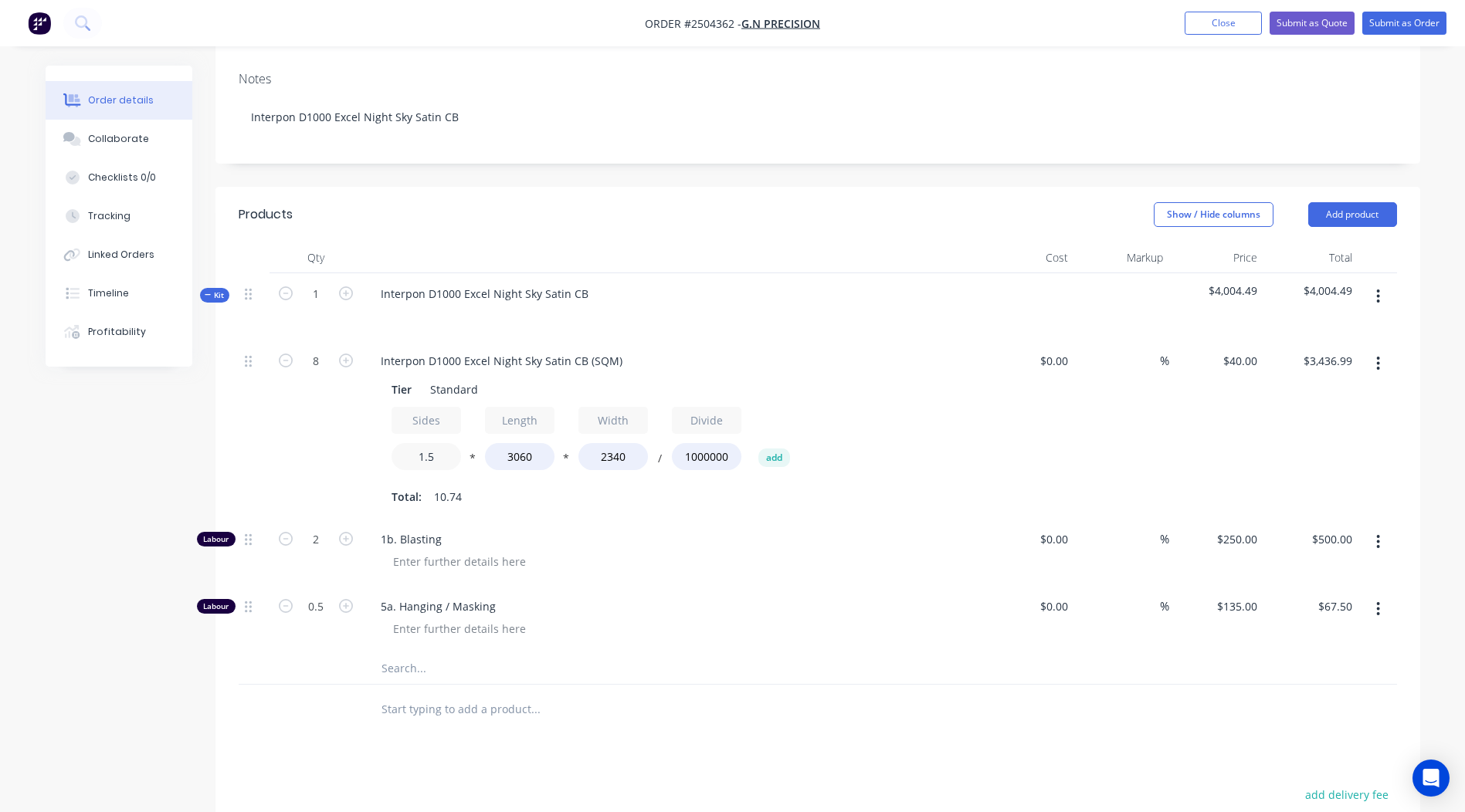
scroll to position [562, 0]
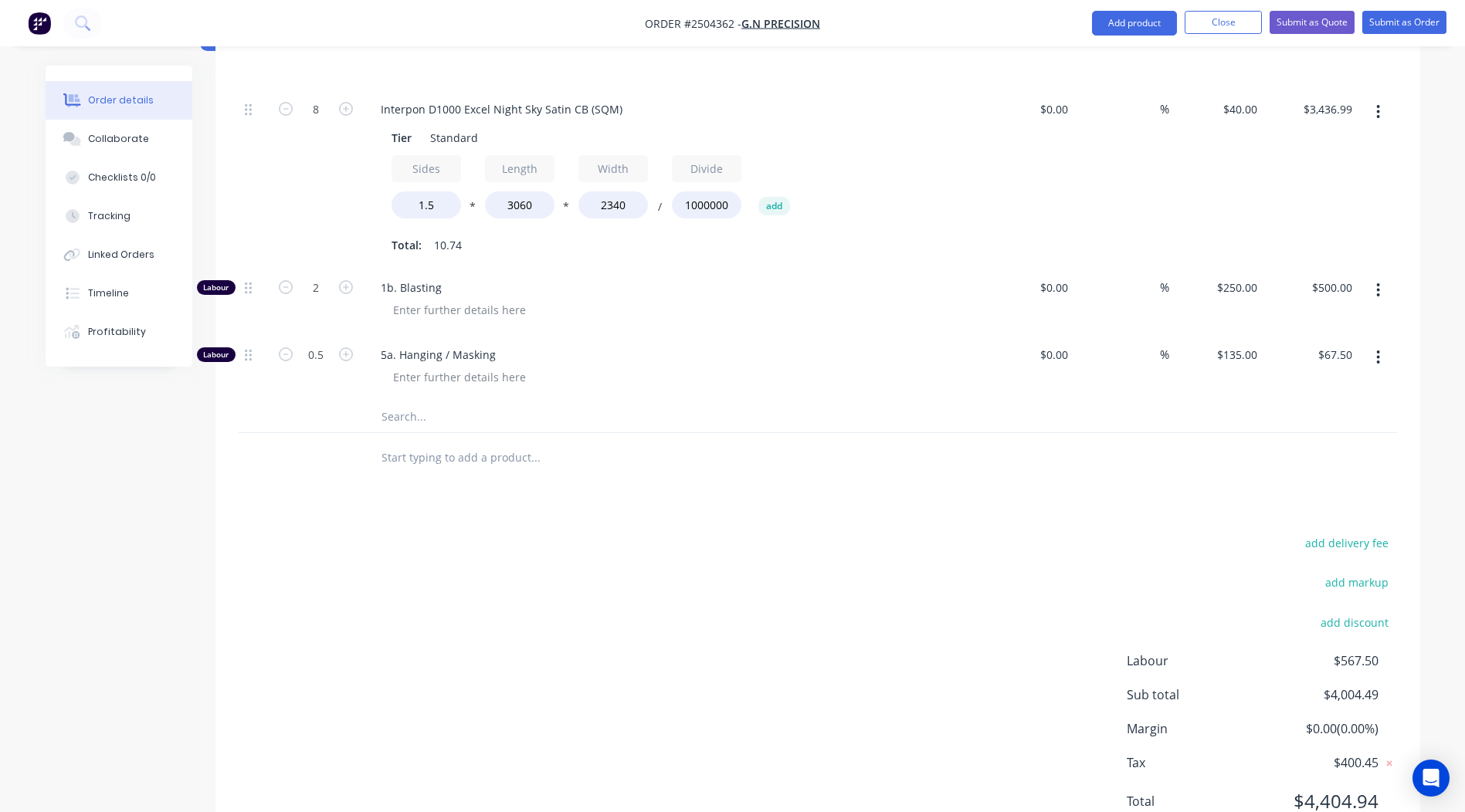
click at [587, 657] on div "add delivery fee add markup add discount Labour $567.50 Sub total $4,004.49 Mar…" at bounding box center [817, 682] width 1158 height 298
click at [580, 458] on div "Products Show / Hide columns Add product Qty Cost Markup Price Total Kit 1 Inte…" at bounding box center [818, 394] width 1205 height 918
click at [392, 442] on input "text" at bounding box center [535, 457] width 309 height 31
click at [464, 442] on input "text" at bounding box center [535, 457] width 309 height 31
click at [458, 365] on div at bounding box center [459, 376] width 157 height 23
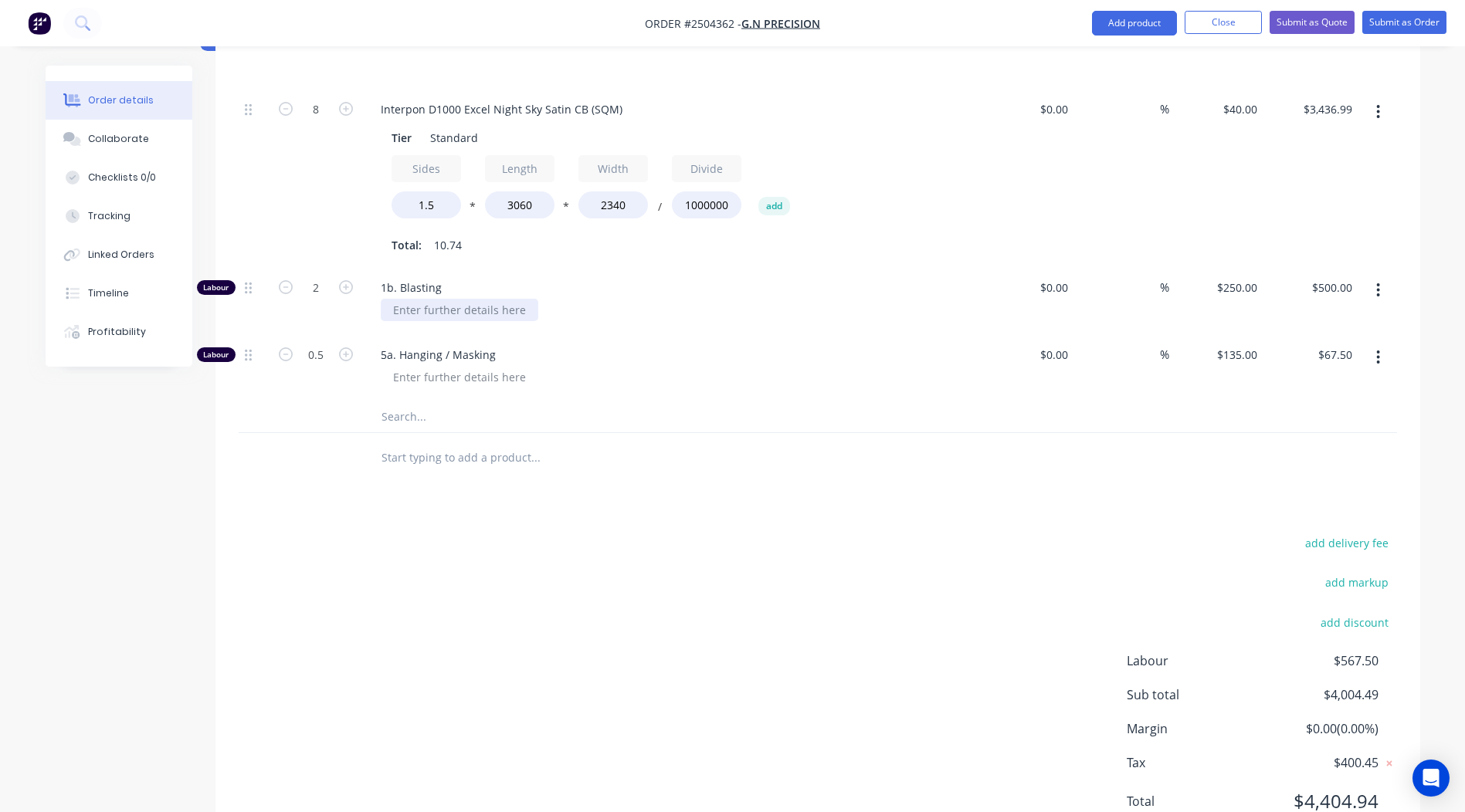
click at [436, 299] on div at bounding box center [459, 309] width 157 height 23
click at [899, 533] on div "add delivery fee add markup add discount Labour $567.50 Sub total $4,004.49 Mar…" at bounding box center [817, 682] width 1158 height 298
click at [428, 299] on div at bounding box center [459, 309] width 157 height 23
click at [304, 344] on input "0.5" at bounding box center [315, 355] width 40 height 23
type input "1"
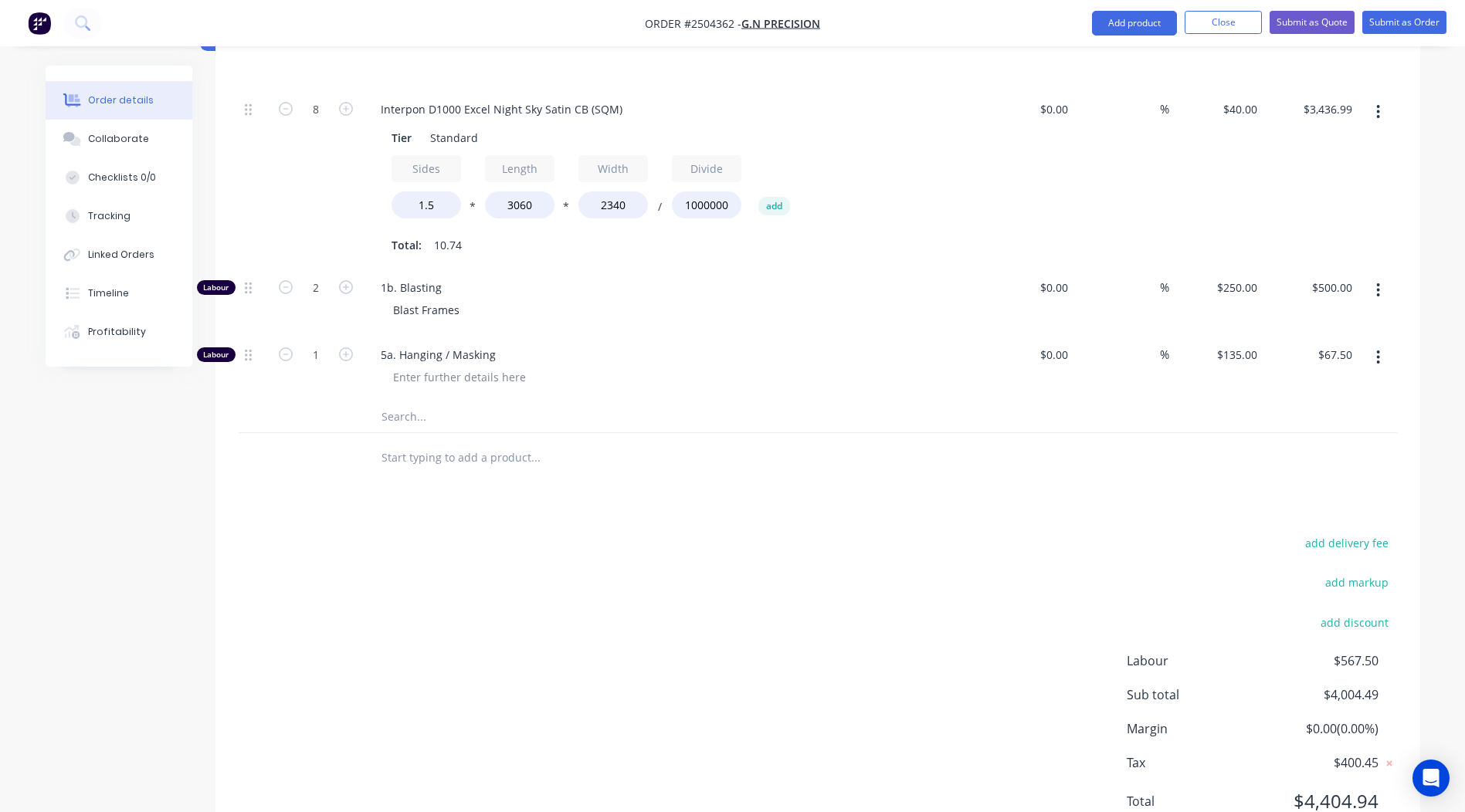
type input "$135.00"
click at [622, 442] on input "text" at bounding box center [535, 457] width 309 height 31
click at [400, 365] on div at bounding box center [459, 376] width 157 height 23
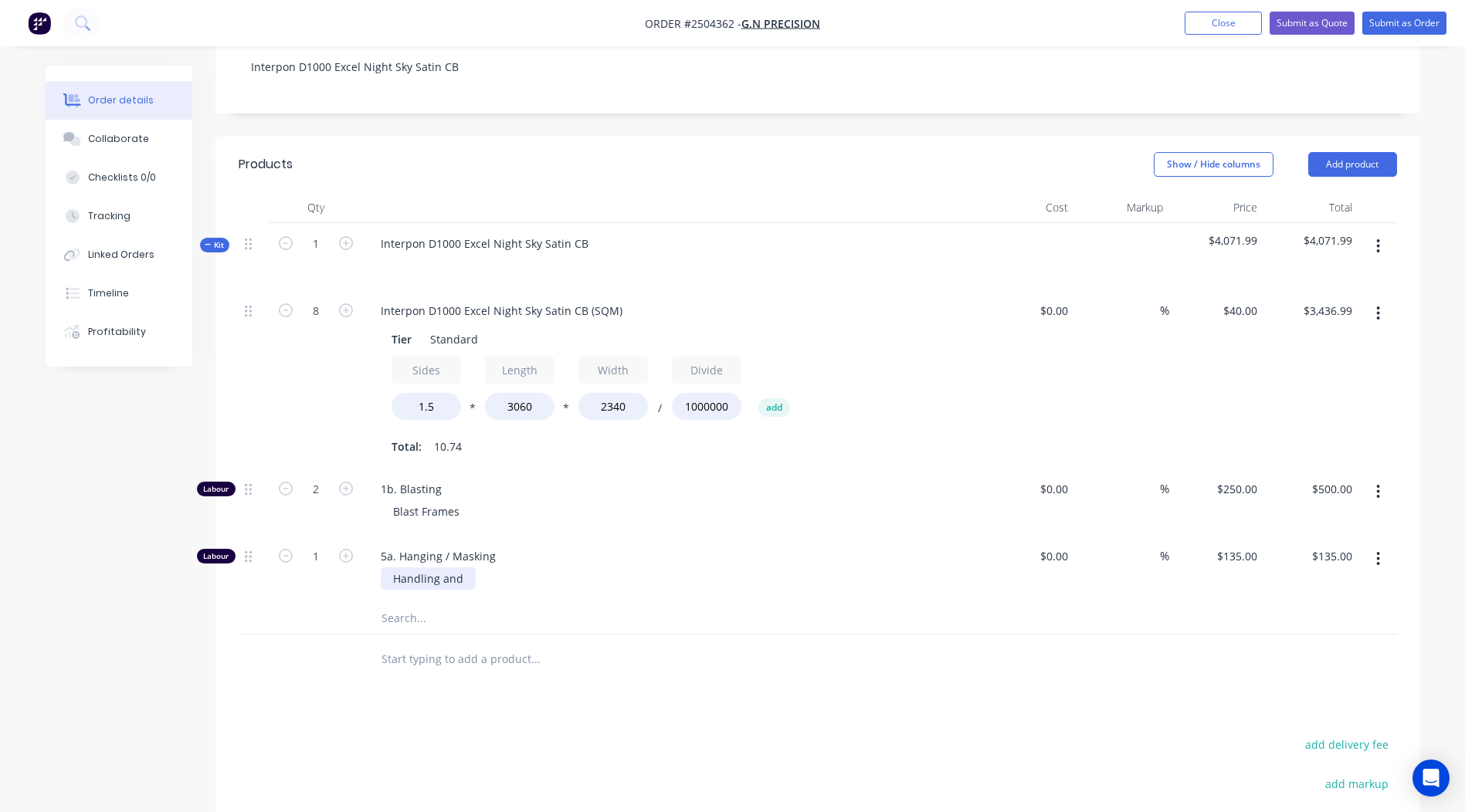
scroll to position [463, 0]
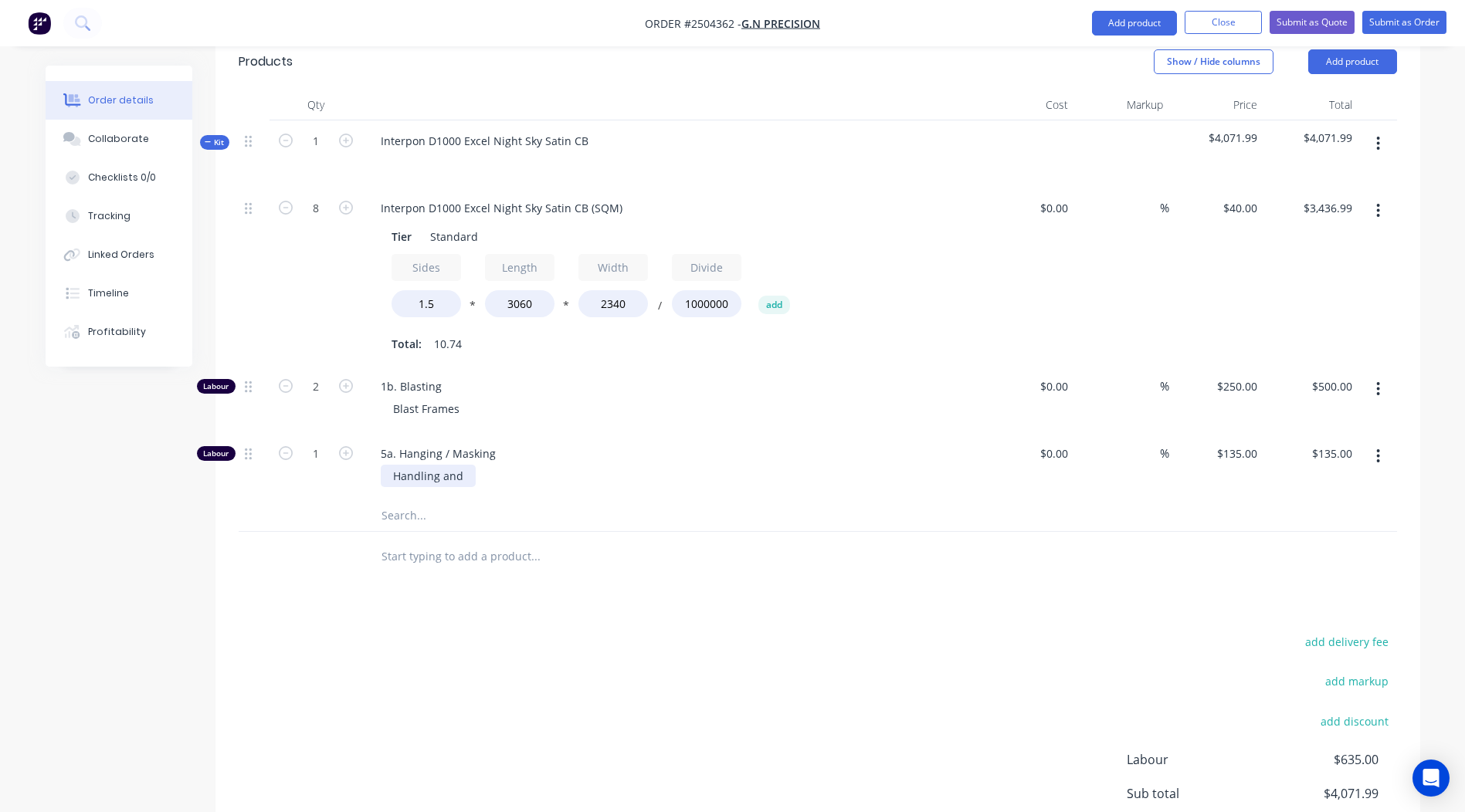
click at [463, 465] on div "Handling and" at bounding box center [428, 476] width 95 height 23
click at [464, 465] on div "Handling and" at bounding box center [428, 476] width 95 height 23
click at [699, 500] on div at bounding box center [600, 515] width 464 height 31
click at [816, 631] on div "add delivery fee add markup add discount Labour $635.00 Sub total $4,071.99 Mar…" at bounding box center [817, 780] width 1158 height 298
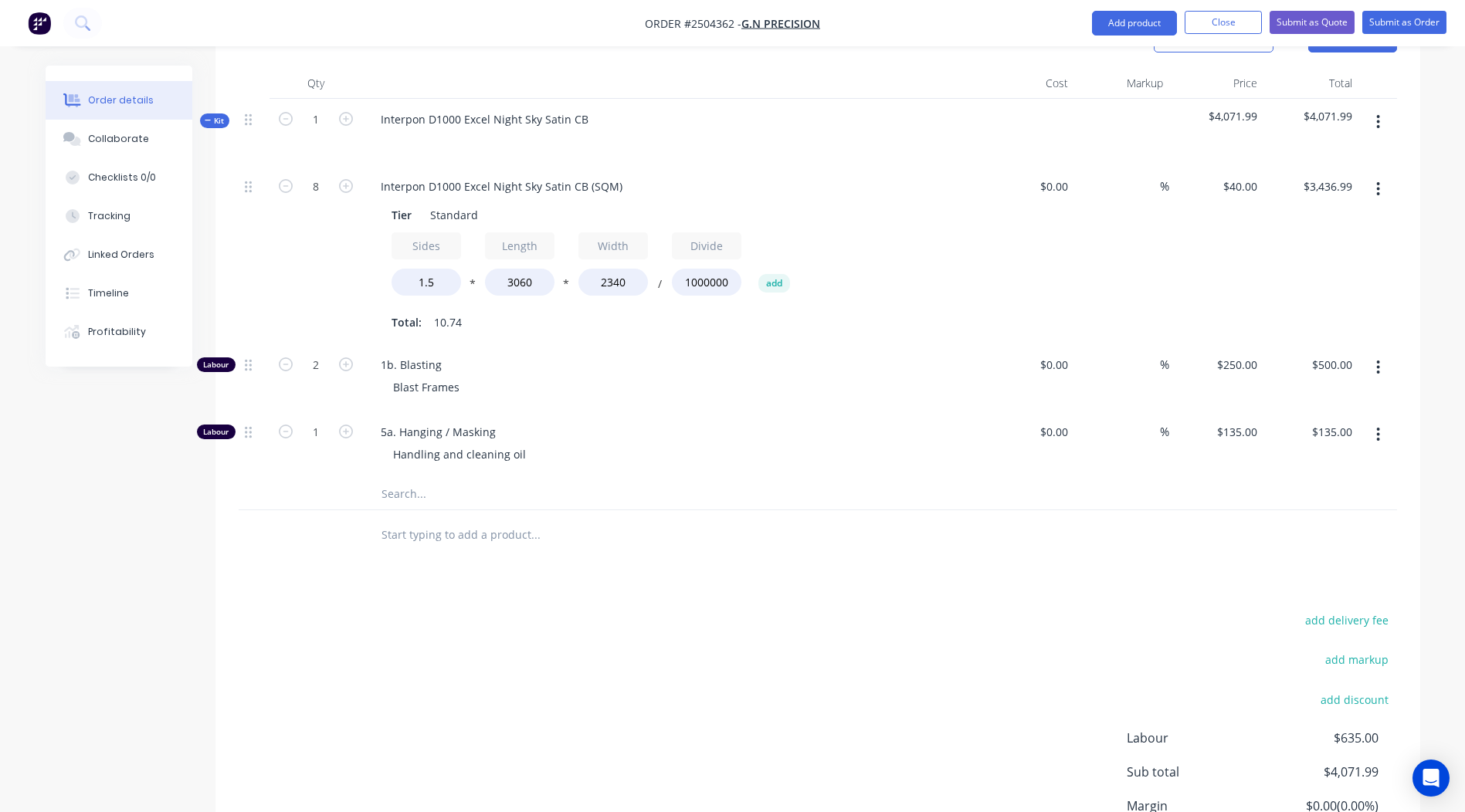
scroll to position [253, 0]
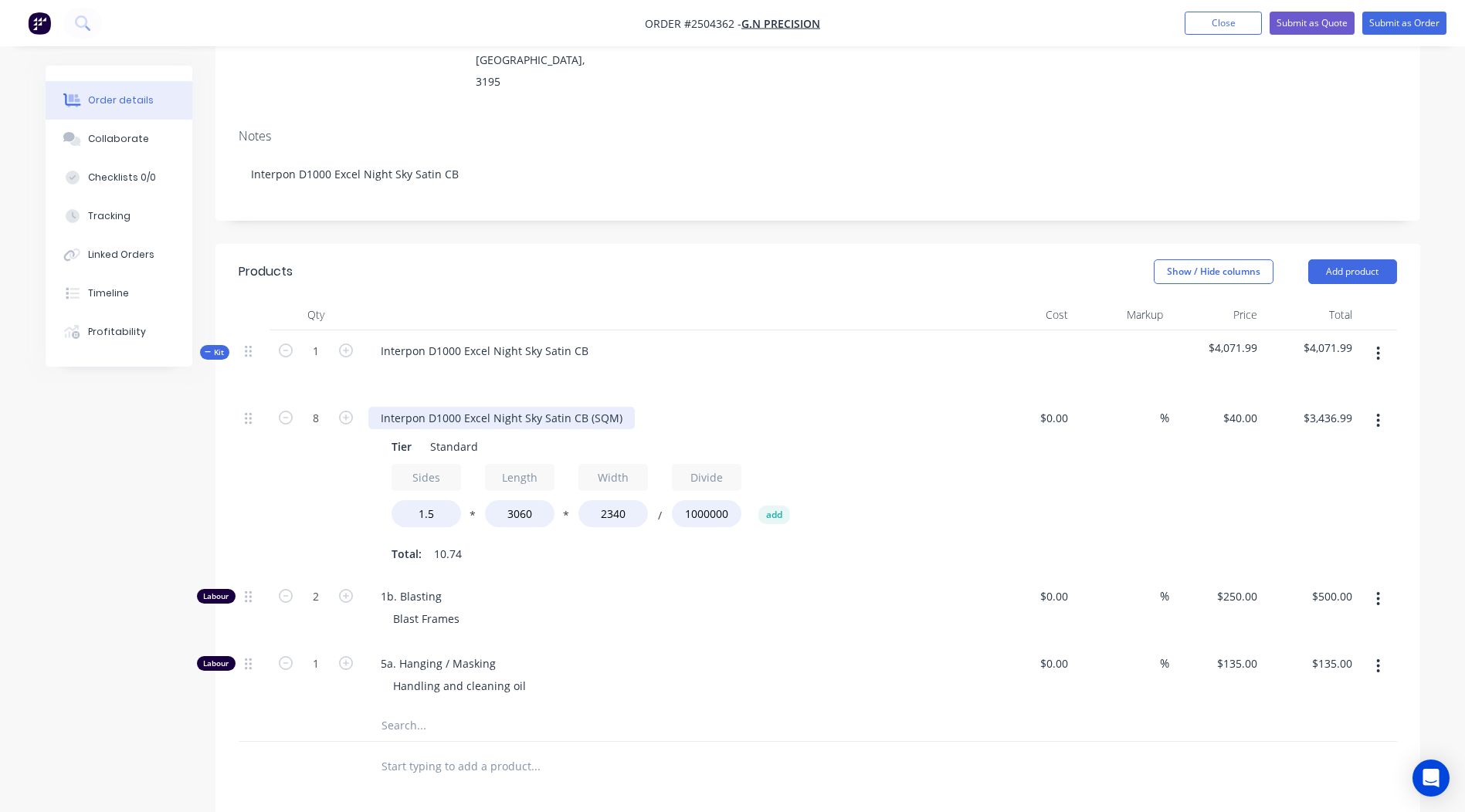
click at [532, 406] on div "Interpon D1000 Excel Night Sky Satin CB (SQM)" at bounding box center [501, 417] width 266 height 23
drag, startPoint x: 417, startPoint y: 354, endPoint x: 376, endPoint y: 354, distance: 41.0
click at [376, 406] on div "Panel" at bounding box center [395, 417] width 54 height 23
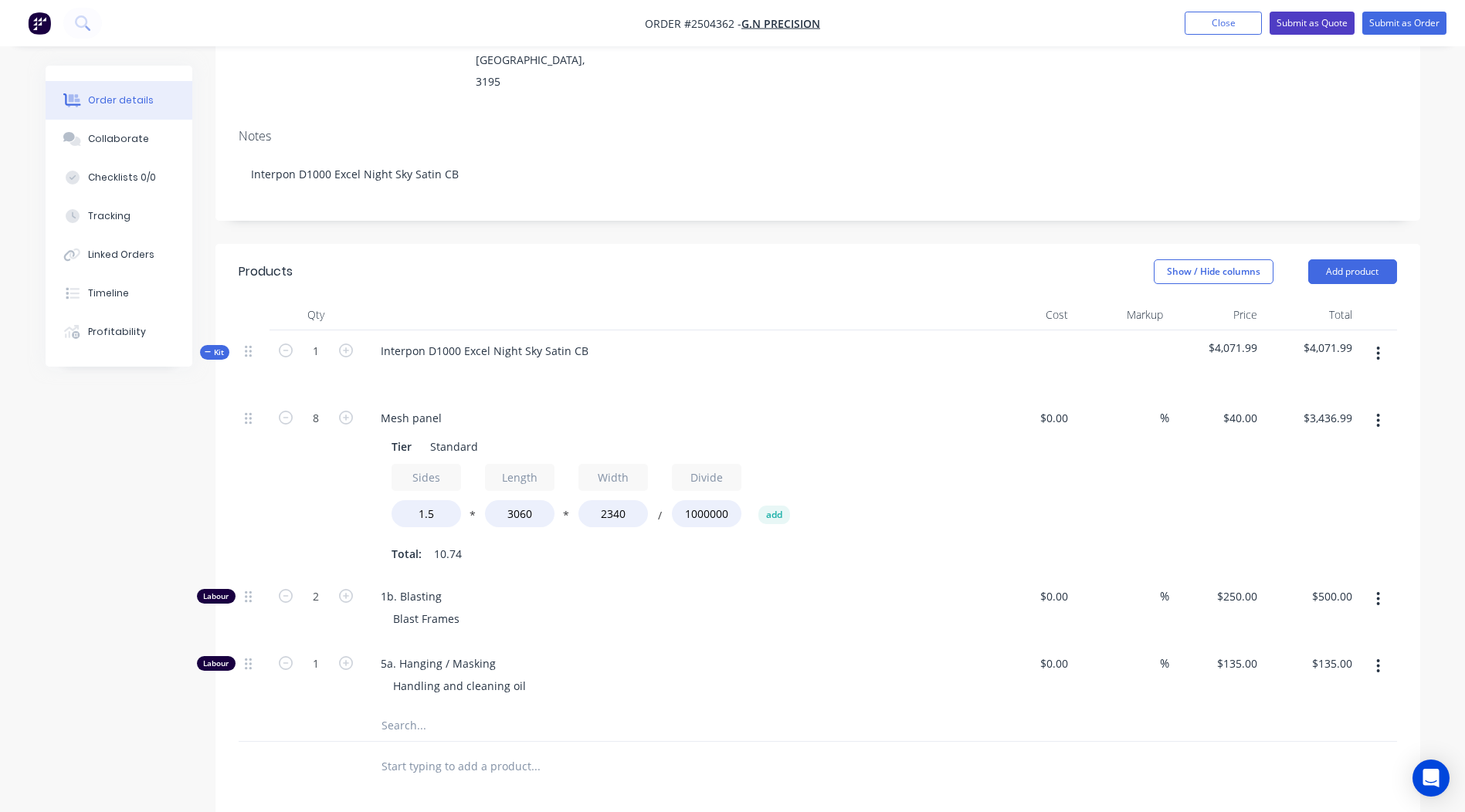
click at [1318, 24] on button "Submit as Quote" at bounding box center [1312, 23] width 85 height 23
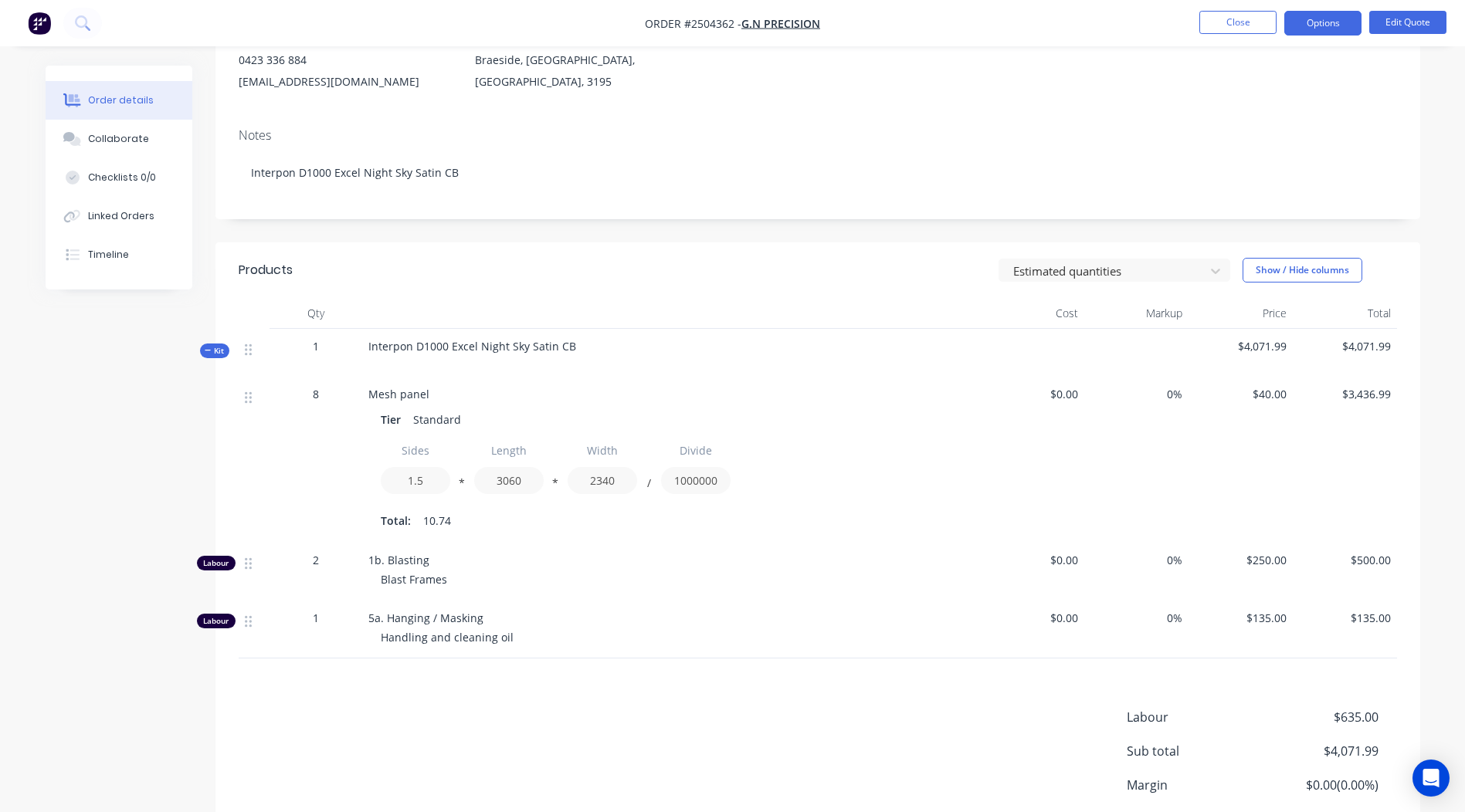
scroll to position [308, 0]
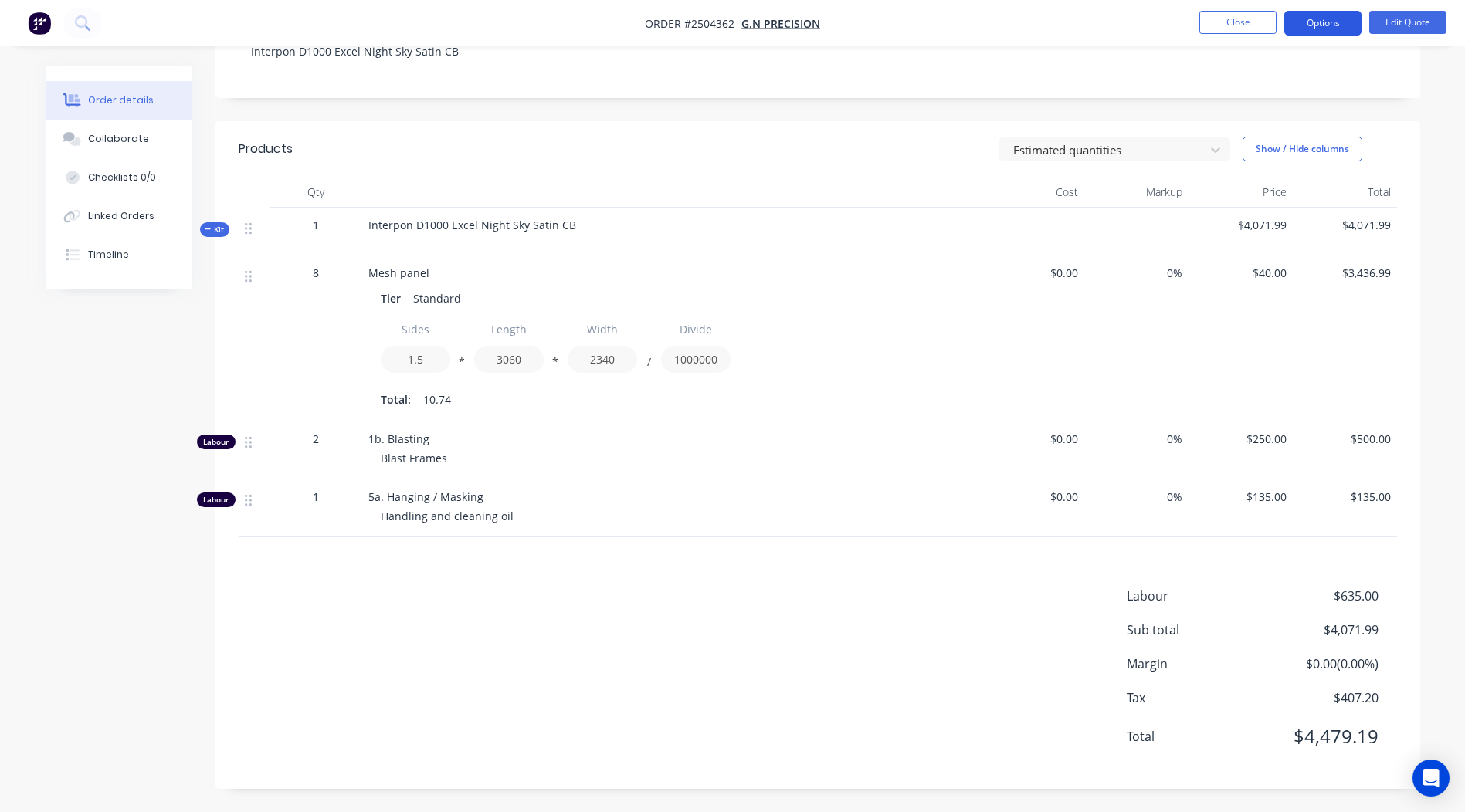
click at [1328, 19] on button "Options" at bounding box center [1323, 23] width 77 height 25
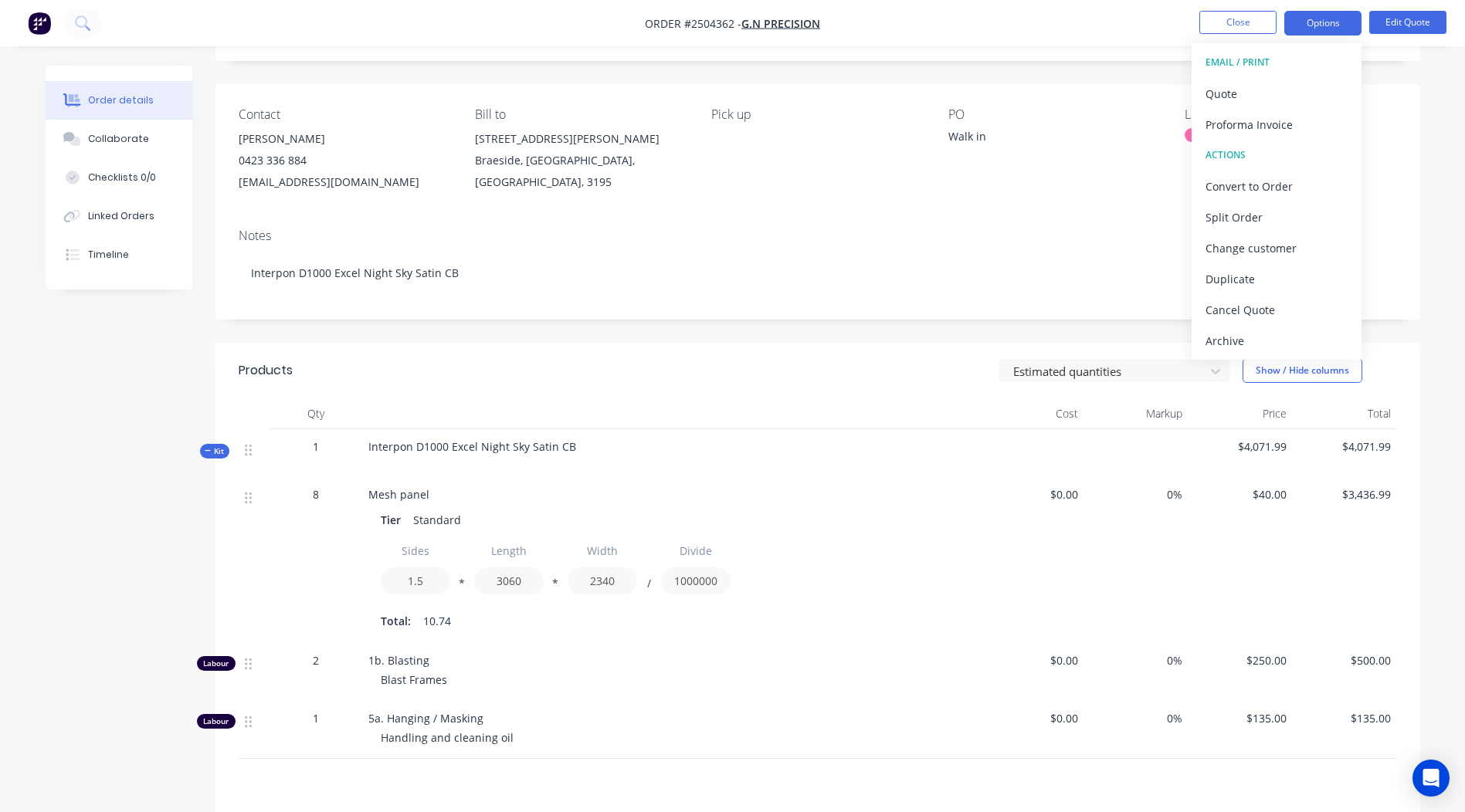
scroll to position [0, 0]
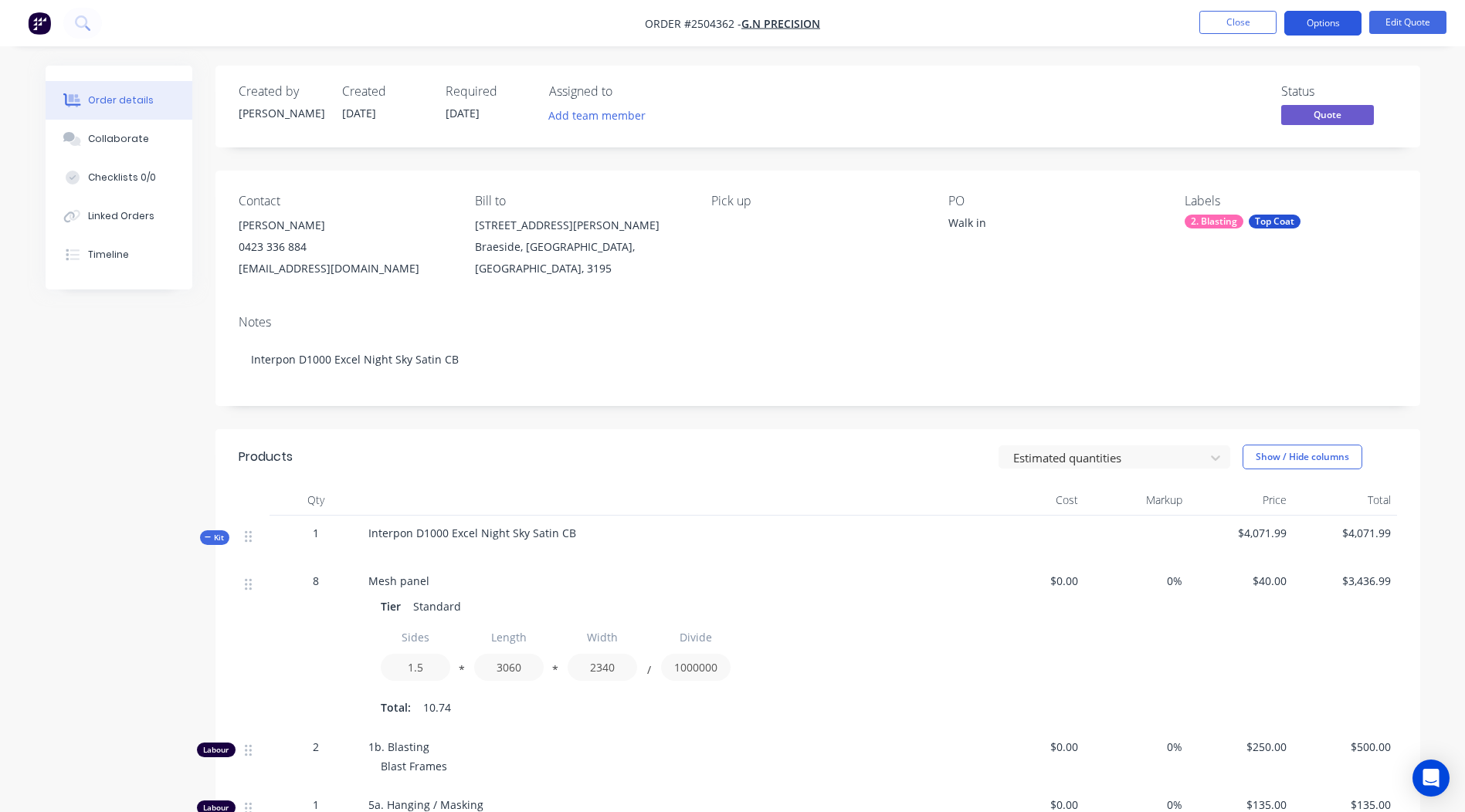
click at [1329, 23] on button "Options" at bounding box center [1323, 23] width 77 height 25
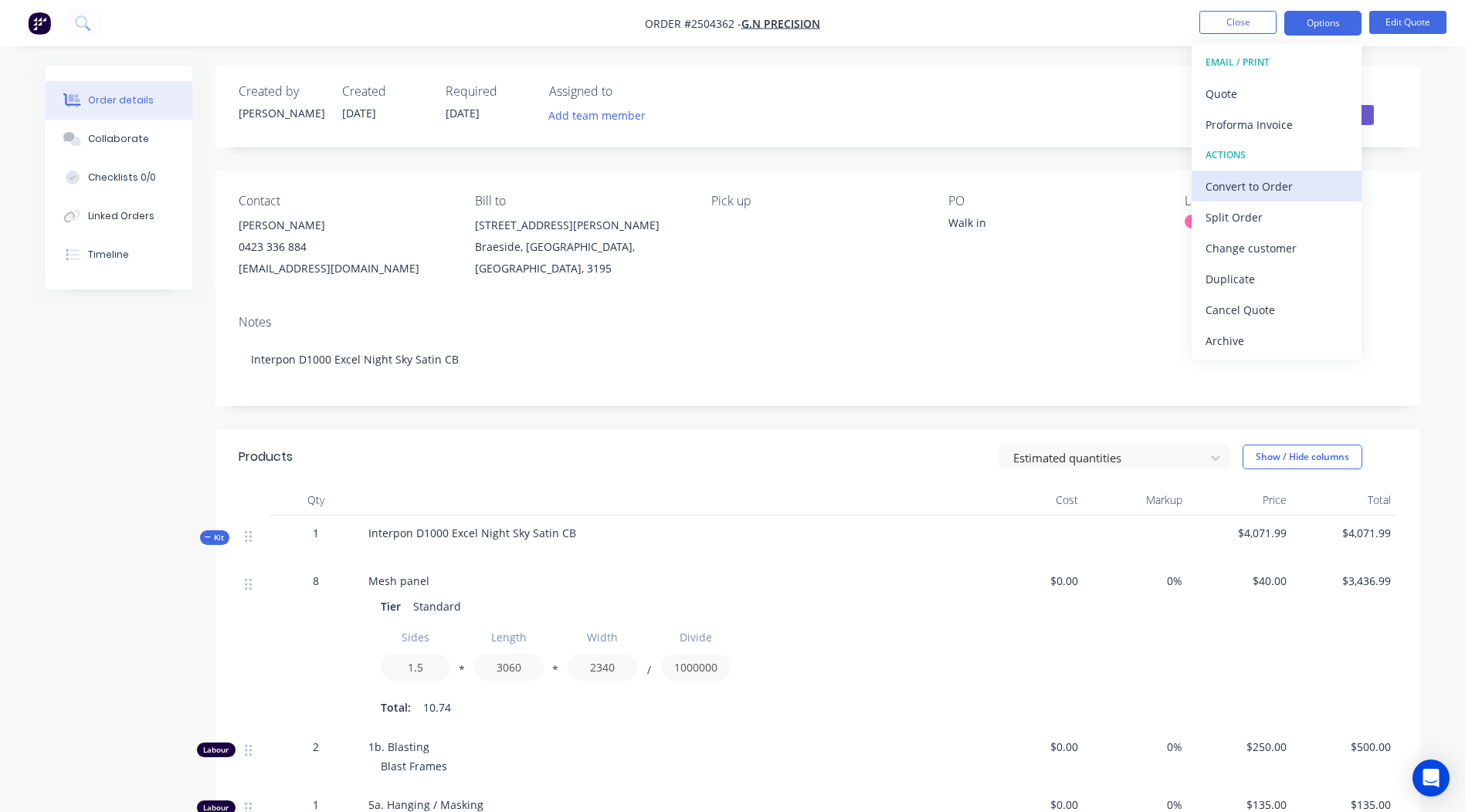
click at [1248, 189] on div "Convert to Order" at bounding box center [1277, 186] width 142 height 23
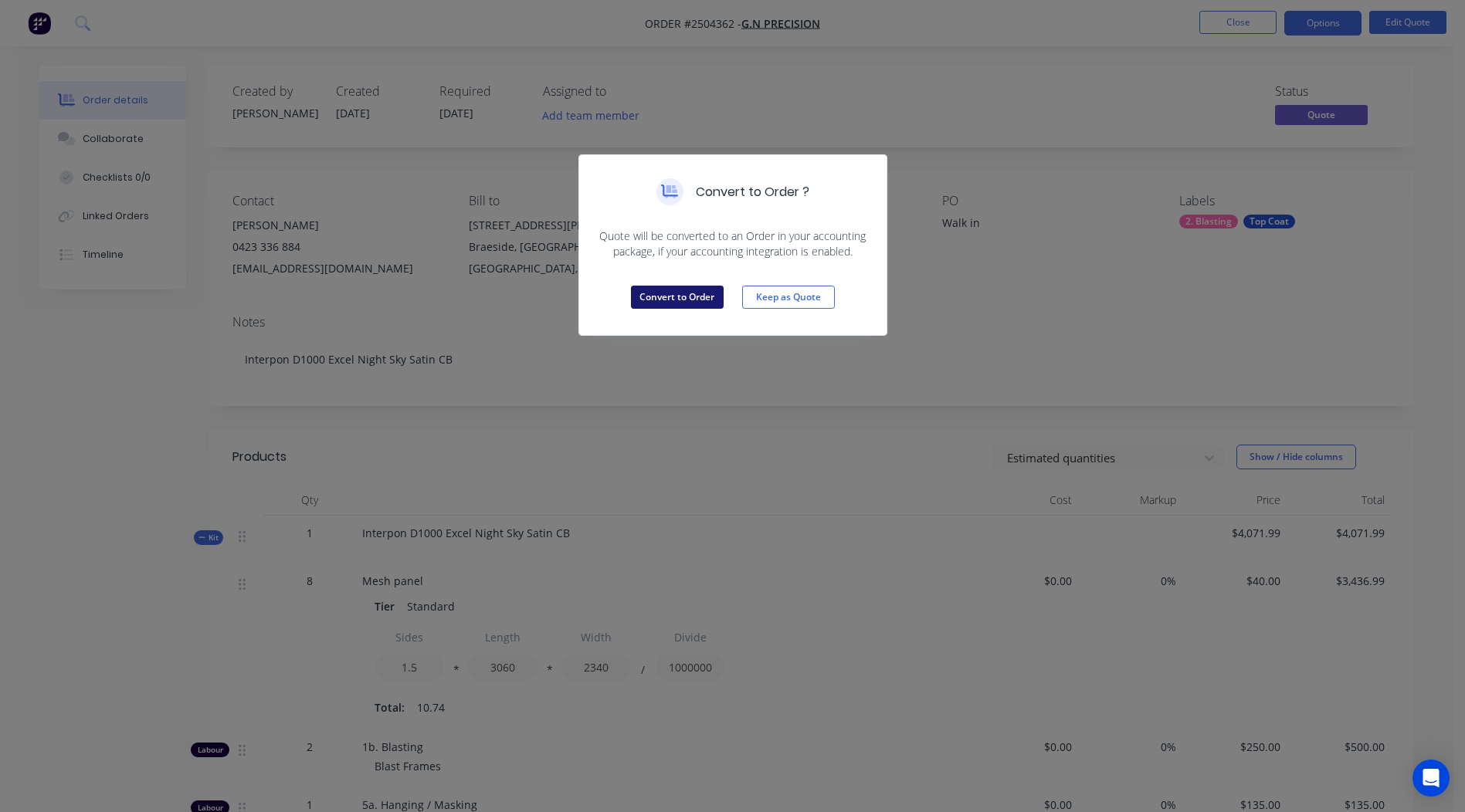
click at [702, 299] on button "Convert to Order" at bounding box center [677, 297] width 93 height 23
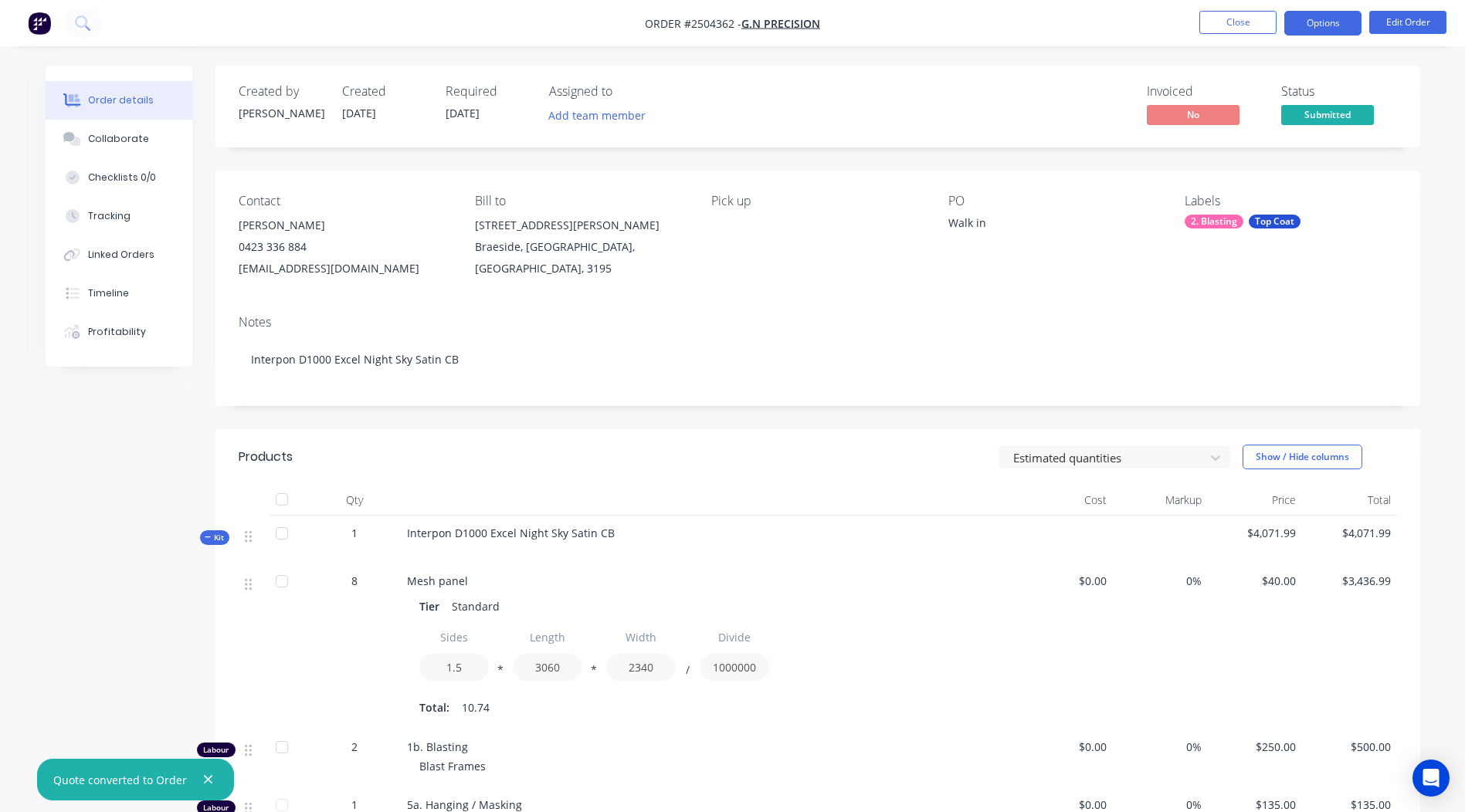
click at [1323, 26] on button "Options" at bounding box center [1323, 23] width 77 height 25
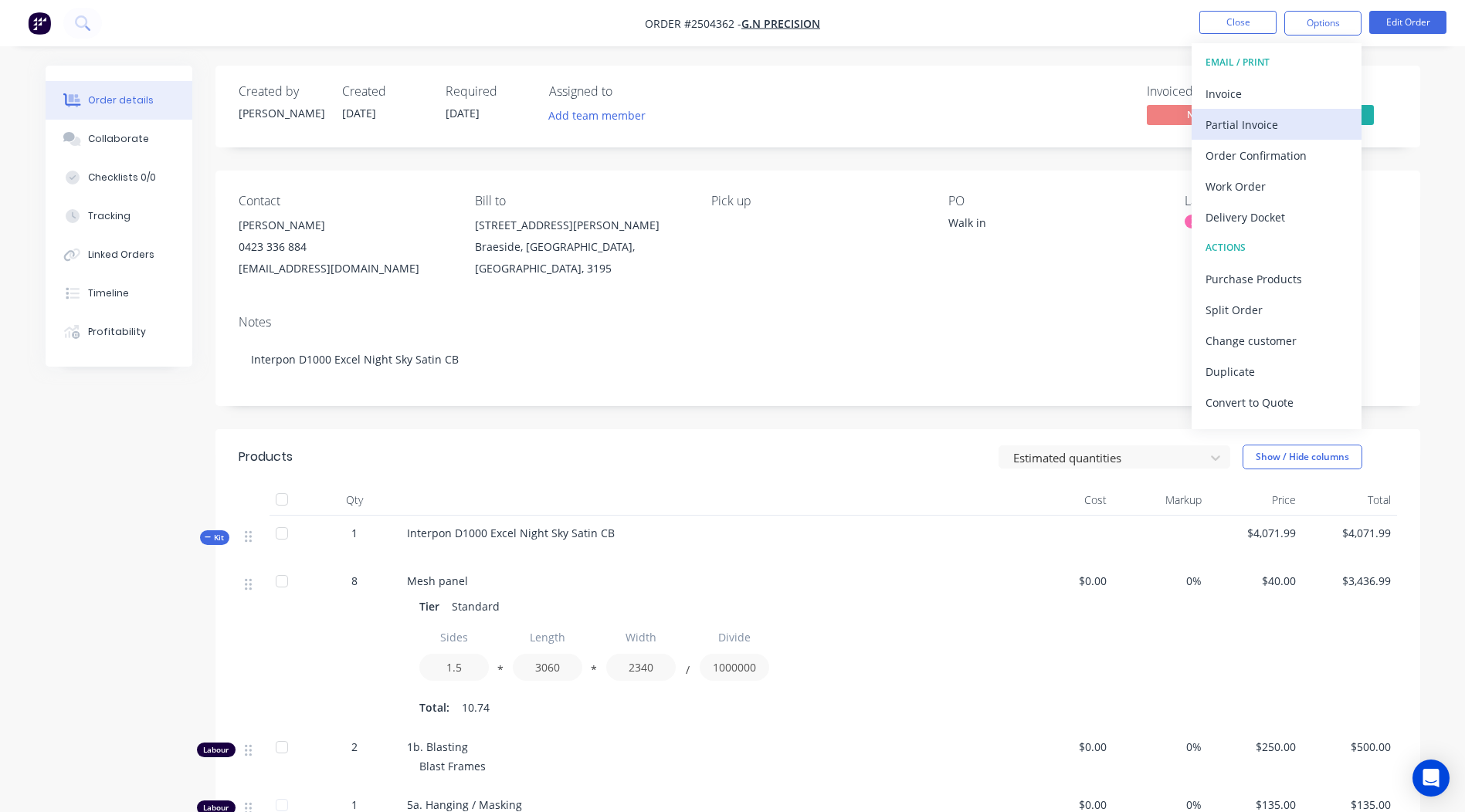
click at [1258, 120] on div "Partial Invoice" at bounding box center [1277, 125] width 142 height 23
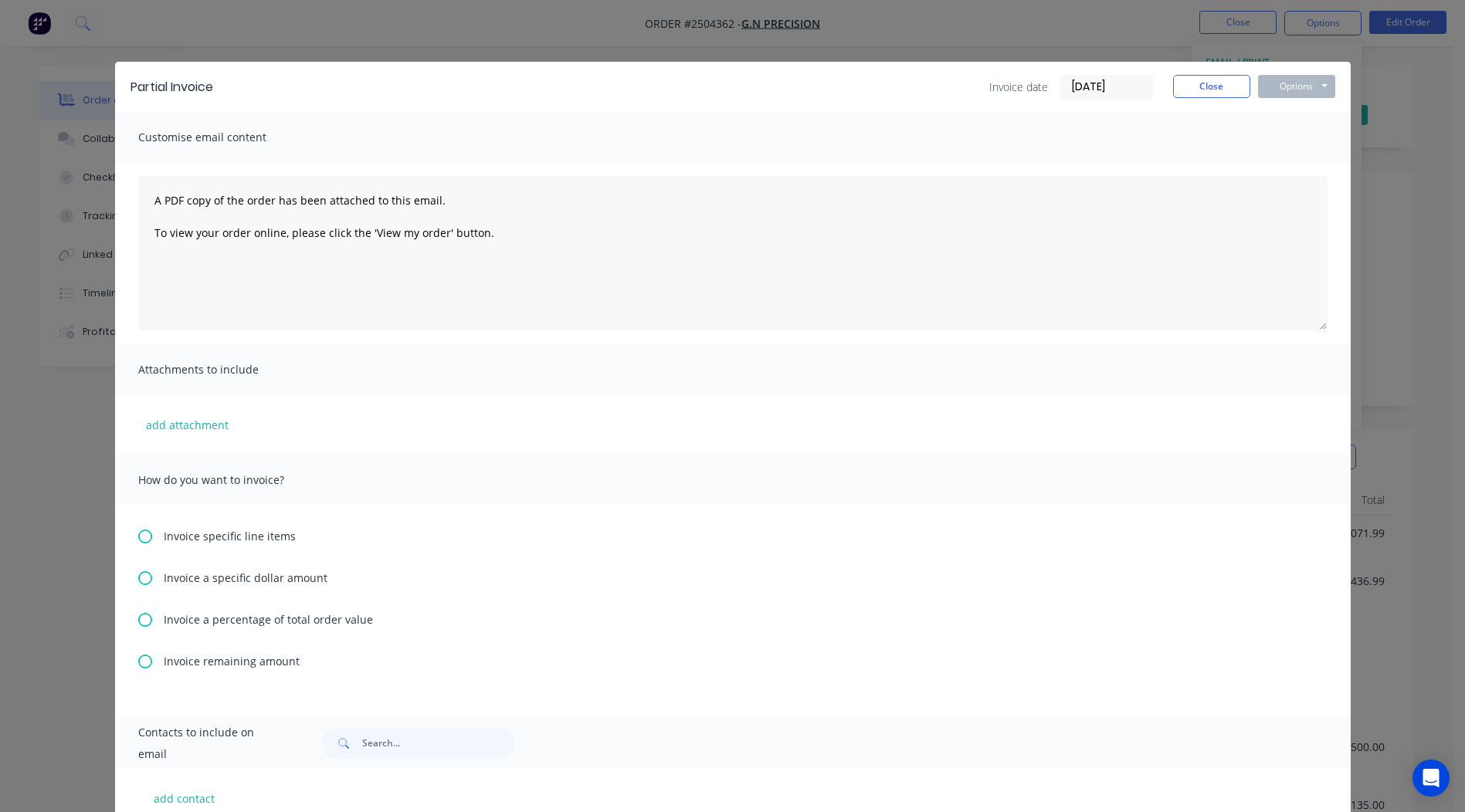
click at [180, 620] on span "Invoice a percentage of total order value" at bounding box center [269, 619] width 209 height 16
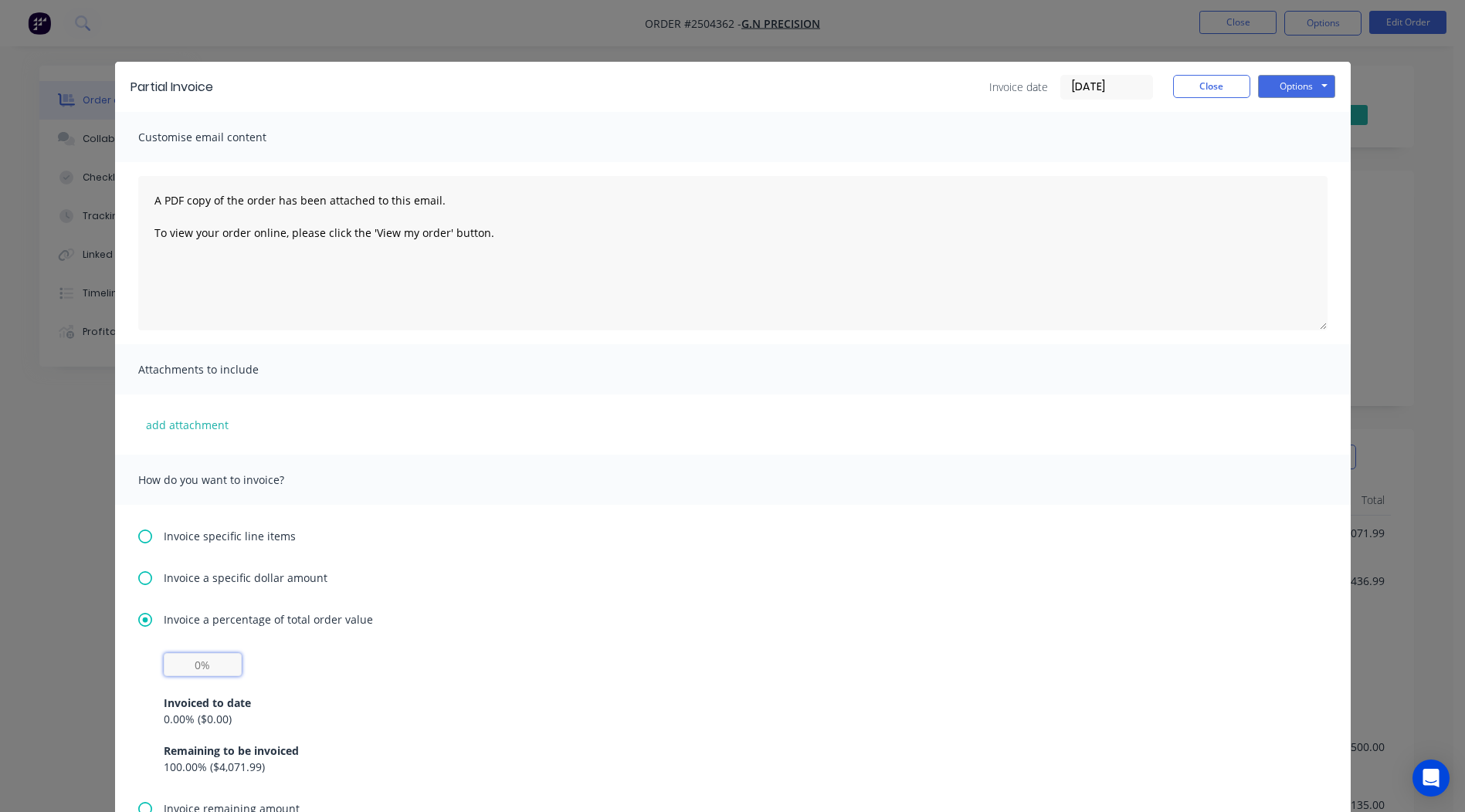
click at [186, 667] on input "text" at bounding box center [202, 665] width 78 height 23
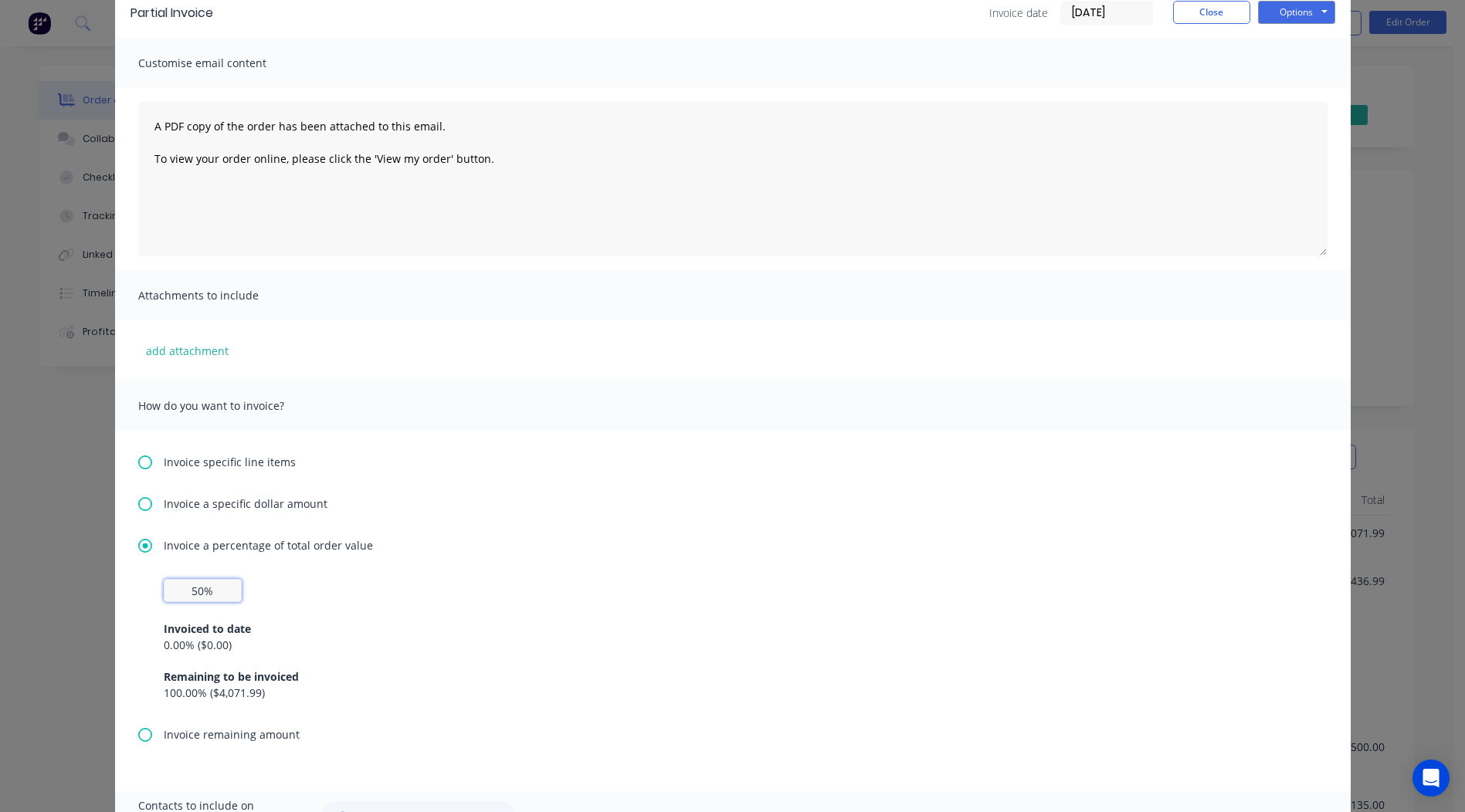
scroll to position [243, 0]
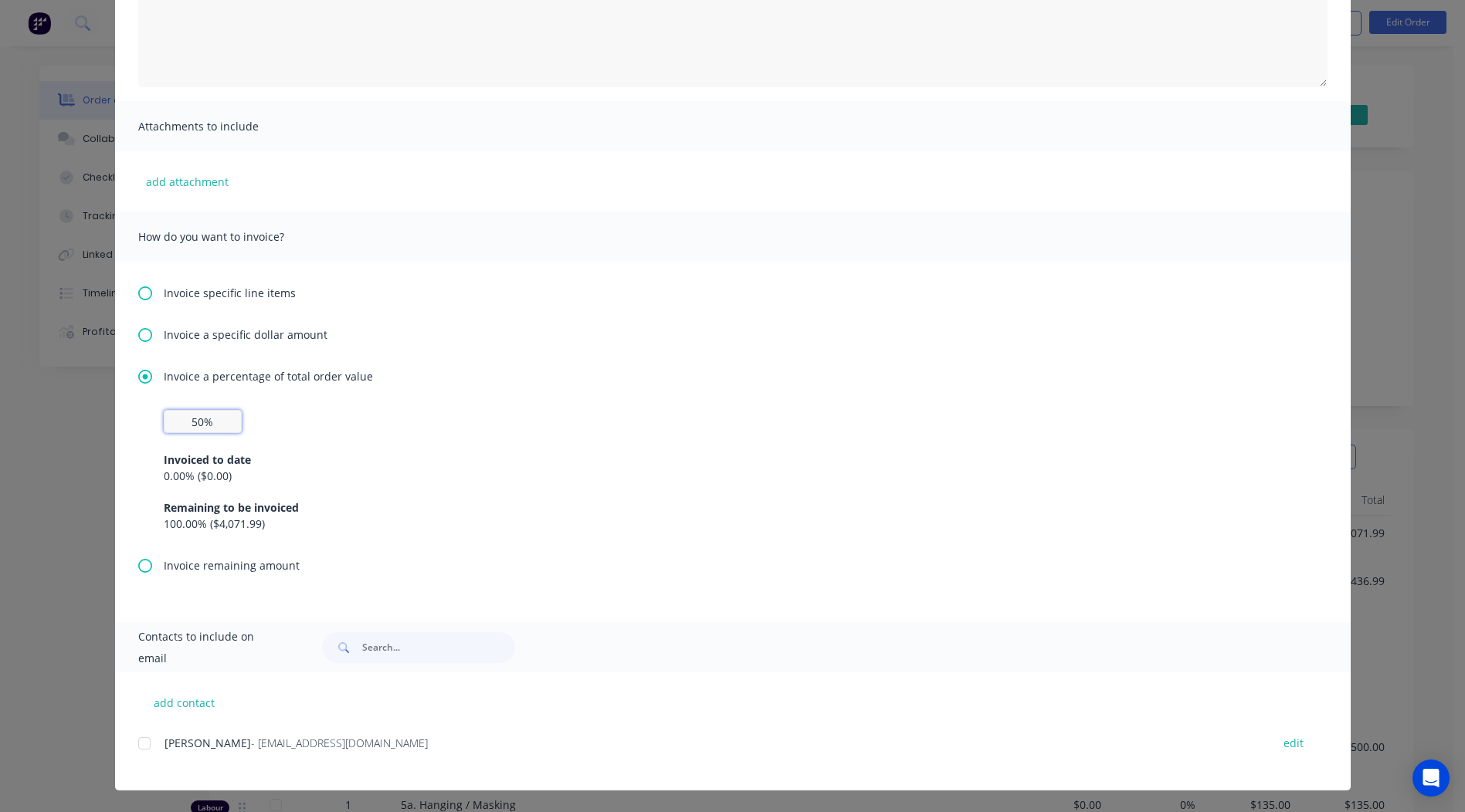
click at [140, 742] on div at bounding box center [144, 743] width 31 height 31
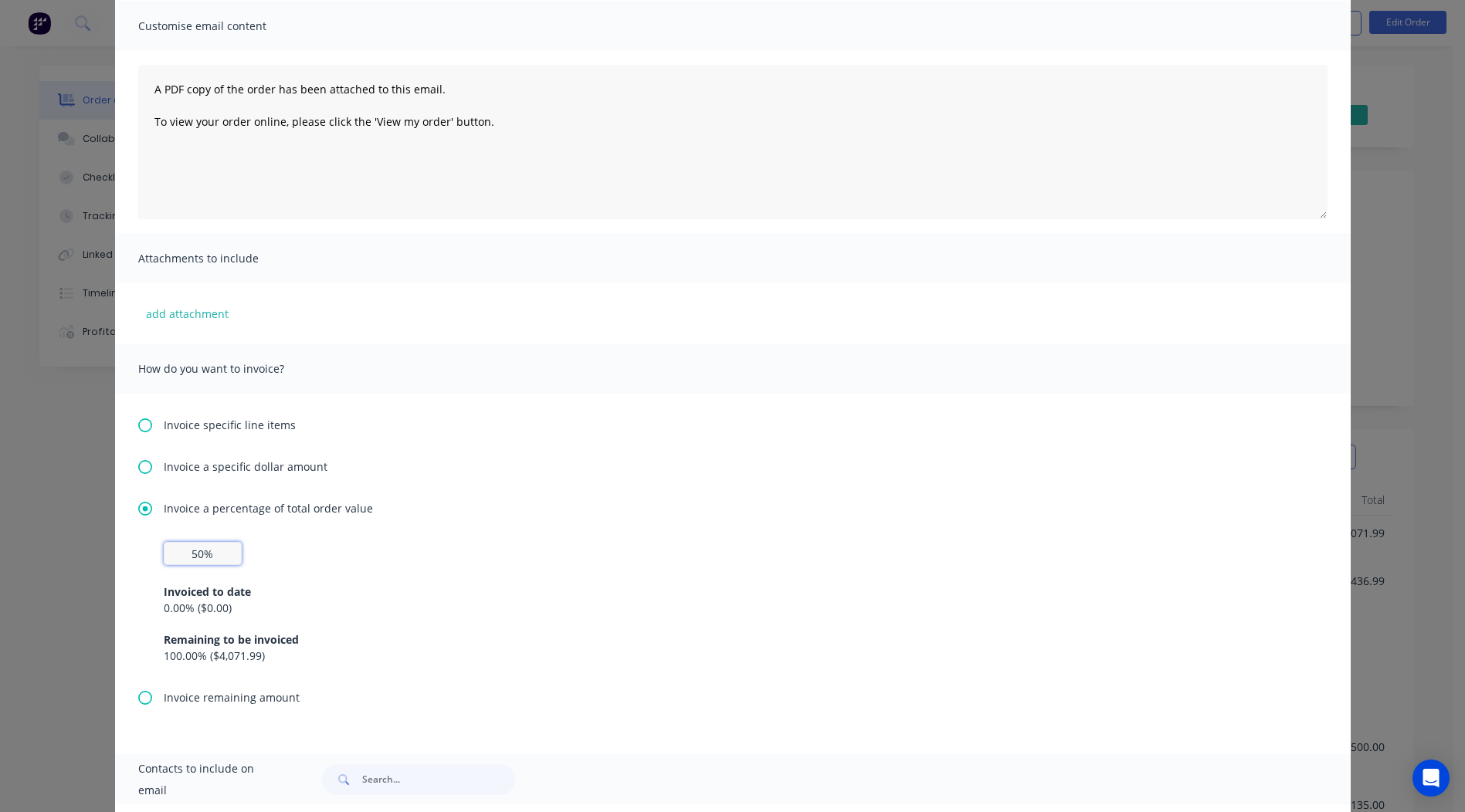
scroll to position [0, 0]
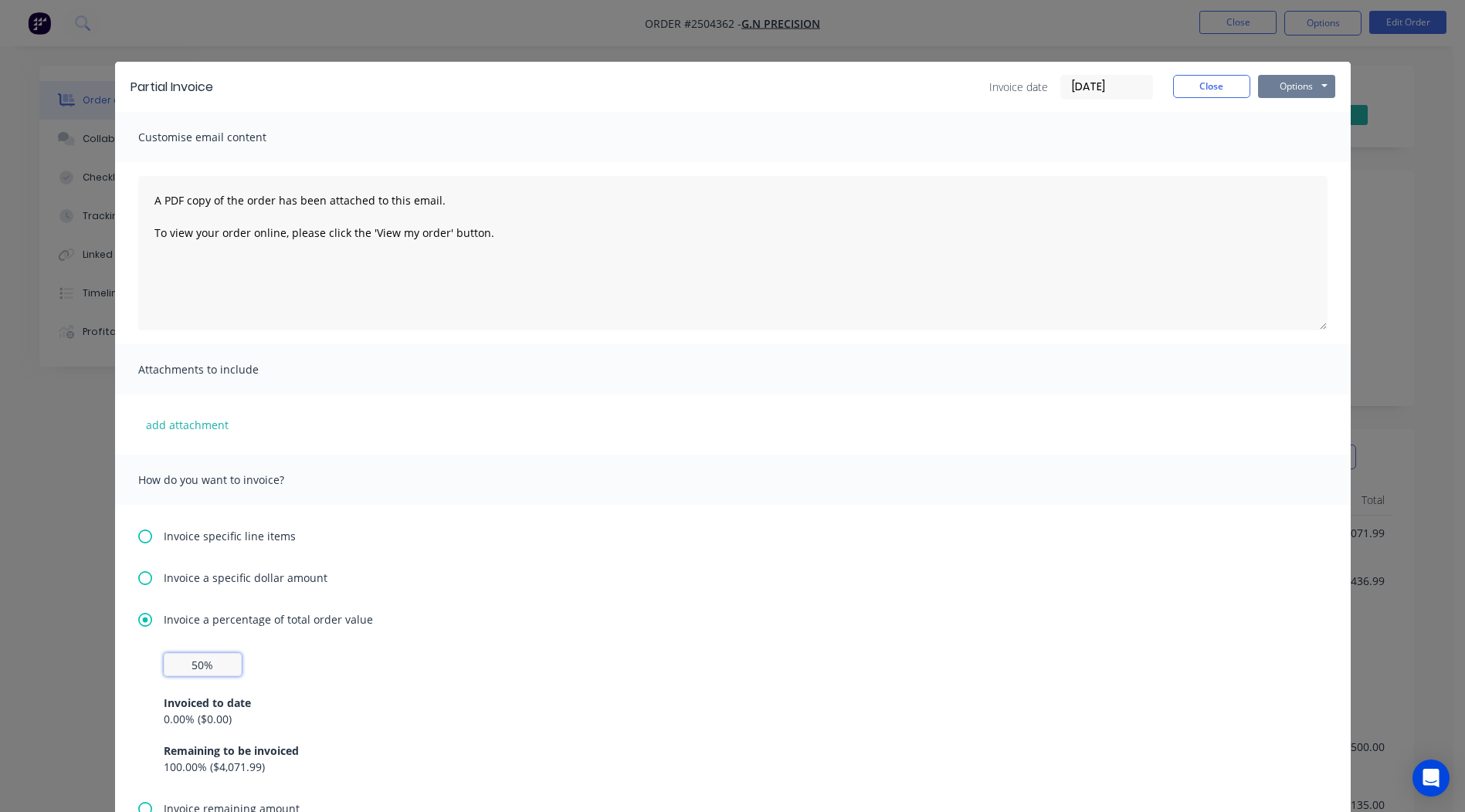
type input "50%"
click at [1288, 92] on button "Options" at bounding box center [1297, 87] width 77 height 23
click at [1288, 161] on button "Email" at bounding box center [1308, 165] width 99 height 25
click at [127, 781] on icon "button" at bounding box center [129, 780] width 8 height 8
click at [1196, 94] on button "Close" at bounding box center [1211, 87] width 77 height 23
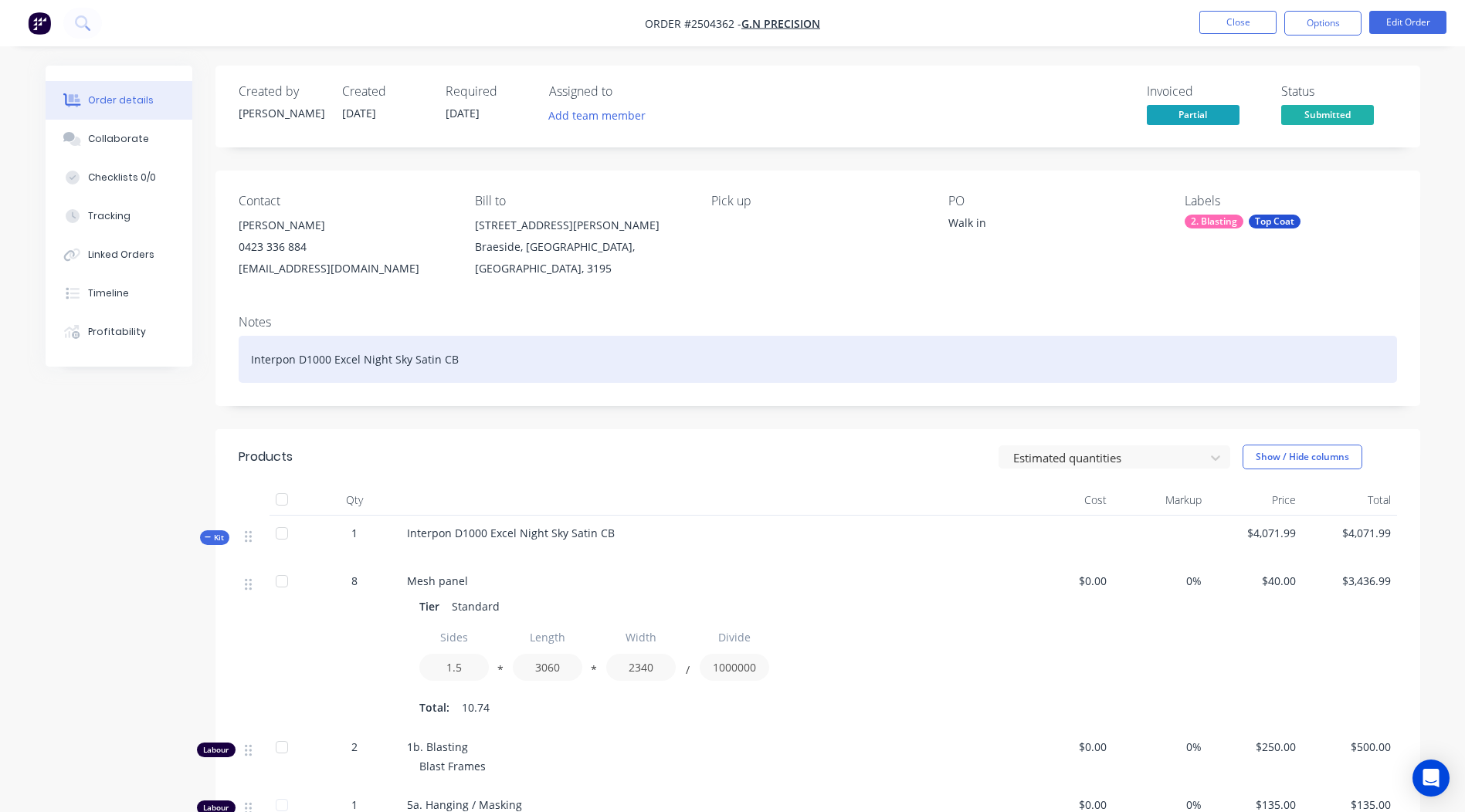
click at [648, 371] on div "Interpon D1000 Excel Night Sky Satin CB" at bounding box center [817, 359] width 1158 height 47
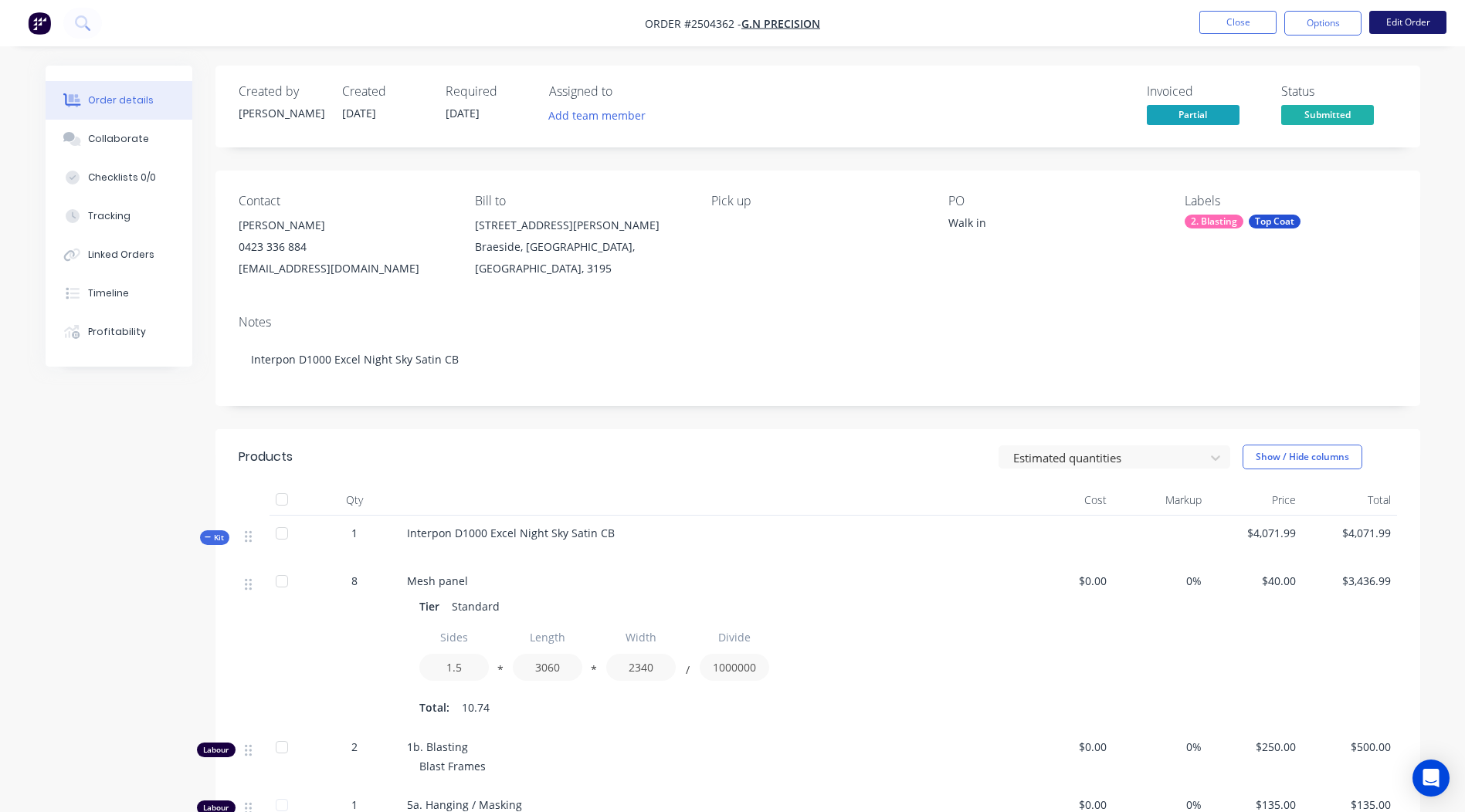
click at [1408, 23] on button "Edit Order" at bounding box center [1407, 23] width 77 height 23
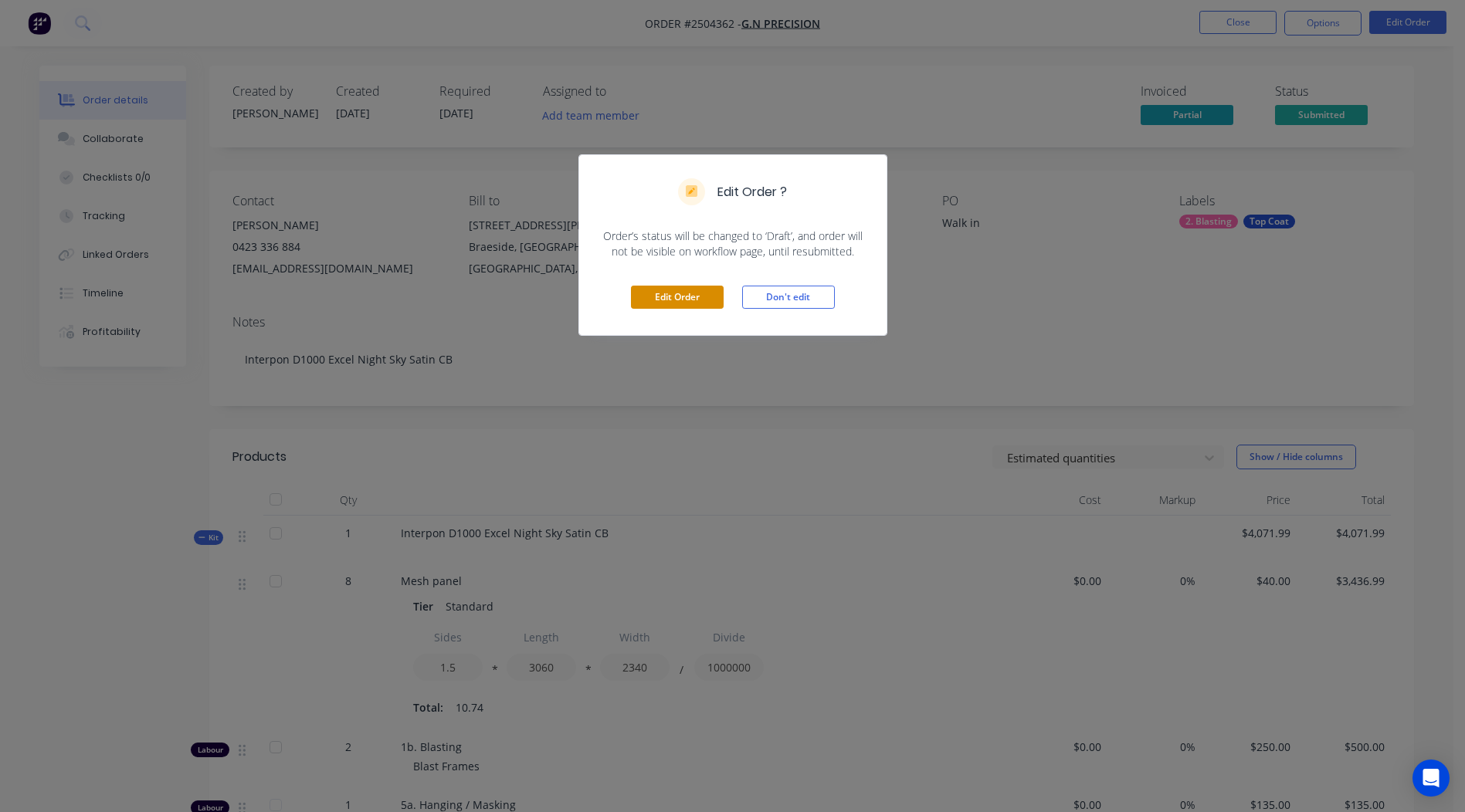
click at [687, 294] on button "Edit Order" at bounding box center [677, 297] width 93 height 23
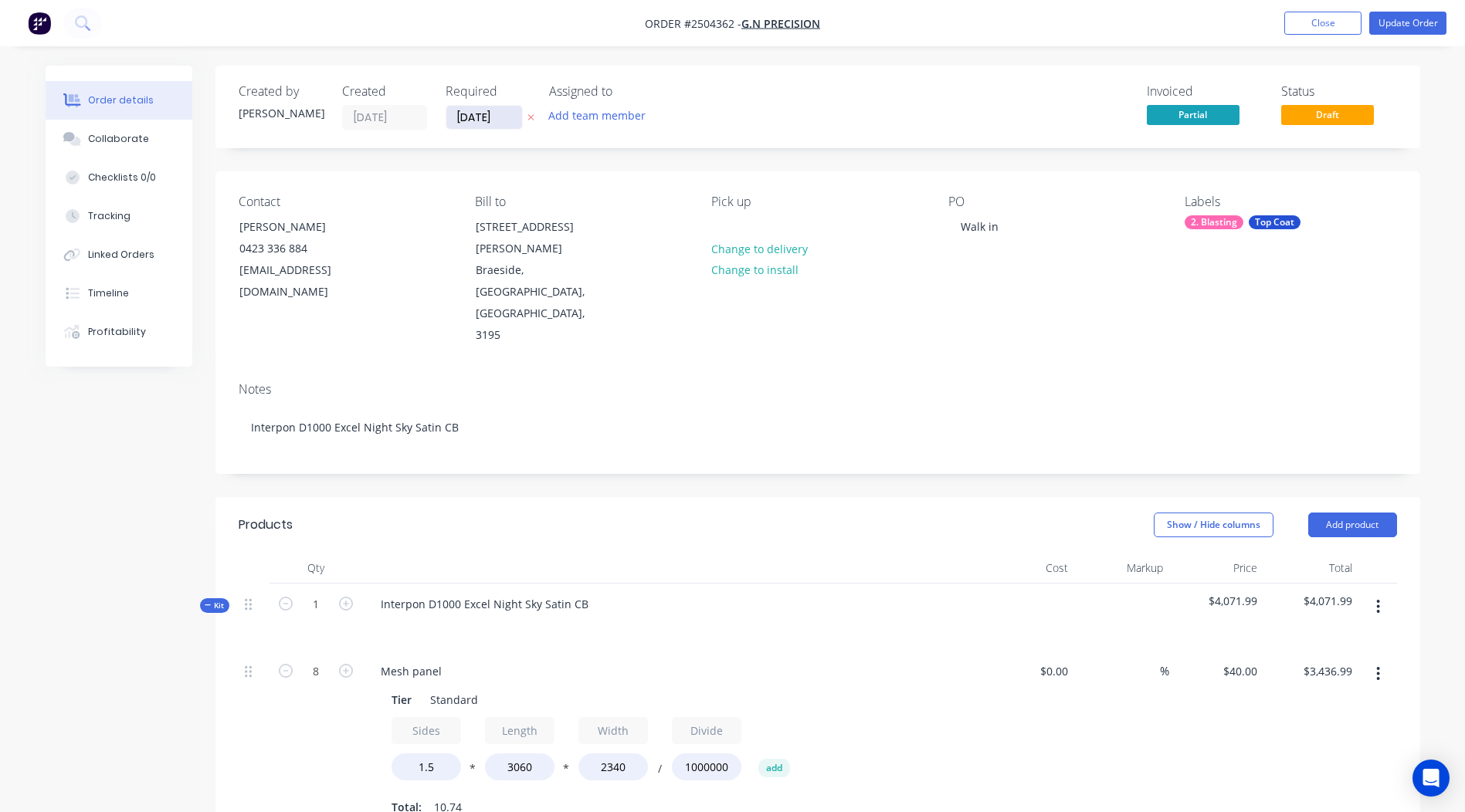
click at [479, 115] on input "[DATE]" at bounding box center [484, 117] width 75 height 23
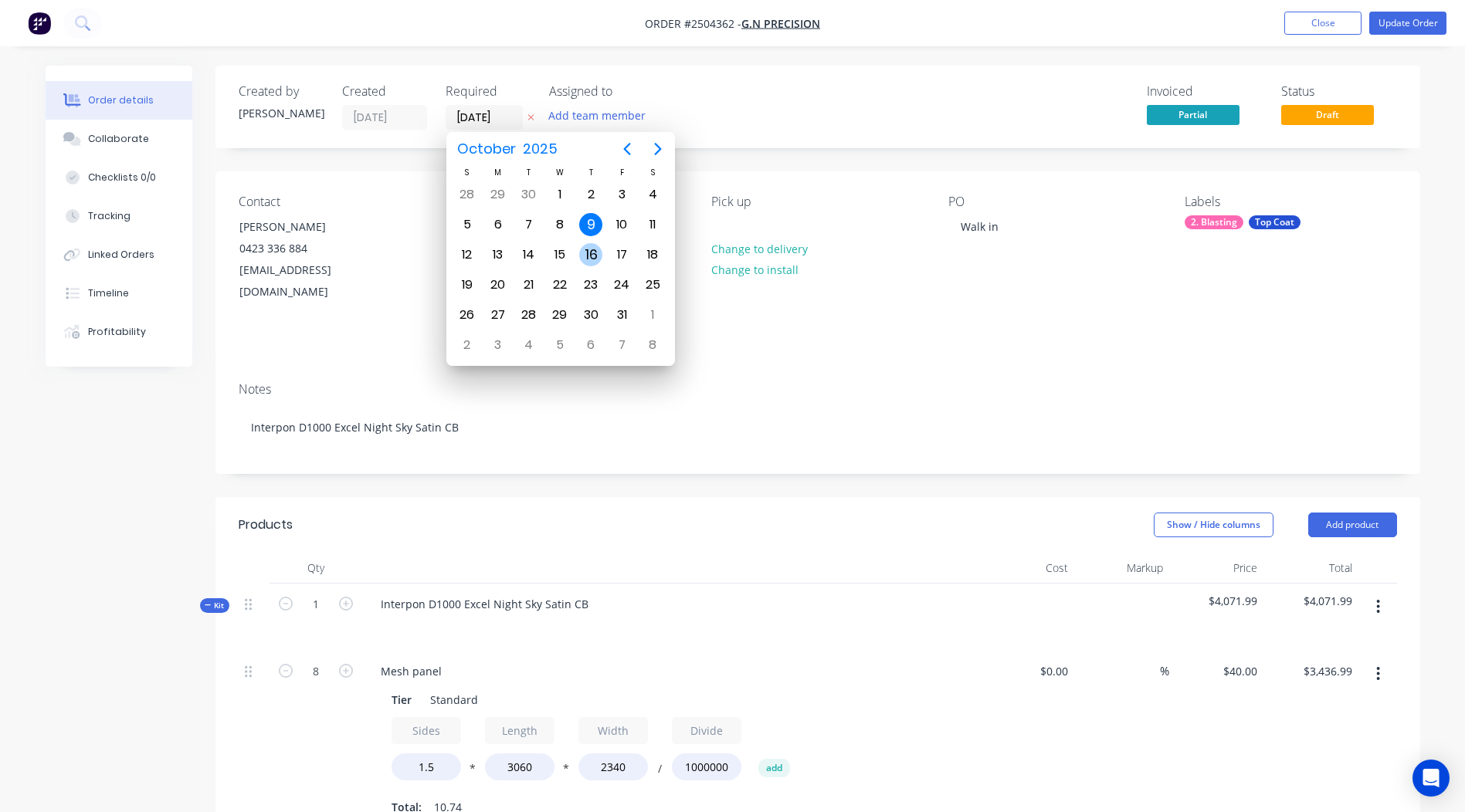
click at [587, 256] on div "16" at bounding box center [591, 255] width 23 height 23
type input "[DATE]"
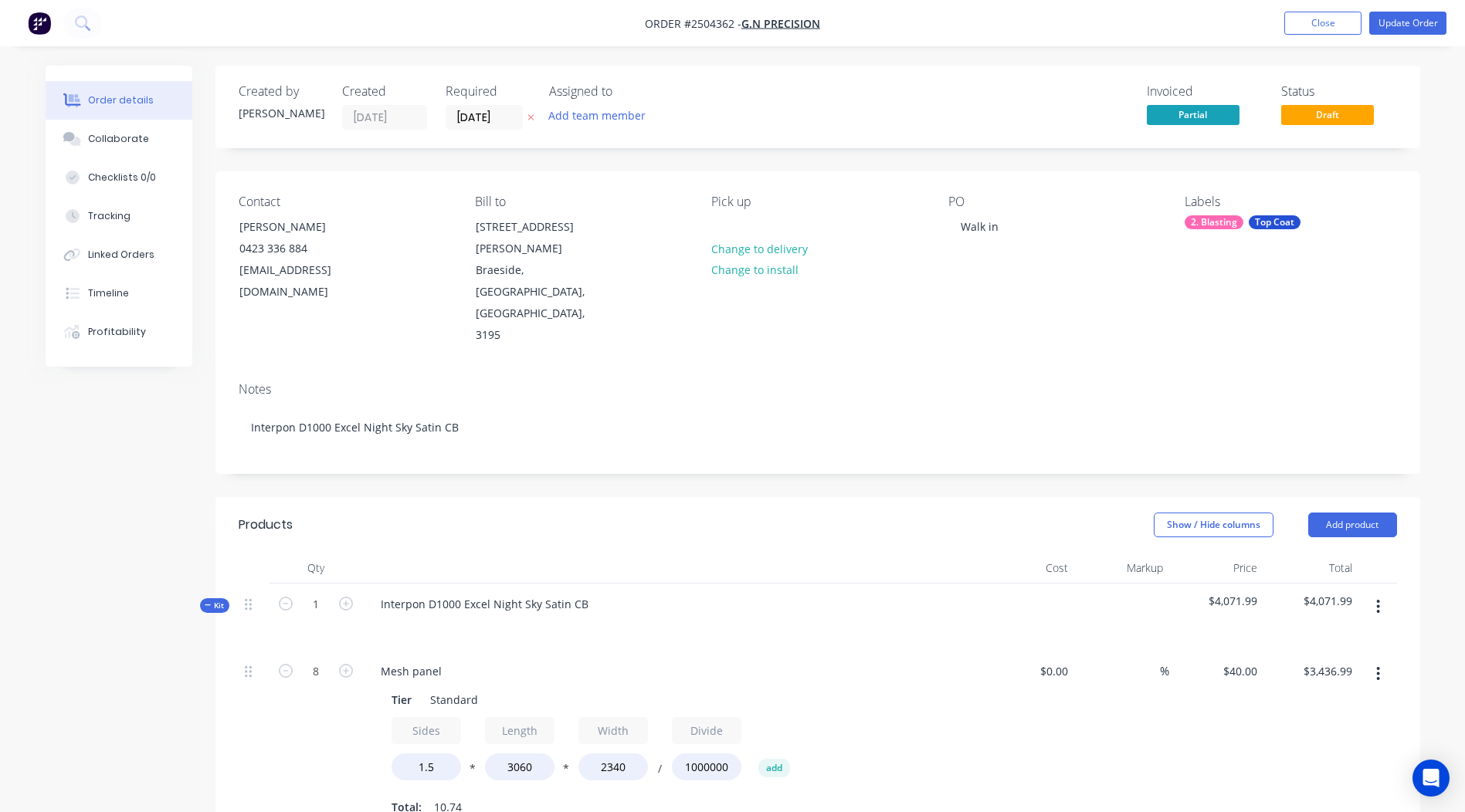
click at [795, 94] on div "Invoiced Partial Status Draft" at bounding box center [1050, 107] width 694 height 45
click at [1386, 32] on button "Update Order" at bounding box center [1407, 23] width 77 height 23
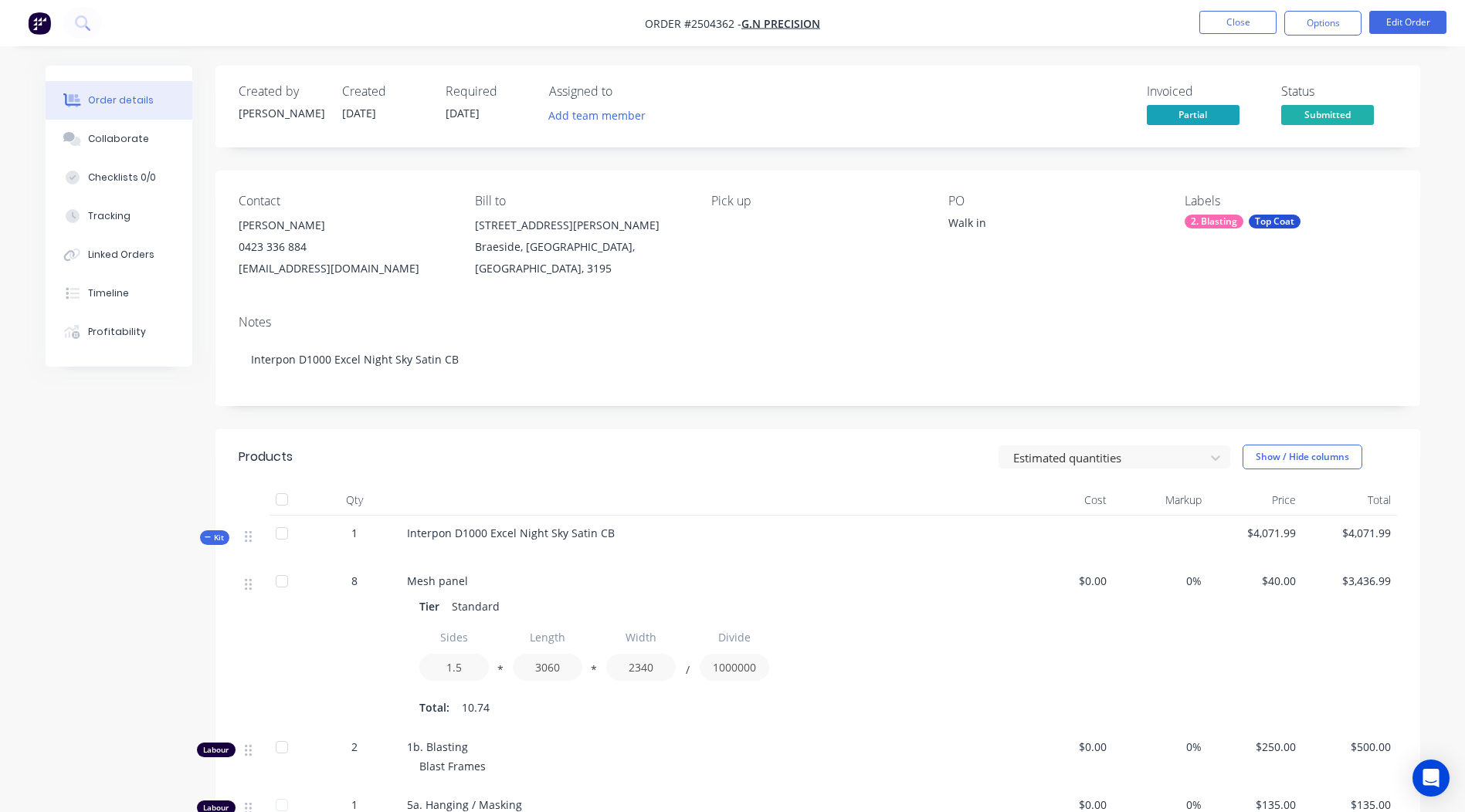
drag, startPoint x: 1010, startPoint y: 329, endPoint x: 1212, endPoint y: 206, distance: 236.5
click at [1010, 323] on div "Notes" at bounding box center [817, 323] width 1158 height 15
click at [1314, 22] on button "Options" at bounding box center [1323, 23] width 77 height 25
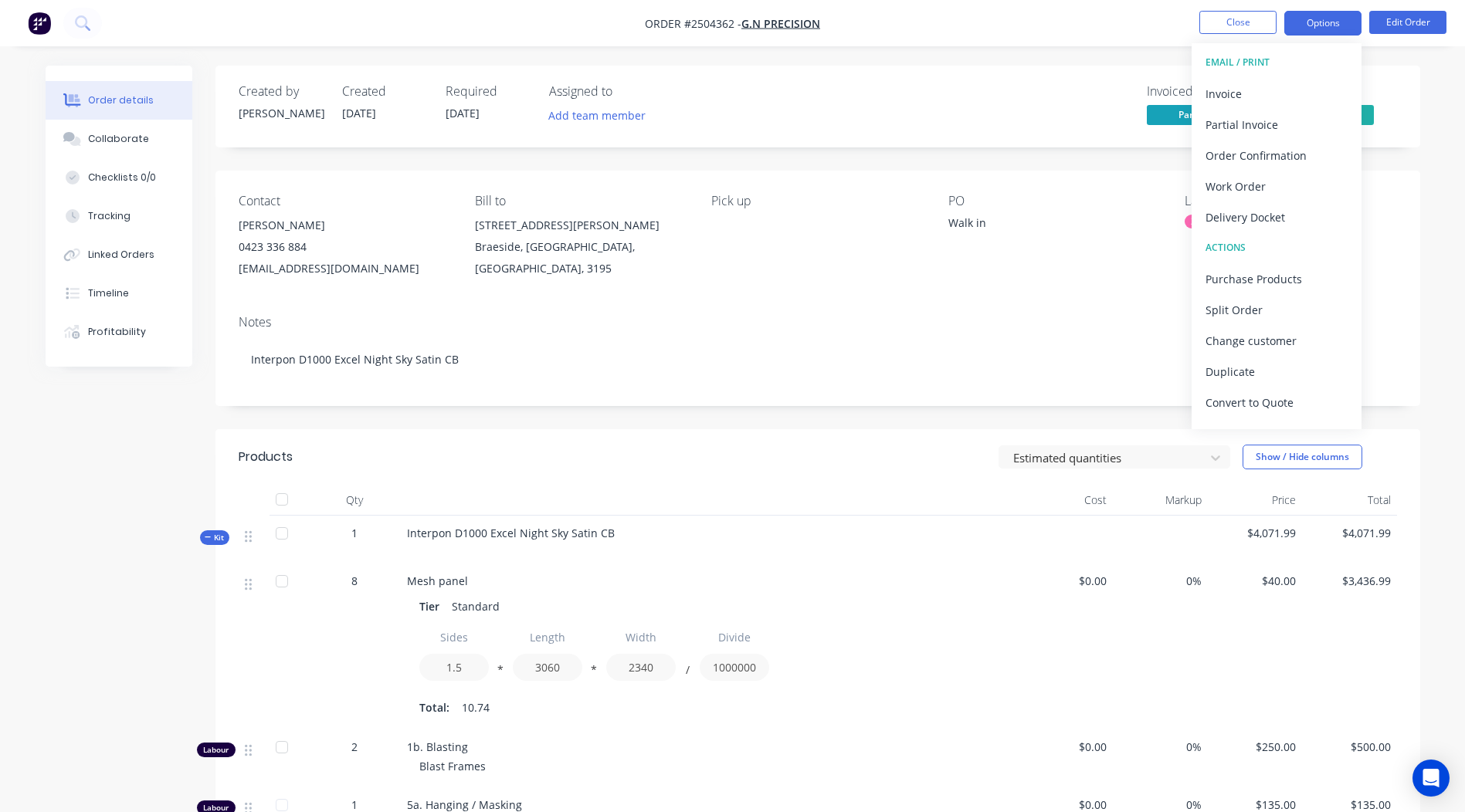
drag, startPoint x: 1319, startPoint y: 20, endPoint x: 1303, endPoint y: 20, distance: 16.0
click at [1319, 20] on button "Options" at bounding box center [1323, 23] width 77 height 25
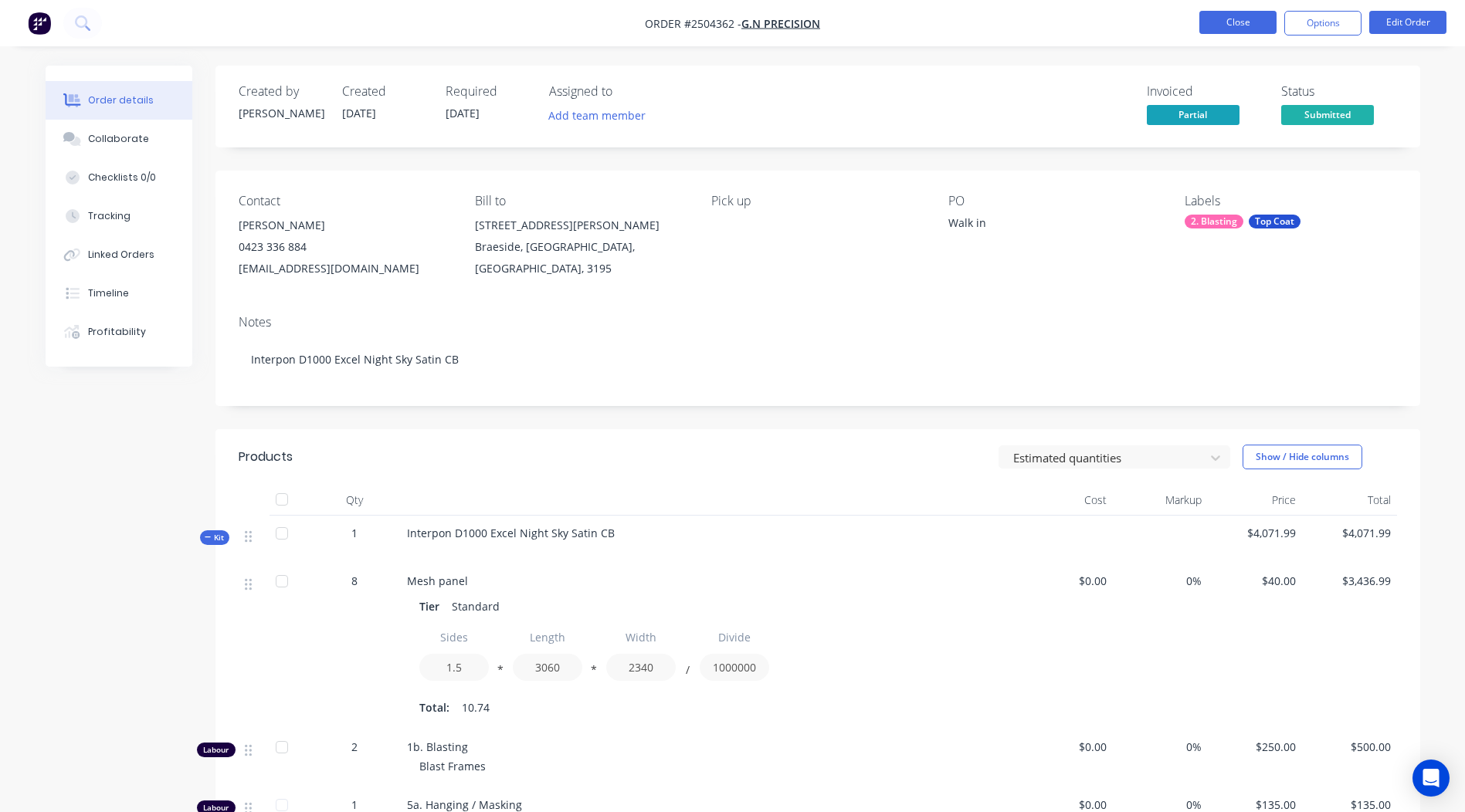
click at [1238, 21] on button "Close" at bounding box center [1237, 23] width 77 height 23
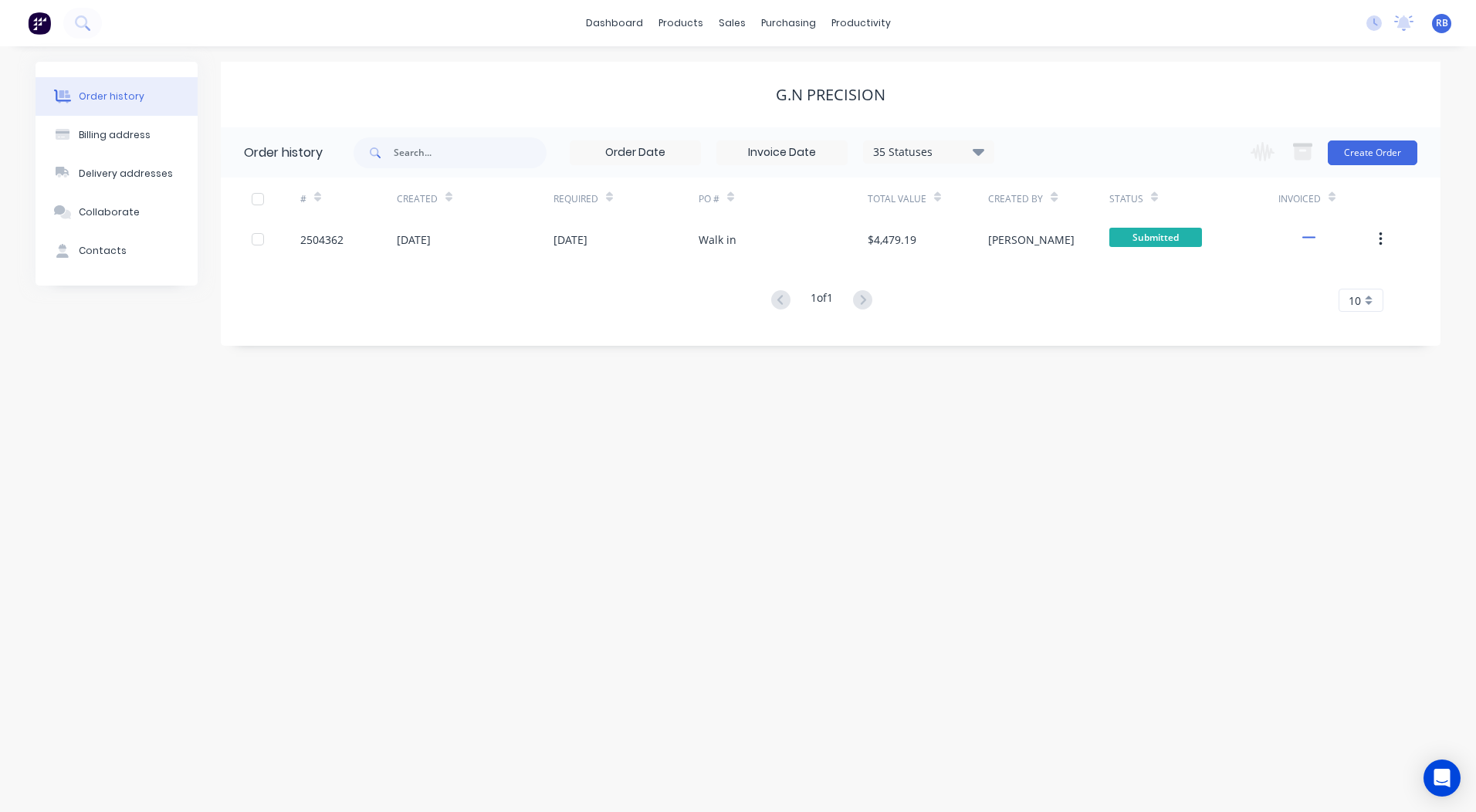
click at [625, 319] on div "# Created Required PO # Total Value Created By Status Invoiced 2504362 [DATE] […" at bounding box center [821, 253] width 1201 height 153
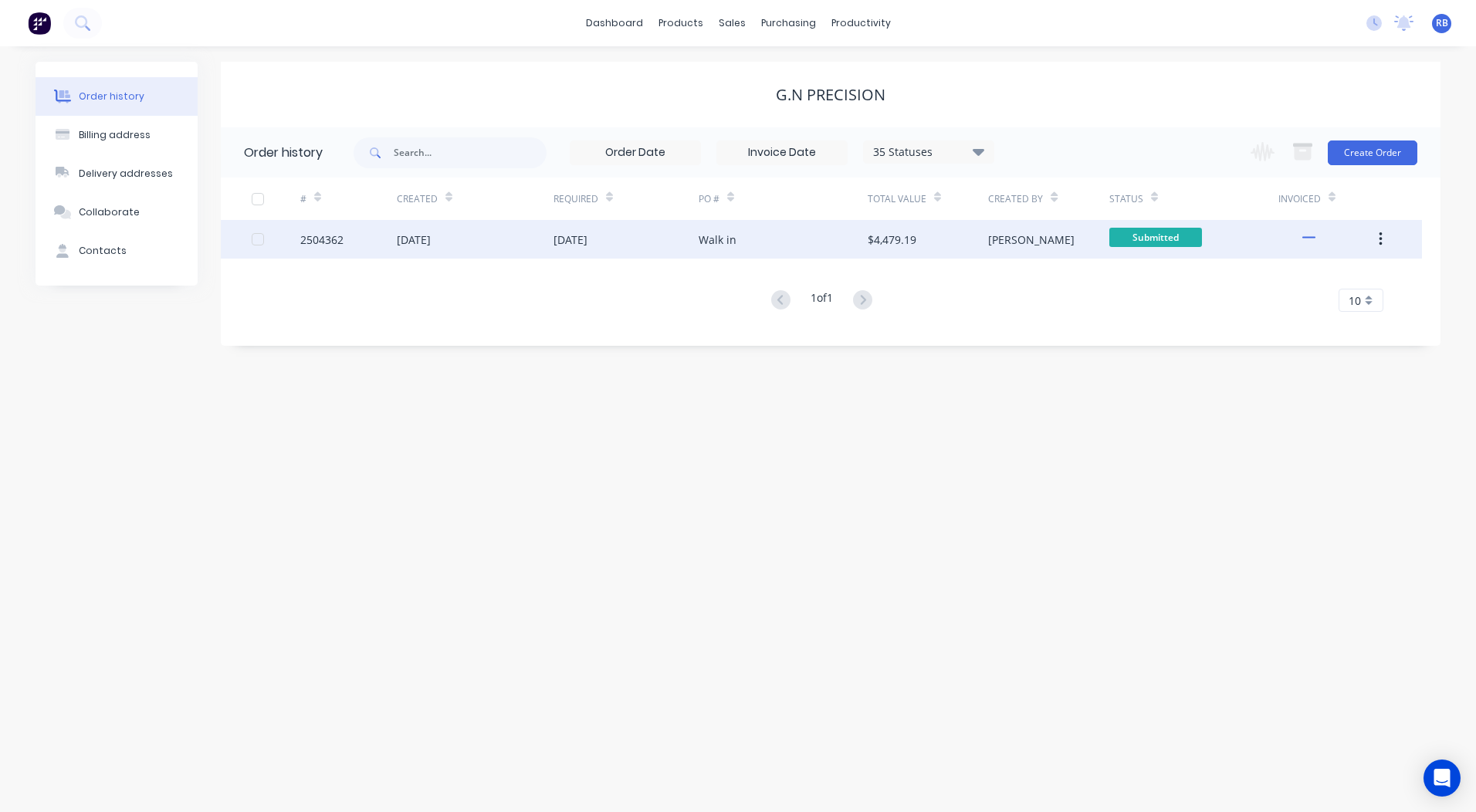
click at [730, 247] on div "Walk in" at bounding box center [717, 239] width 38 height 16
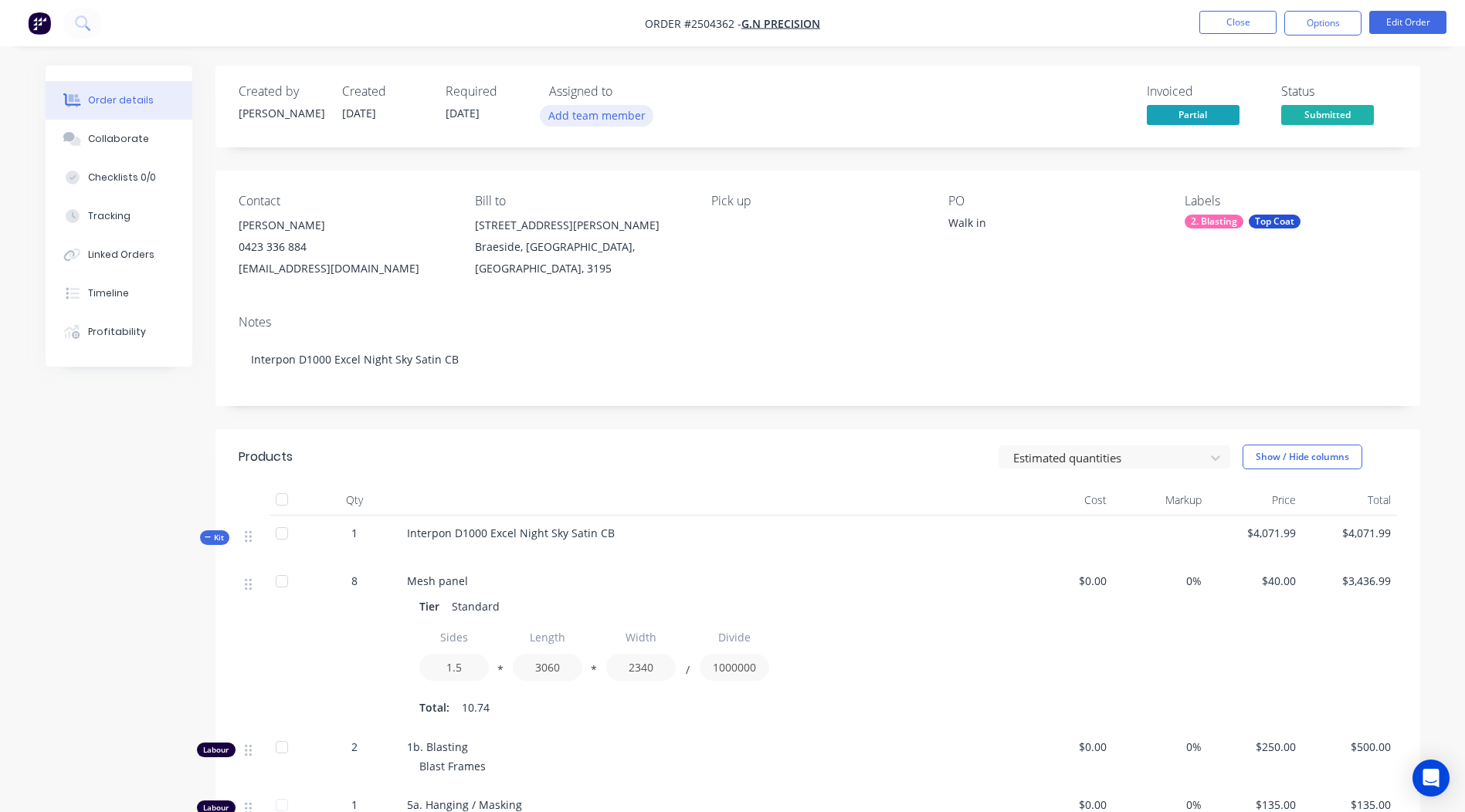
click at [576, 116] on button "Add team member" at bounding box center [597, 115] width 114 height 21
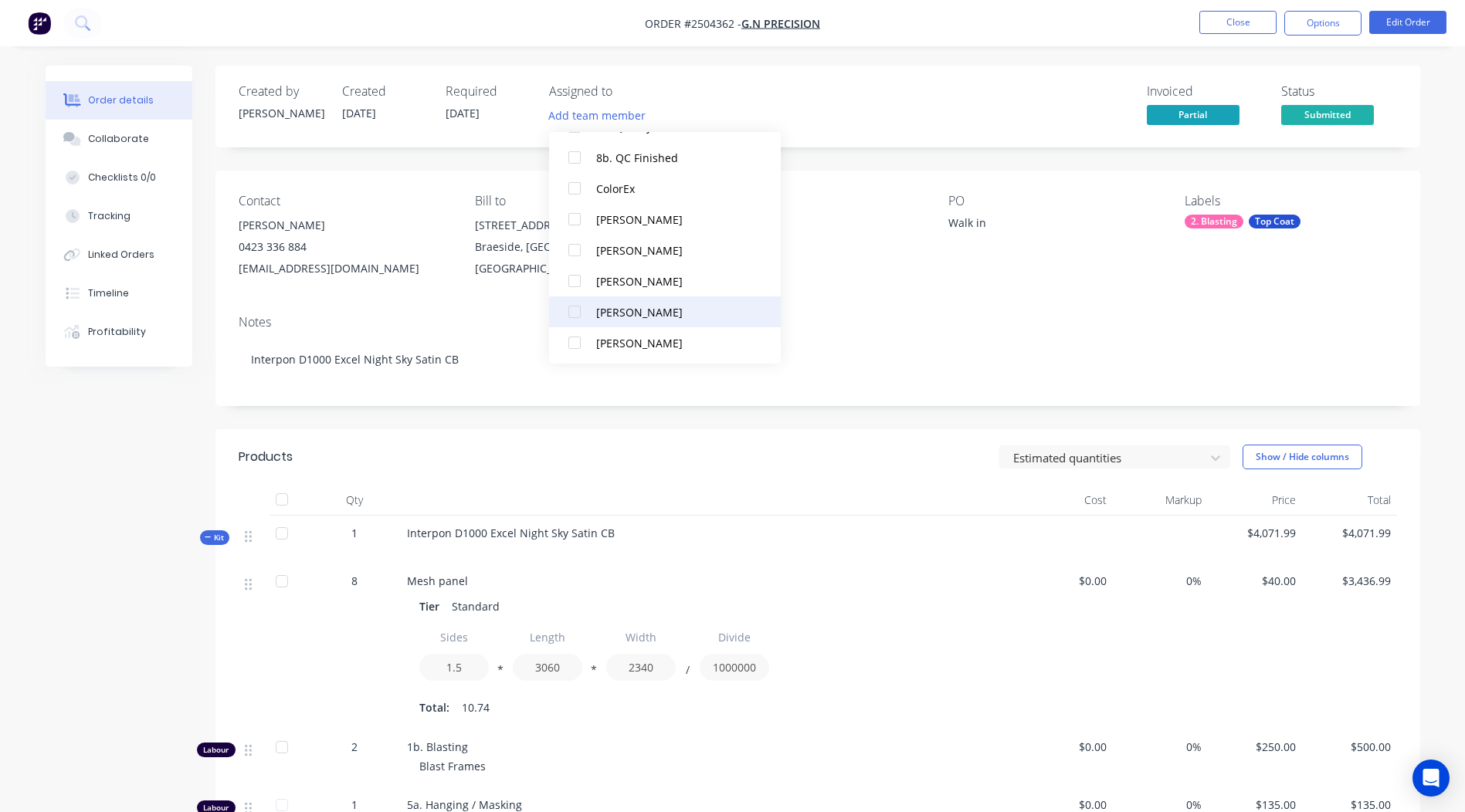
scroll to position [602, 0]
click at [653, 247] on div "[PERSON_NAME]" at bounding box center [674, 248] width 155 height 16
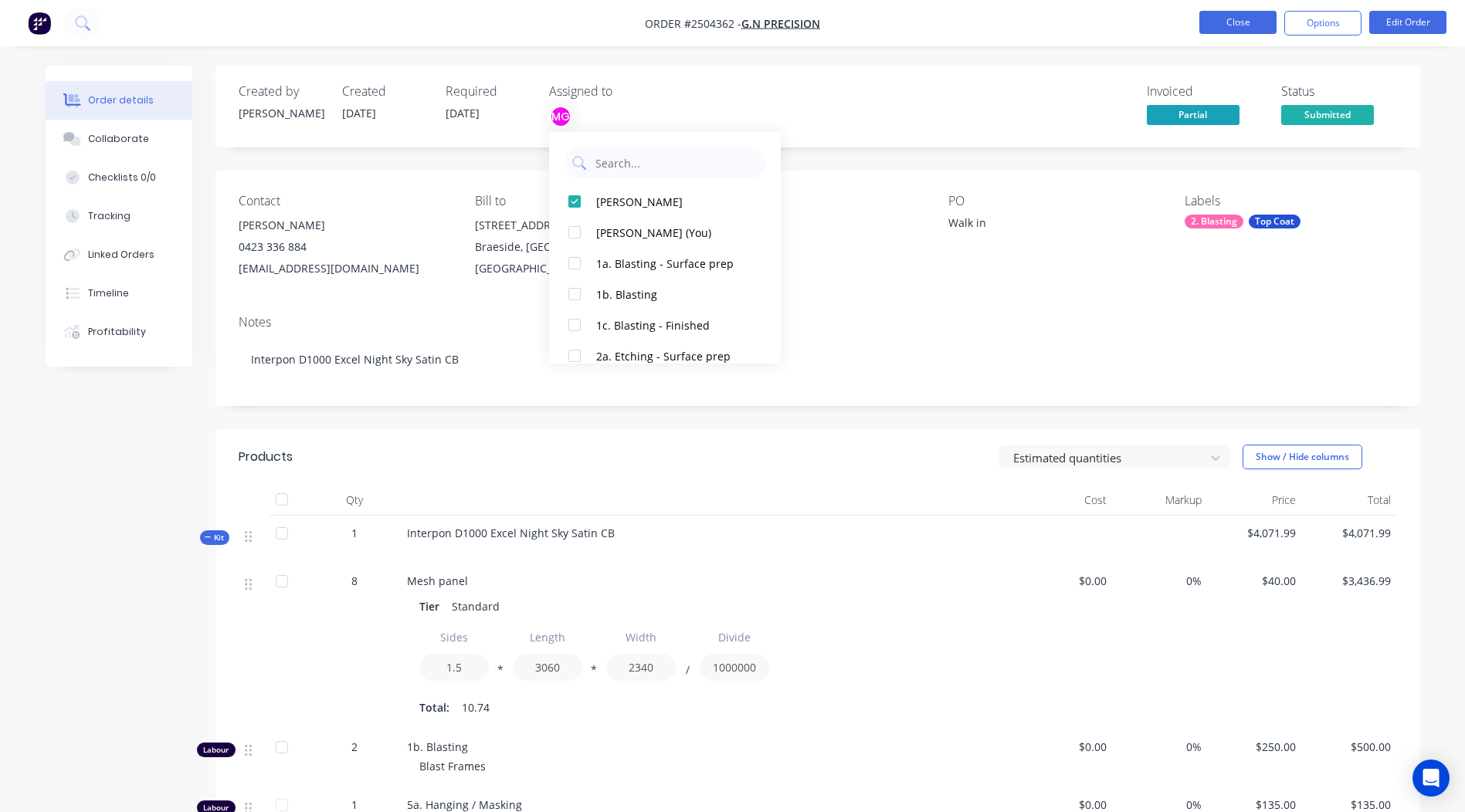
click at [1248, 22] on button "Close" at bounding box center [1237, 23] width 77 height 23
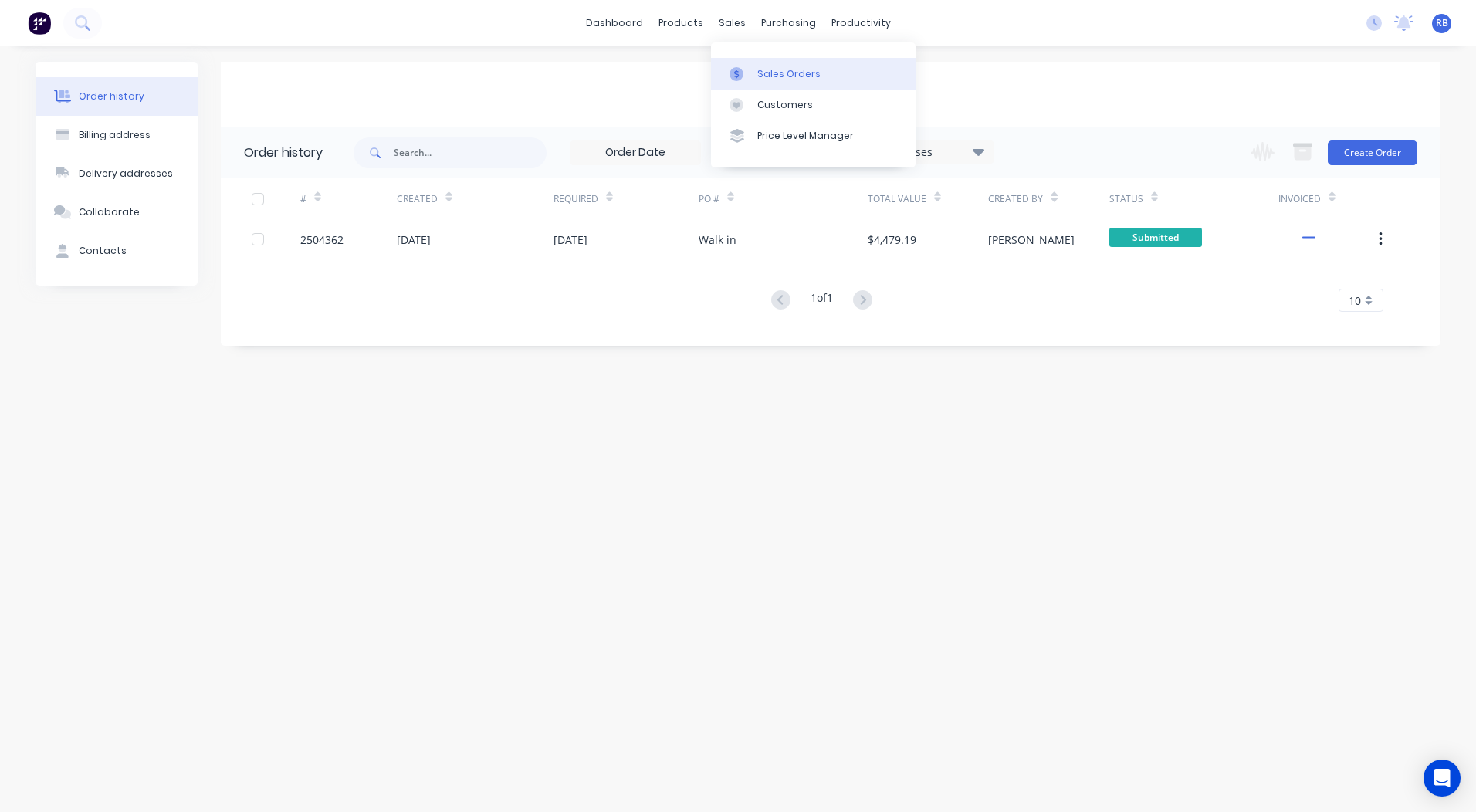
click at [771, 67] on div "Sales Orders" at bounding box center [789, 74] width 64 height 14
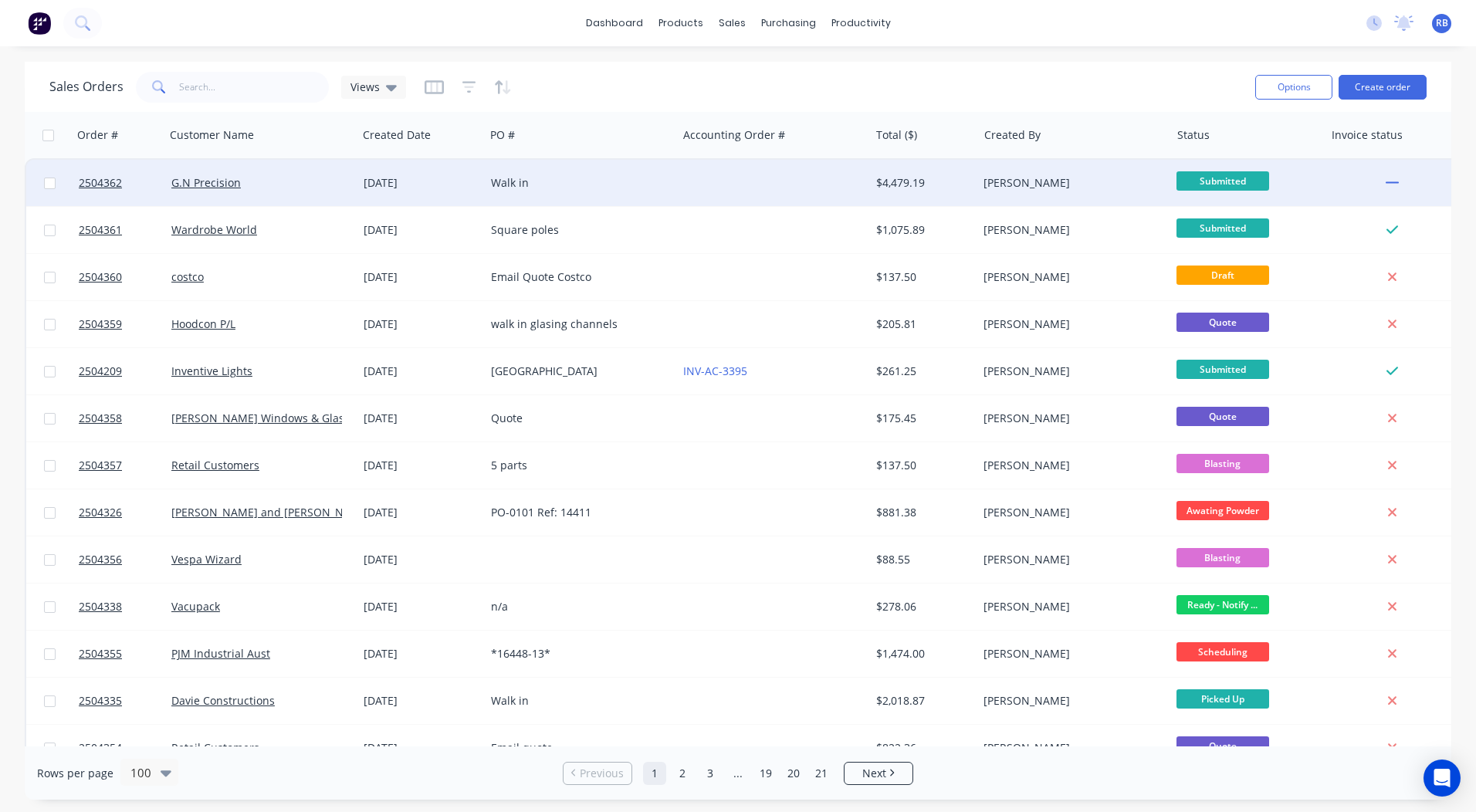
click at [638, 169] on div "Walk in" at bounding box center [581, 182] width 192 height 46
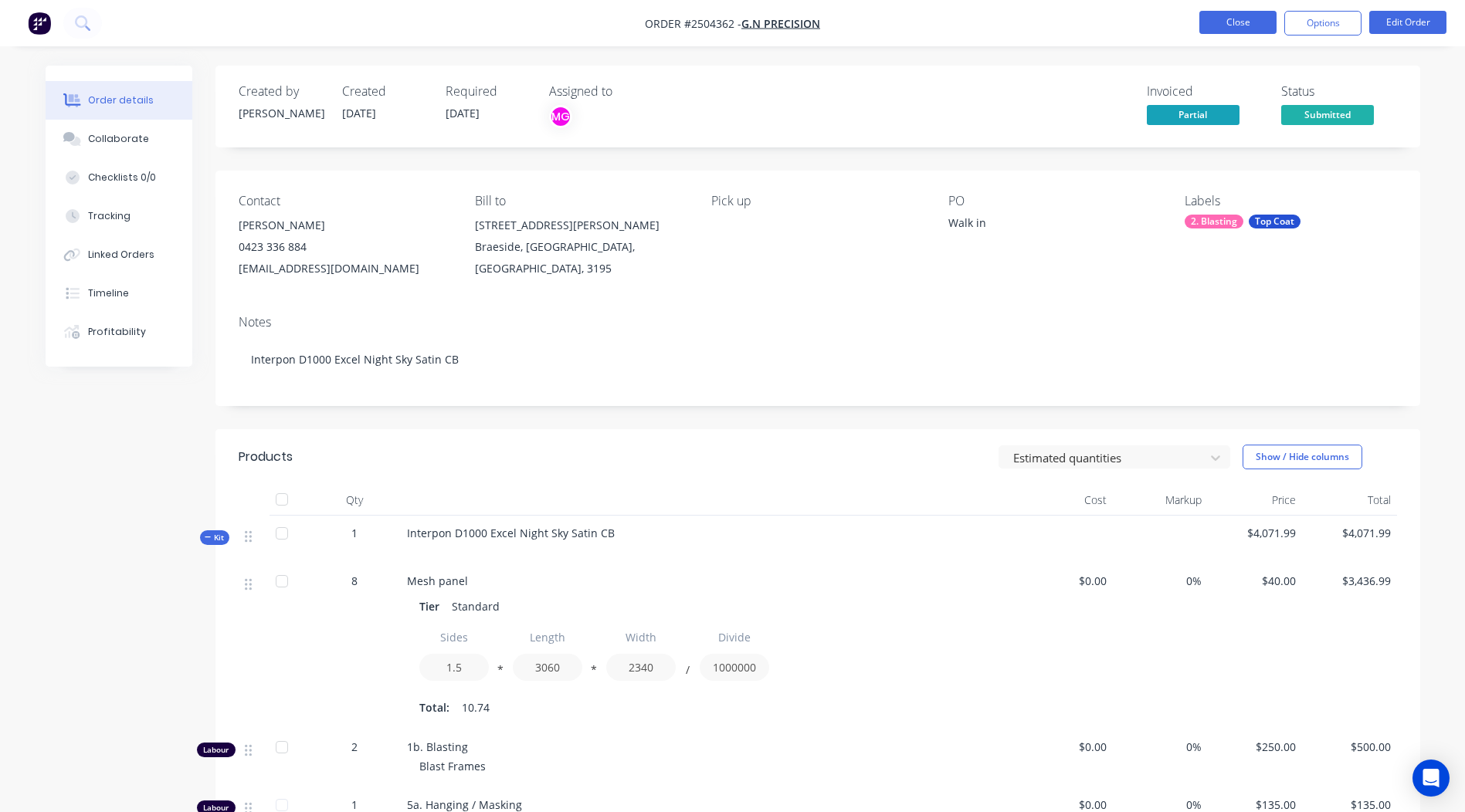
click at [1249, 32] on button "Close" at bounding box center [1237, 23] width 77 height 23
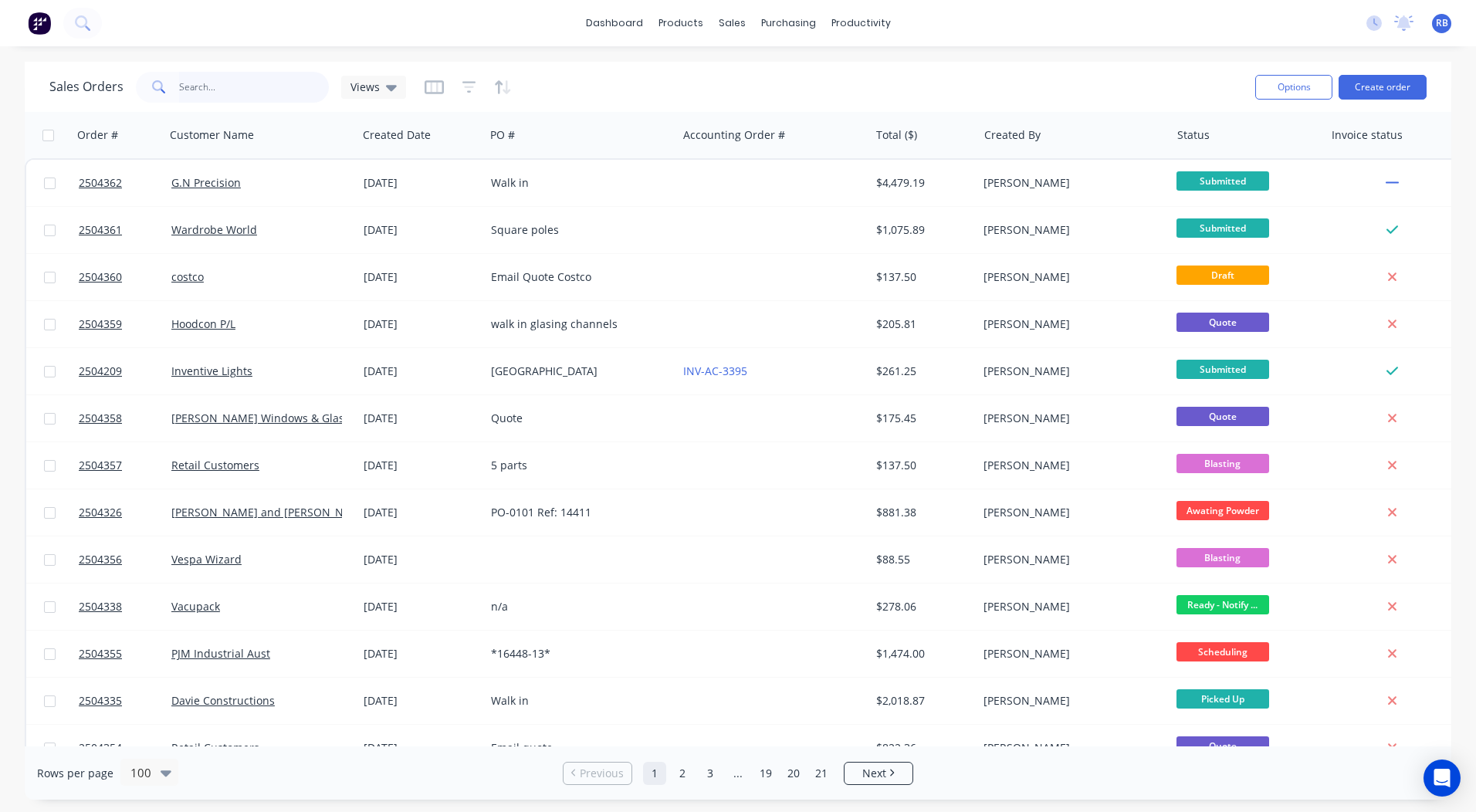
click at [244, 73] on input "text" at bounding box center [254, 87] width 151 height 31
click at [330, 54] on div "dashboard products sales purchasing productivity dashboard products Product Cat…" at bounding box center [738, 406] width 1476 height 812
click at [886, 62] on link "Workflow" at bounding box center [920, 73] width 205 height 31
